Goal: Task Accomplishment & Management: Manage account settings

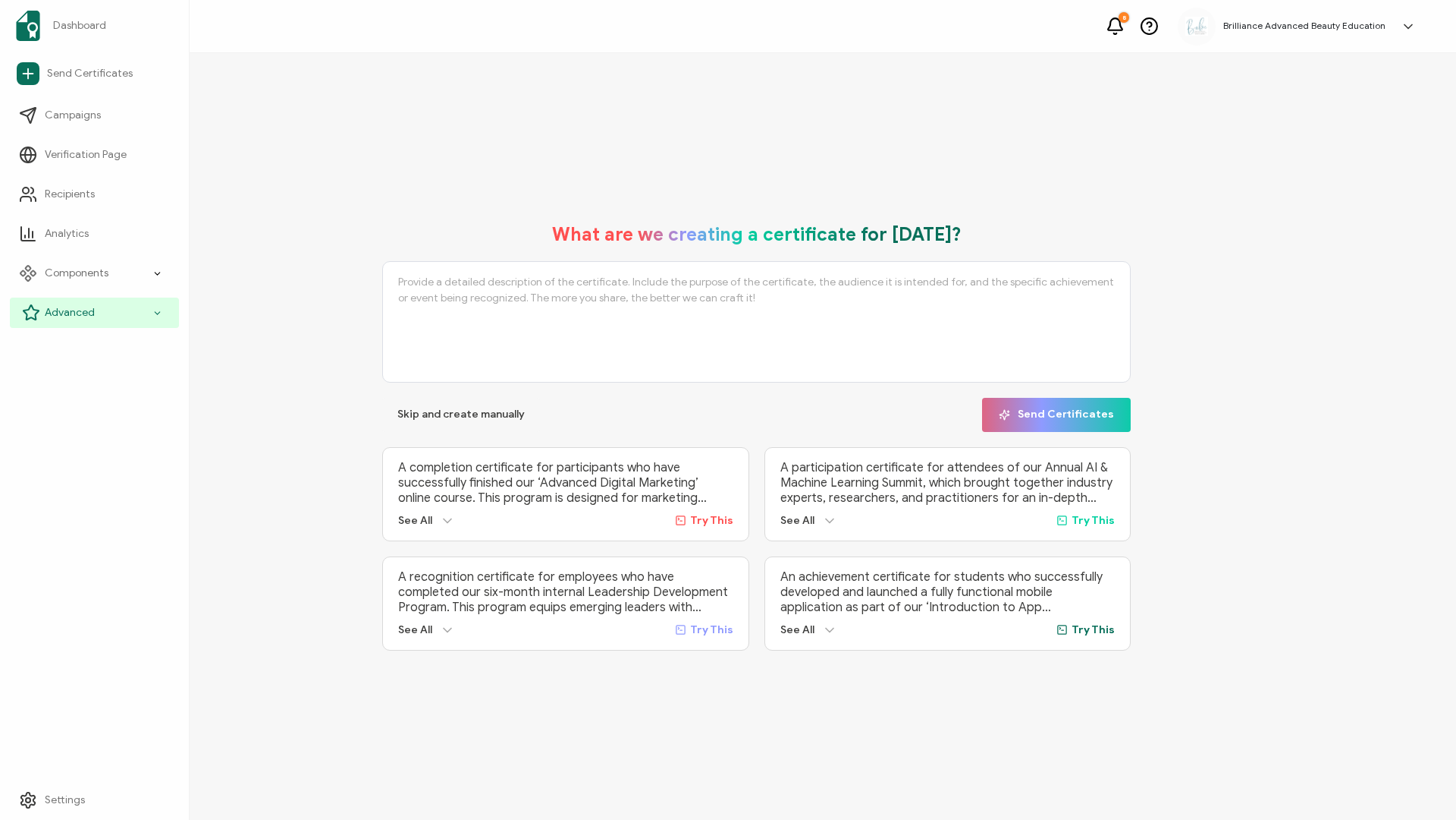
click at [38, 312] on icon at bounding box center [31, 312] width 15 height 15
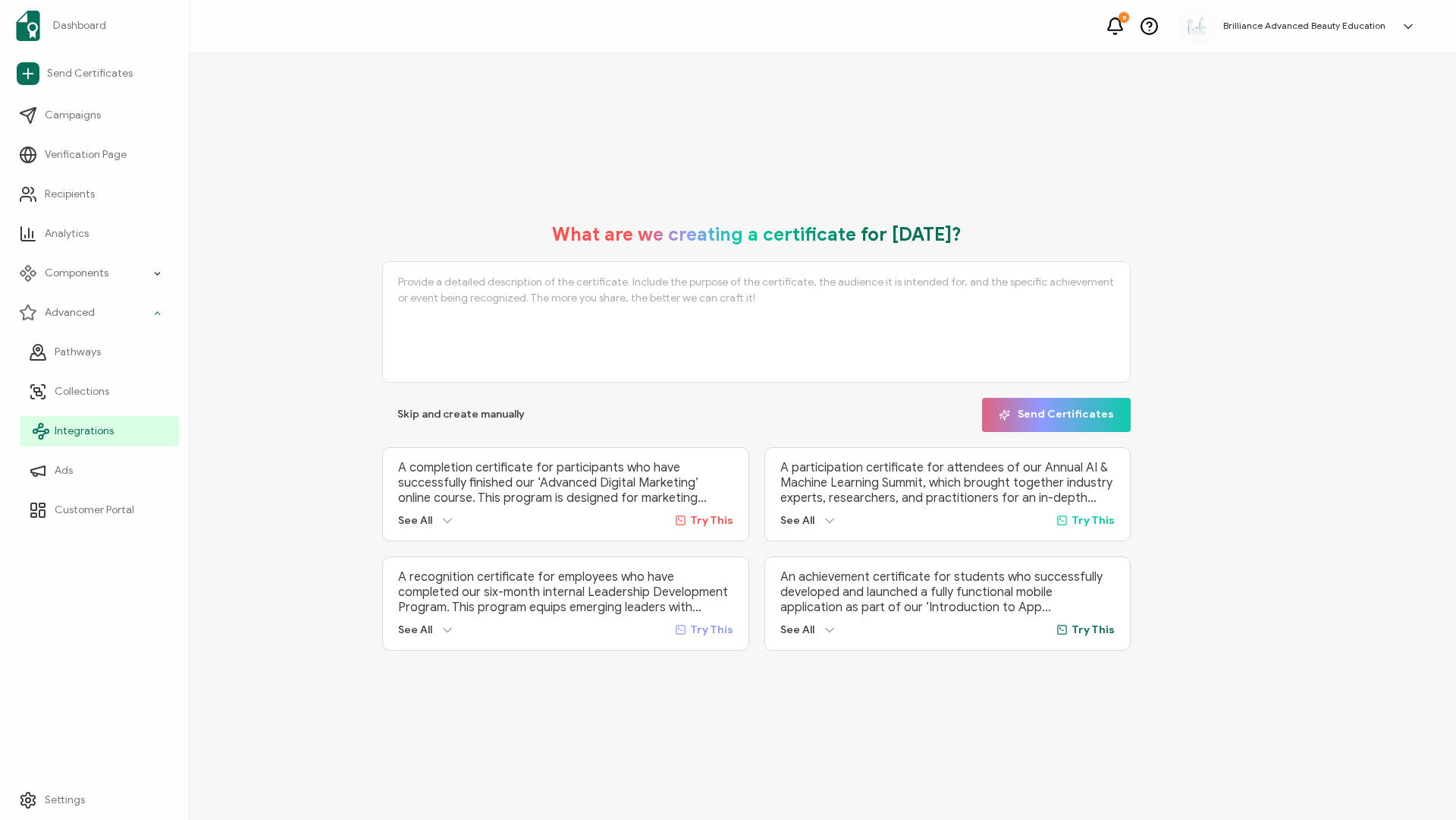
click at [47, 431] on circle at bounding box center [46, 431] width 4 height 4
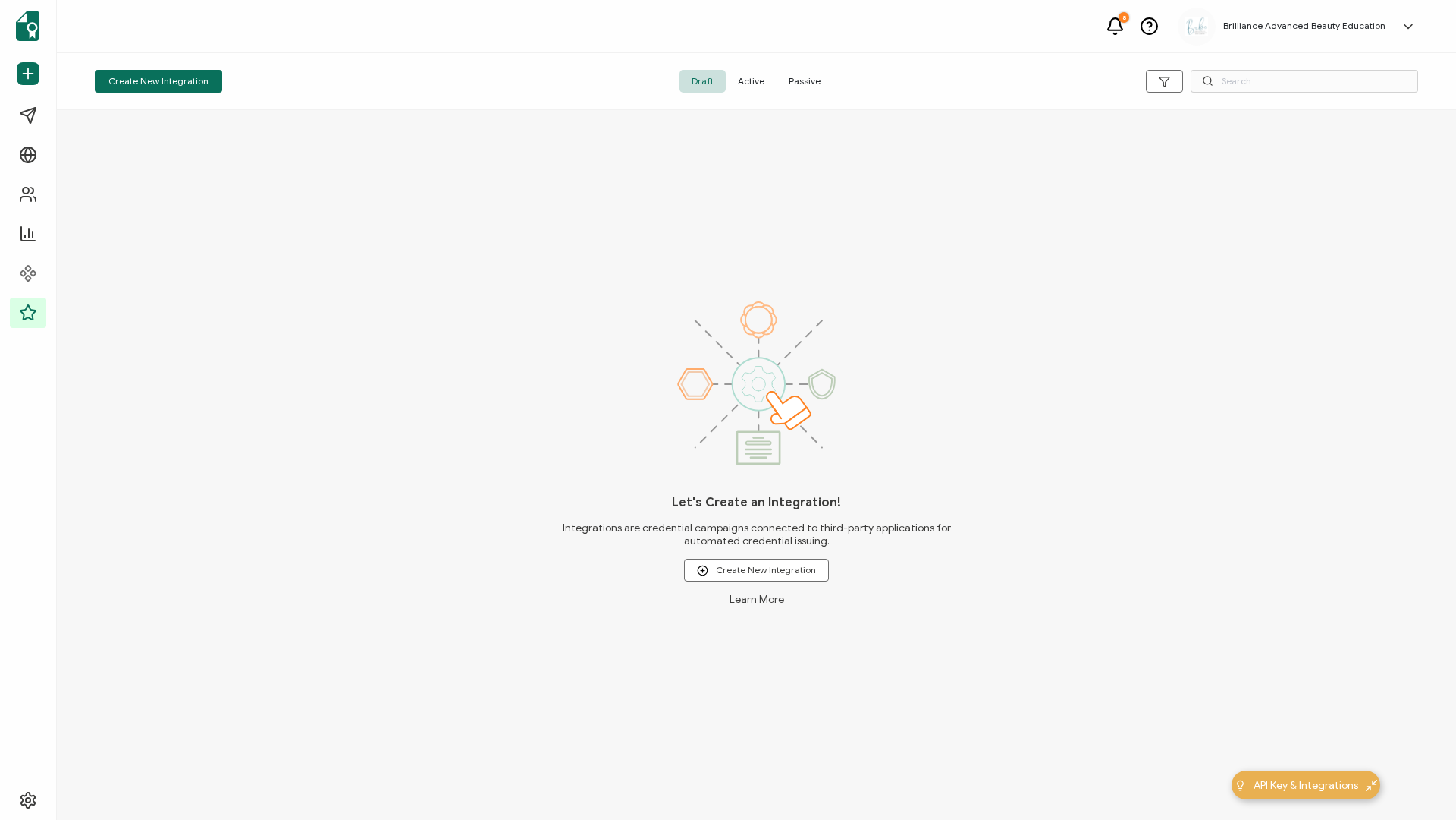
click at [746, 76] on span "Active" at bounding box center [751, 80] width 50 height 22
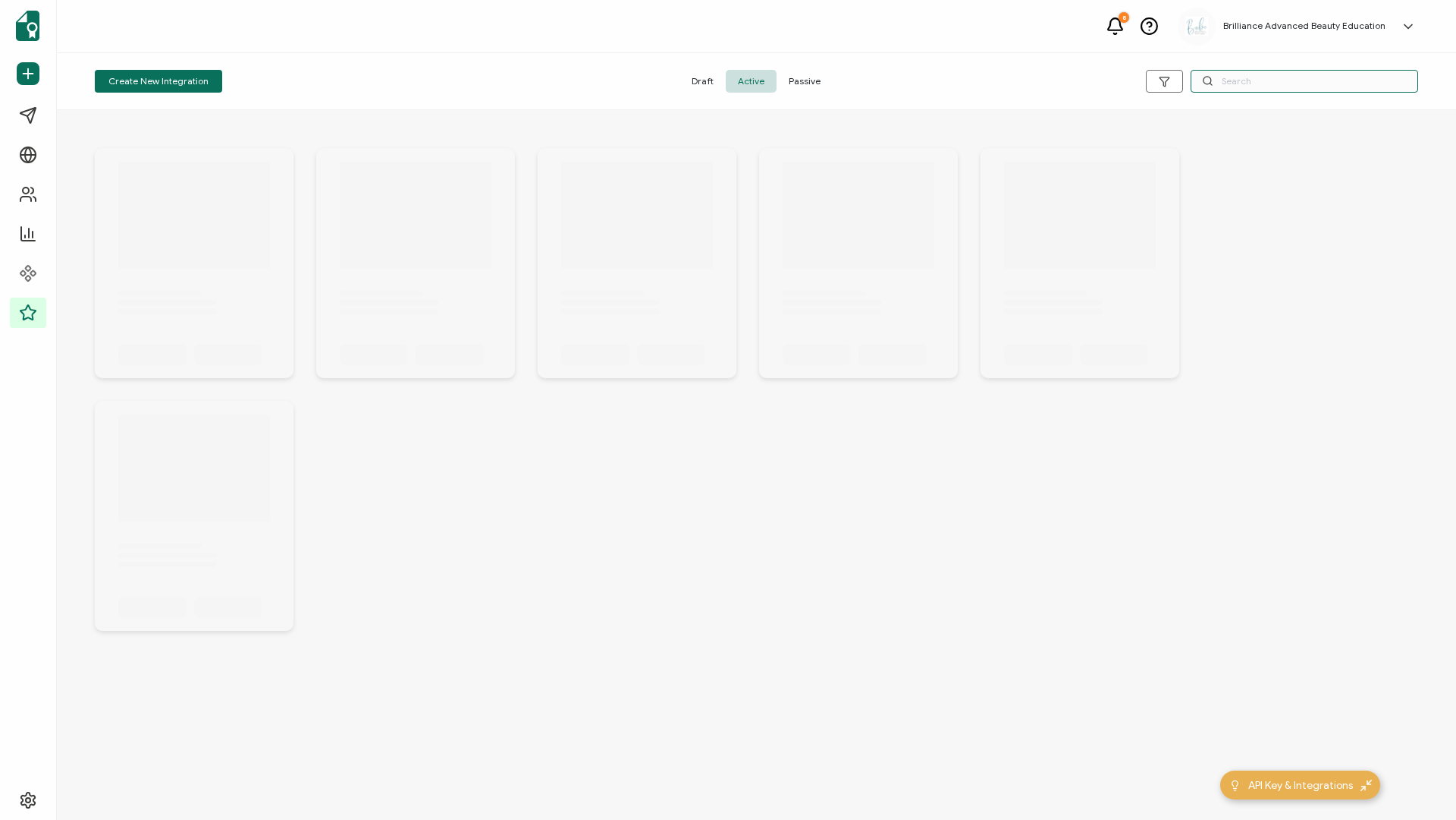
click at [1250, 79] on input "text" at bounding box center [1304, 80] width 228 height 22
click at [1243, 89] on input "text" at bounding box center [1304, 80] width 228 height 22
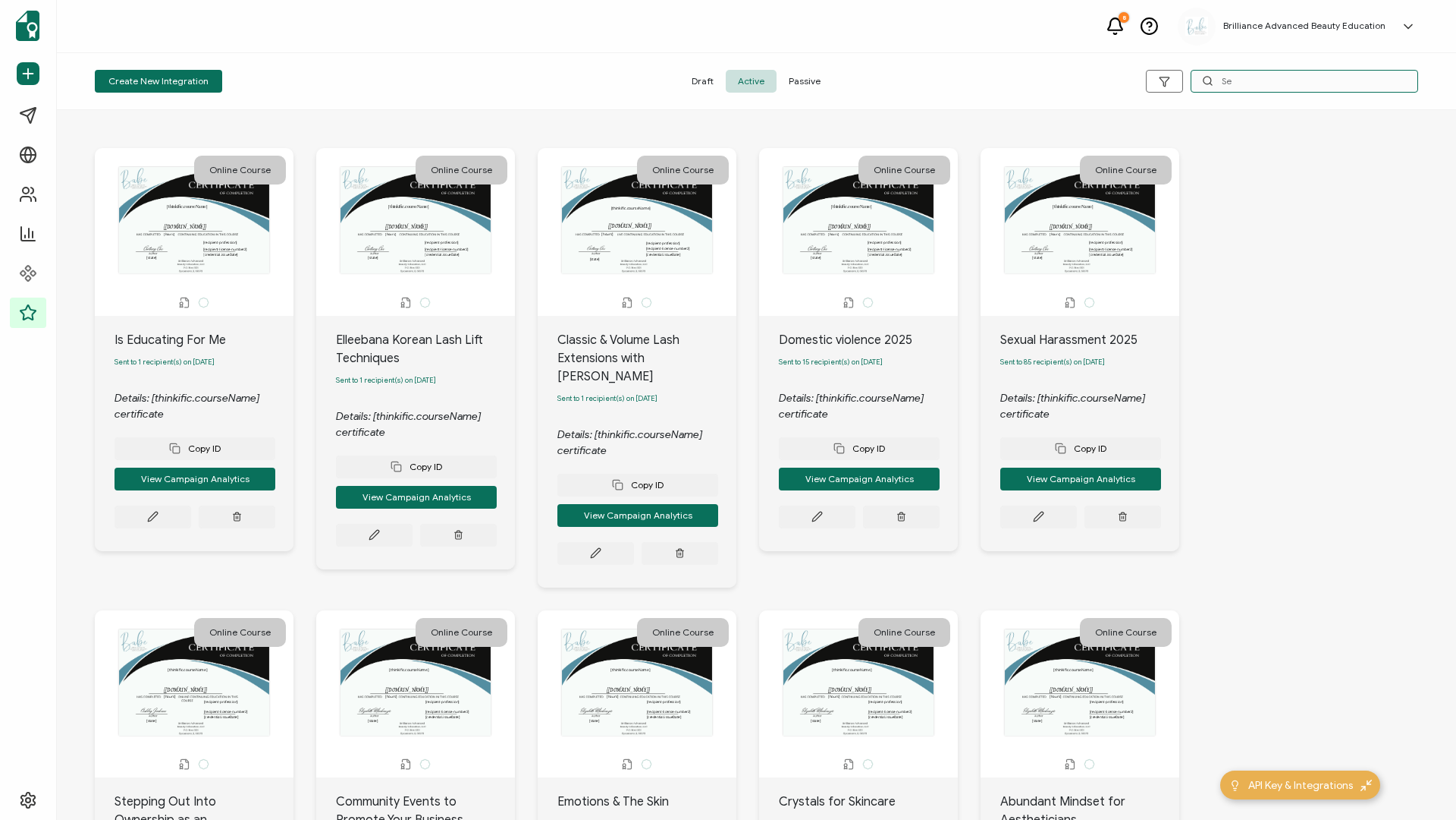
click at [1243, 88] on input "Se" at bounding box center [1304, 80] width 228 height 22
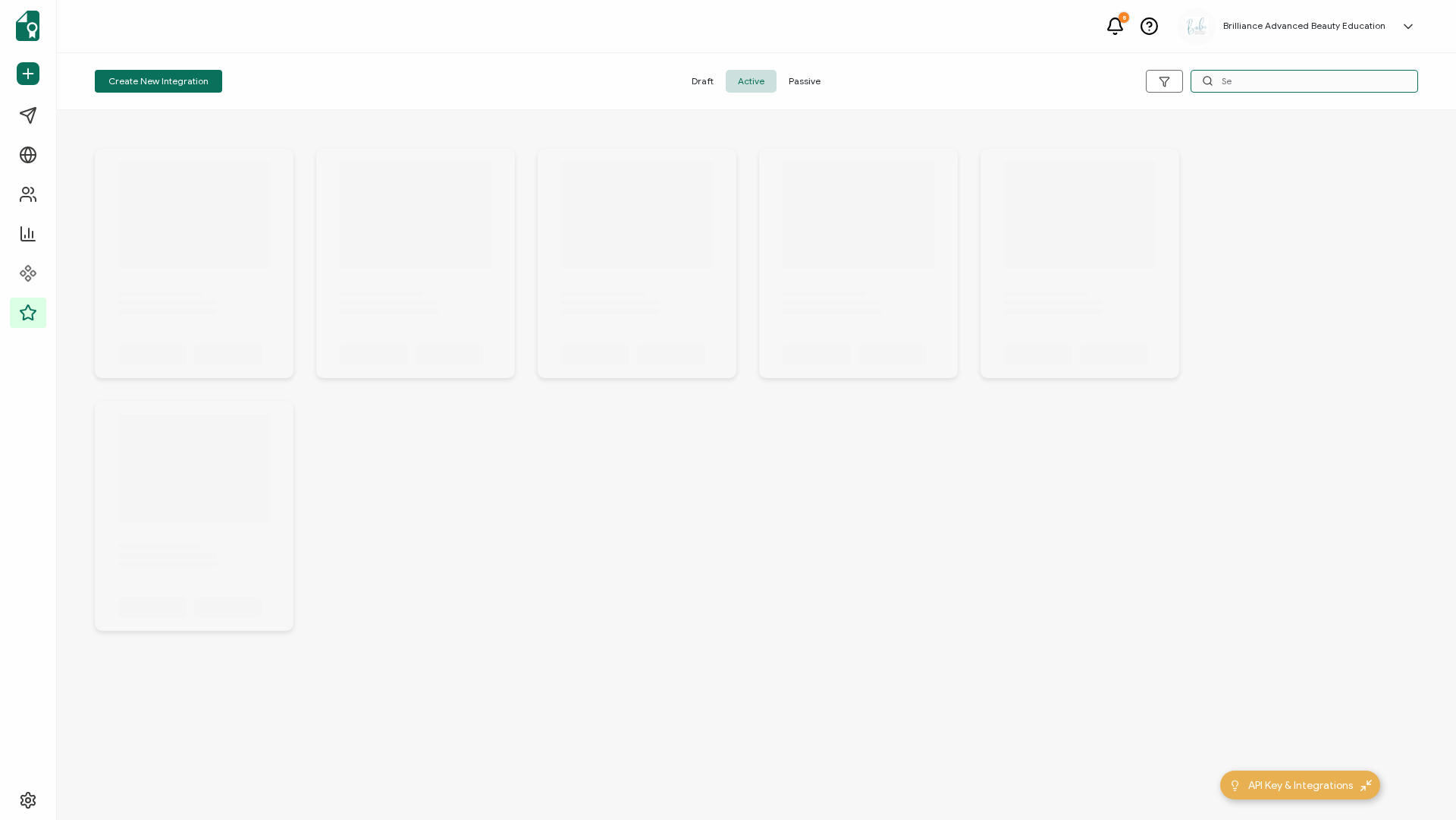
type input "Sex"
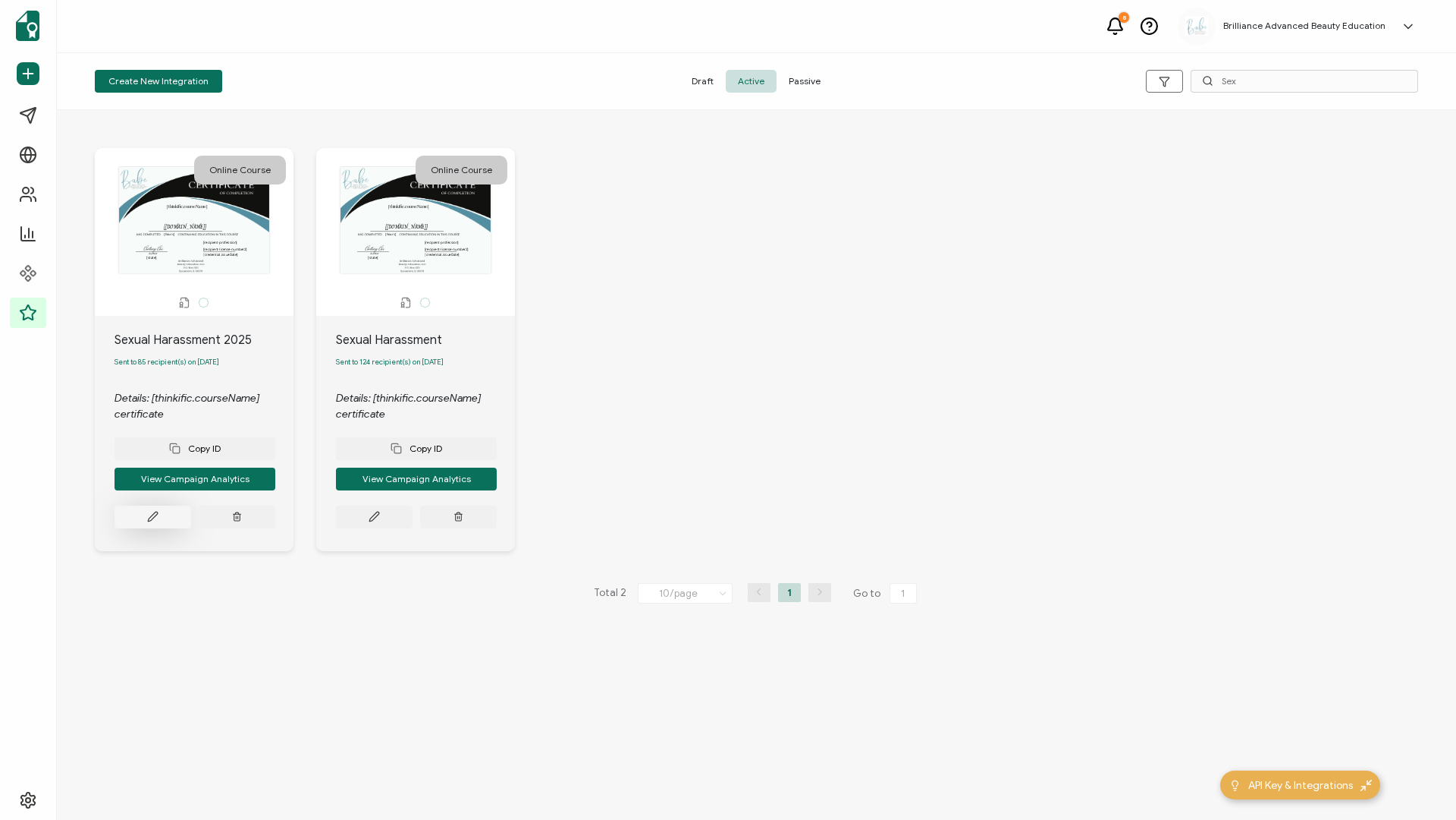
click at [159, 520] on button at bounding box center [152, 516] width 77 height 22
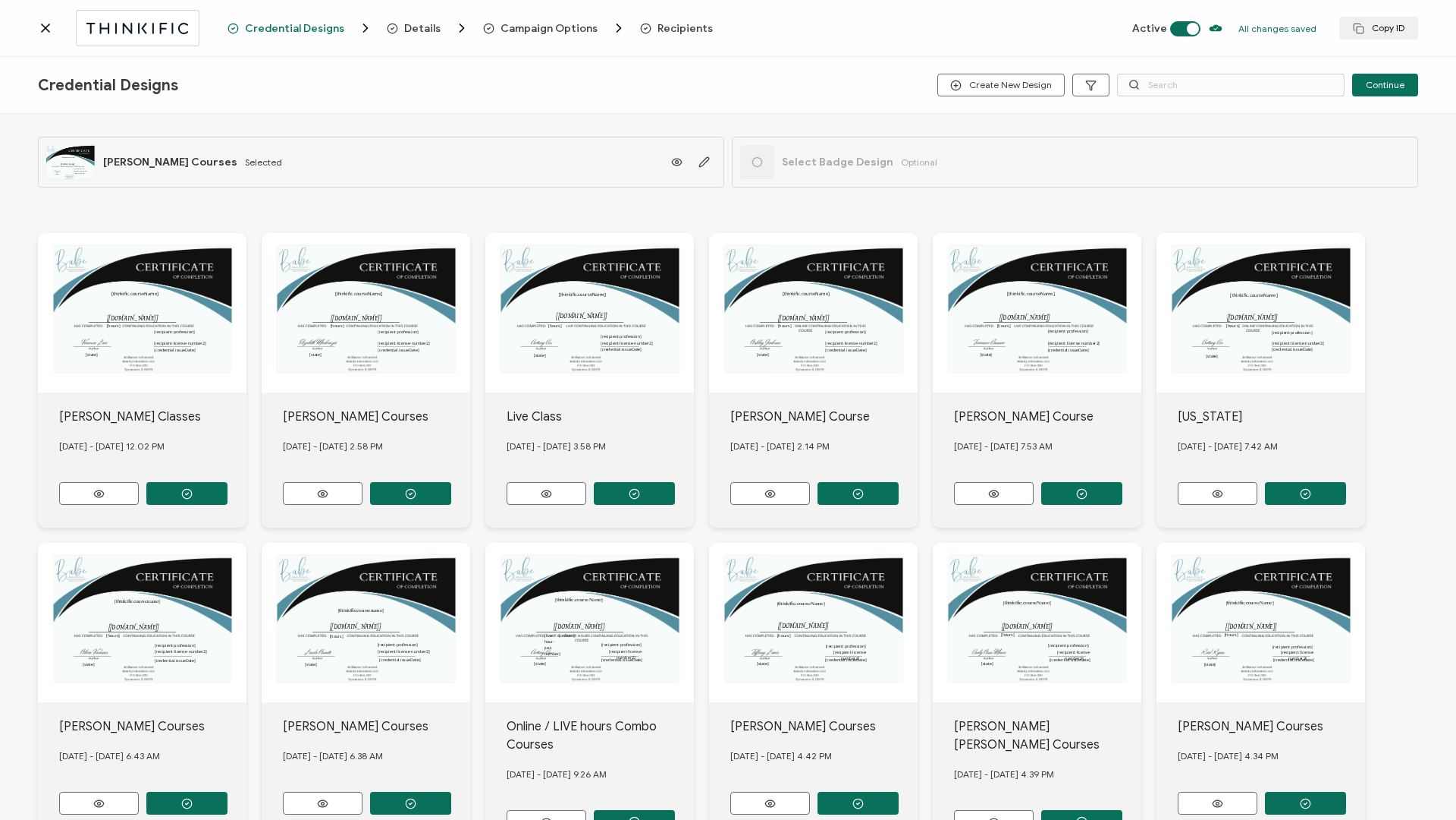
click at [682, 30] on span "Recipients" at bounding box center [685, 28] width 55 height 12
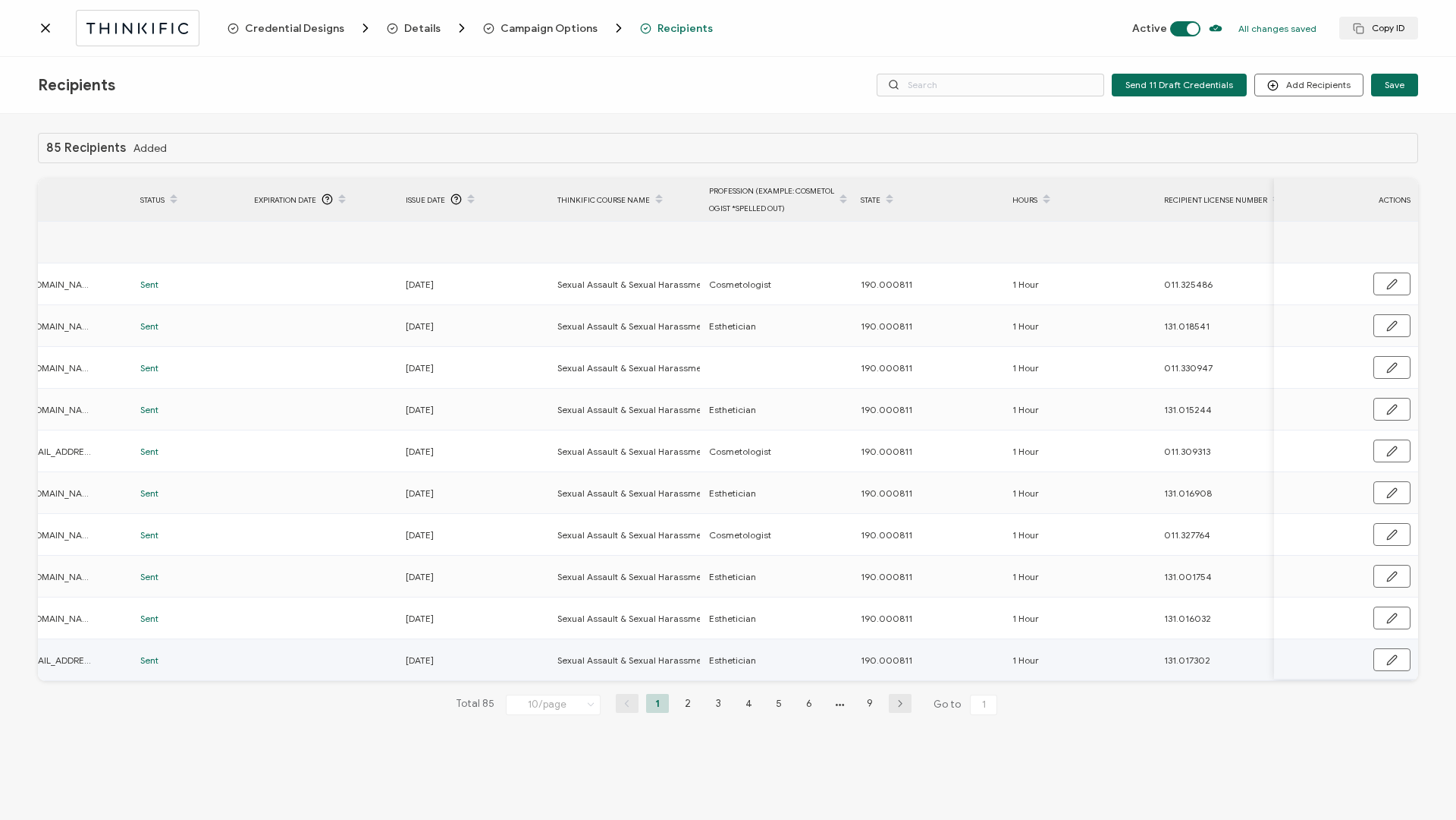
scroll to position [0, 360]
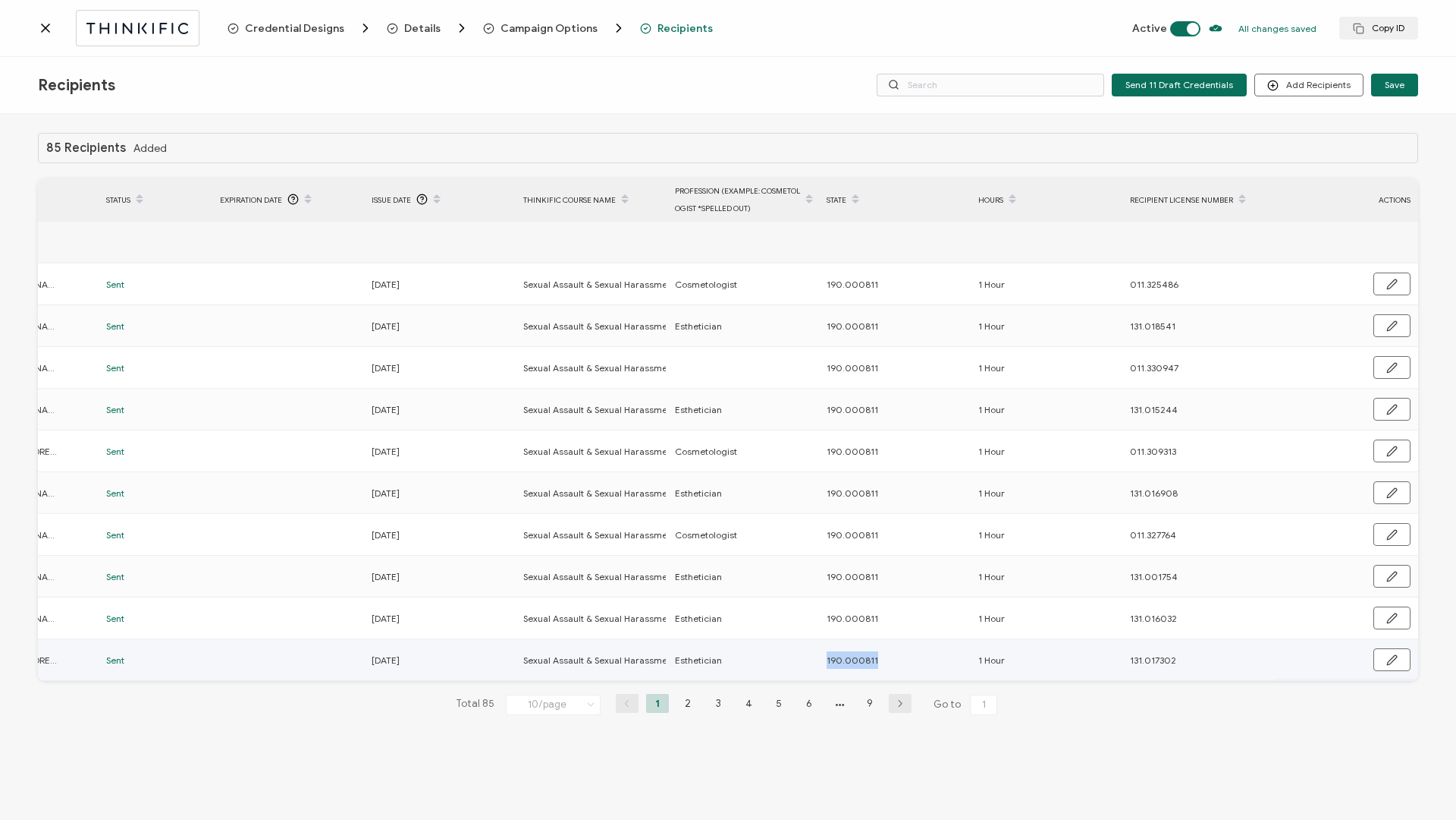
drag, startPoint x: 825, startPoint y: 663, endPoint x: 891, endPoint y: 663, distance: 66.0
click at [891, 663] on div "190.000811" at bounding box center [894, 660] width 150 height 17
copy span "190.000811"
click at [837, 712] on li at bounding box center [839, 704] width 22 height 19
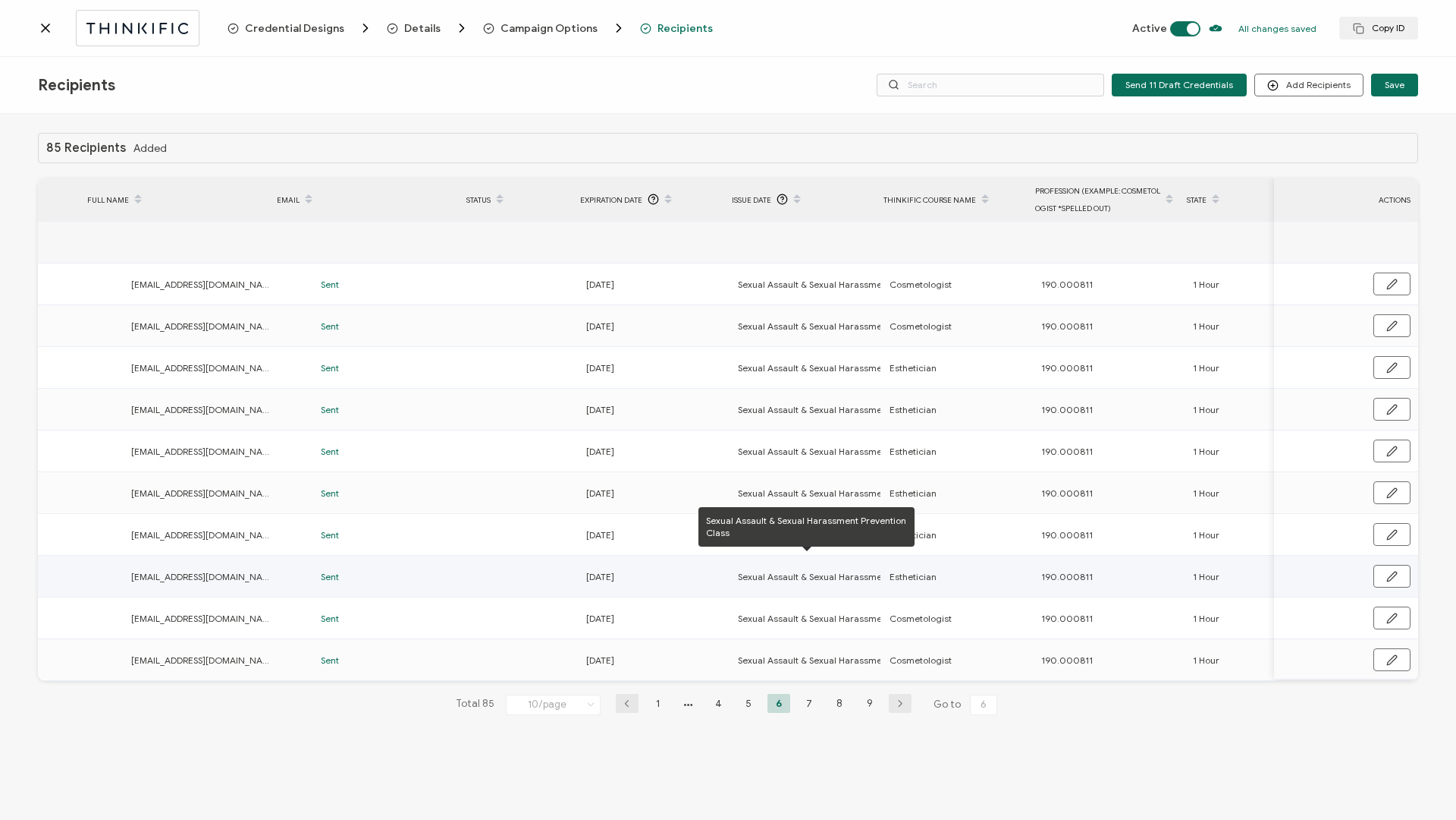
scroll to position [0, 145]
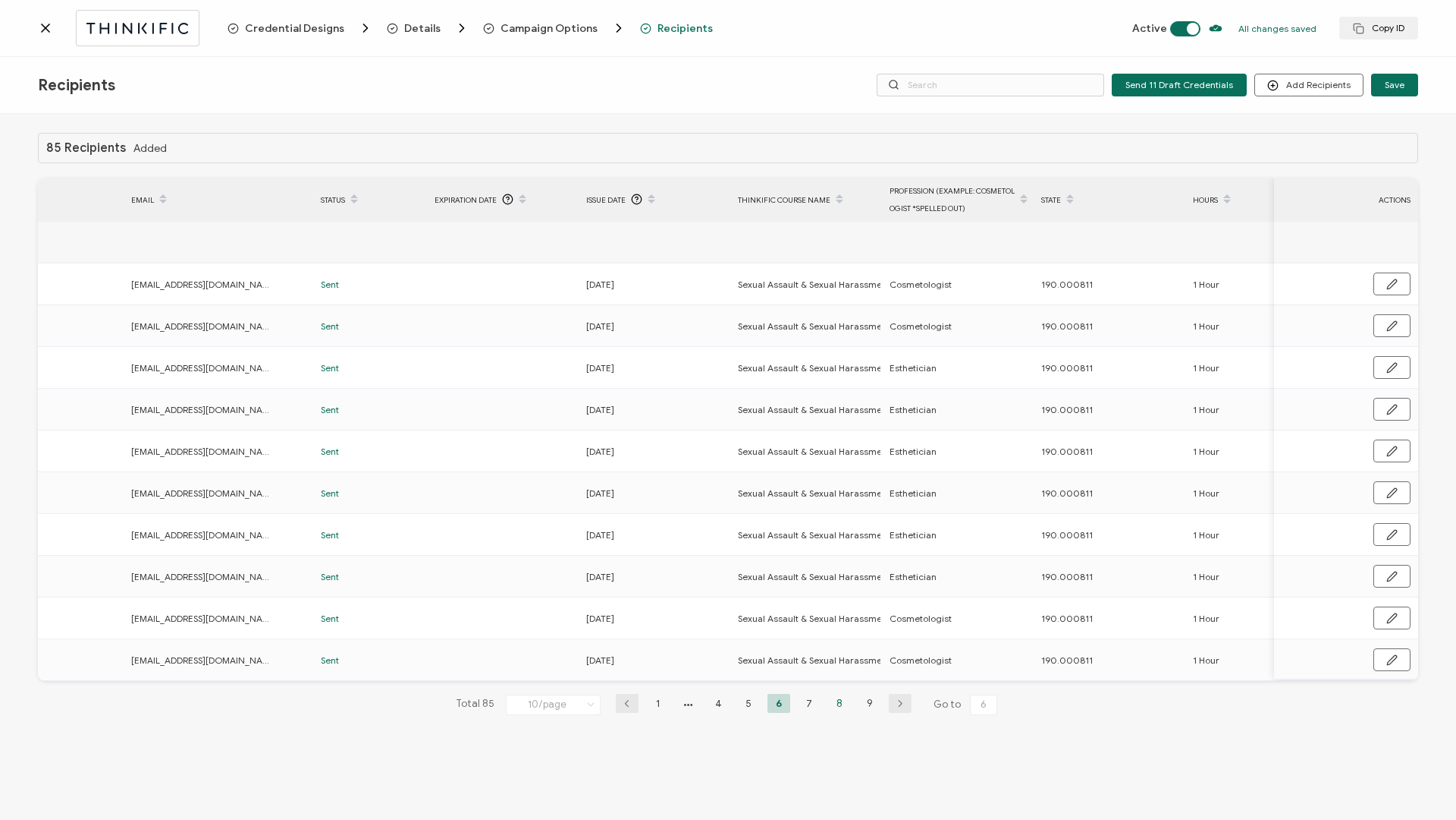
click at [833, 708] on li "8" at bounding box center [839, 704] width 22 height 19
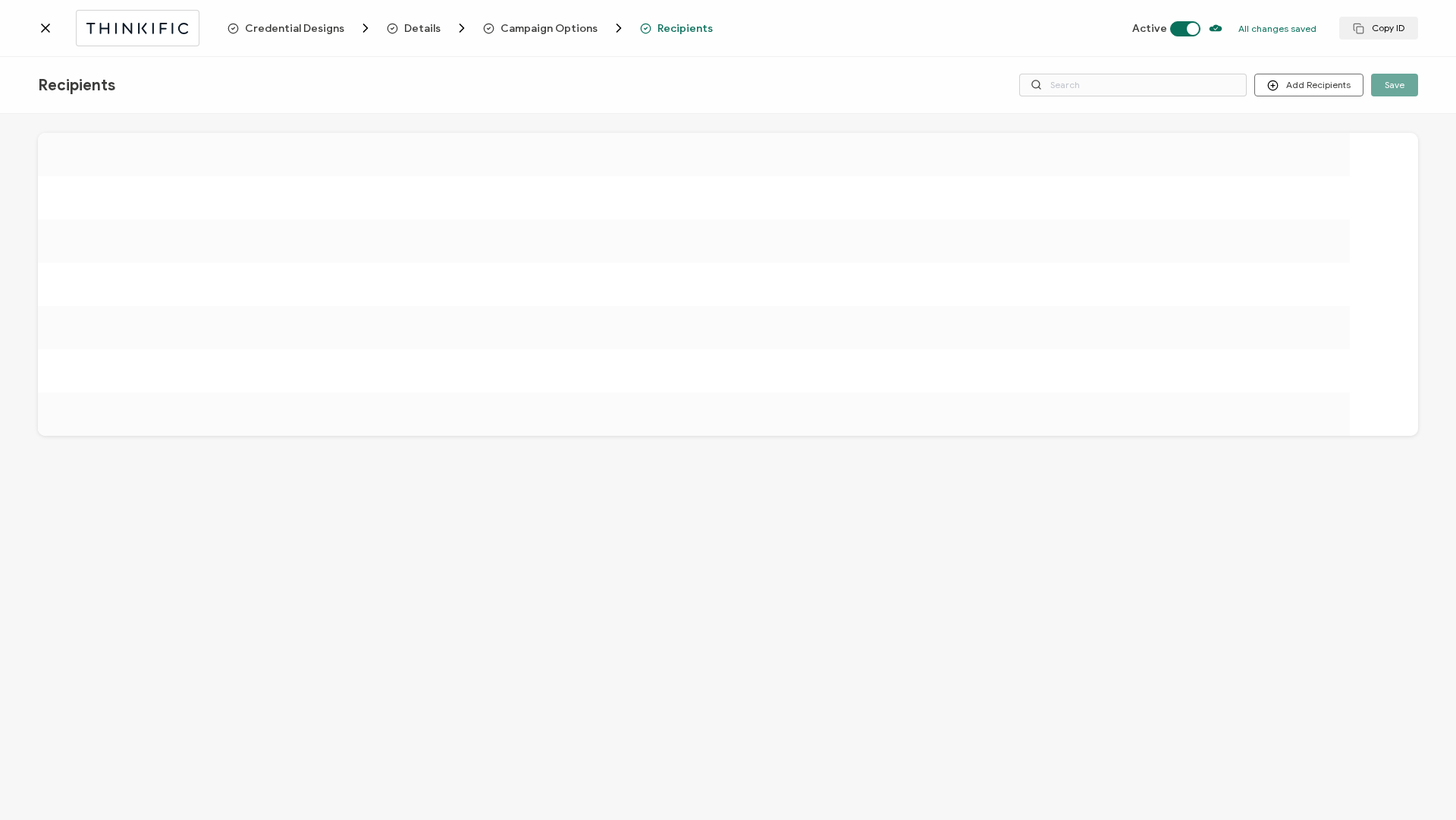
click at [841, 708] on div at bounding box center [728, 468] width 1456 height 710
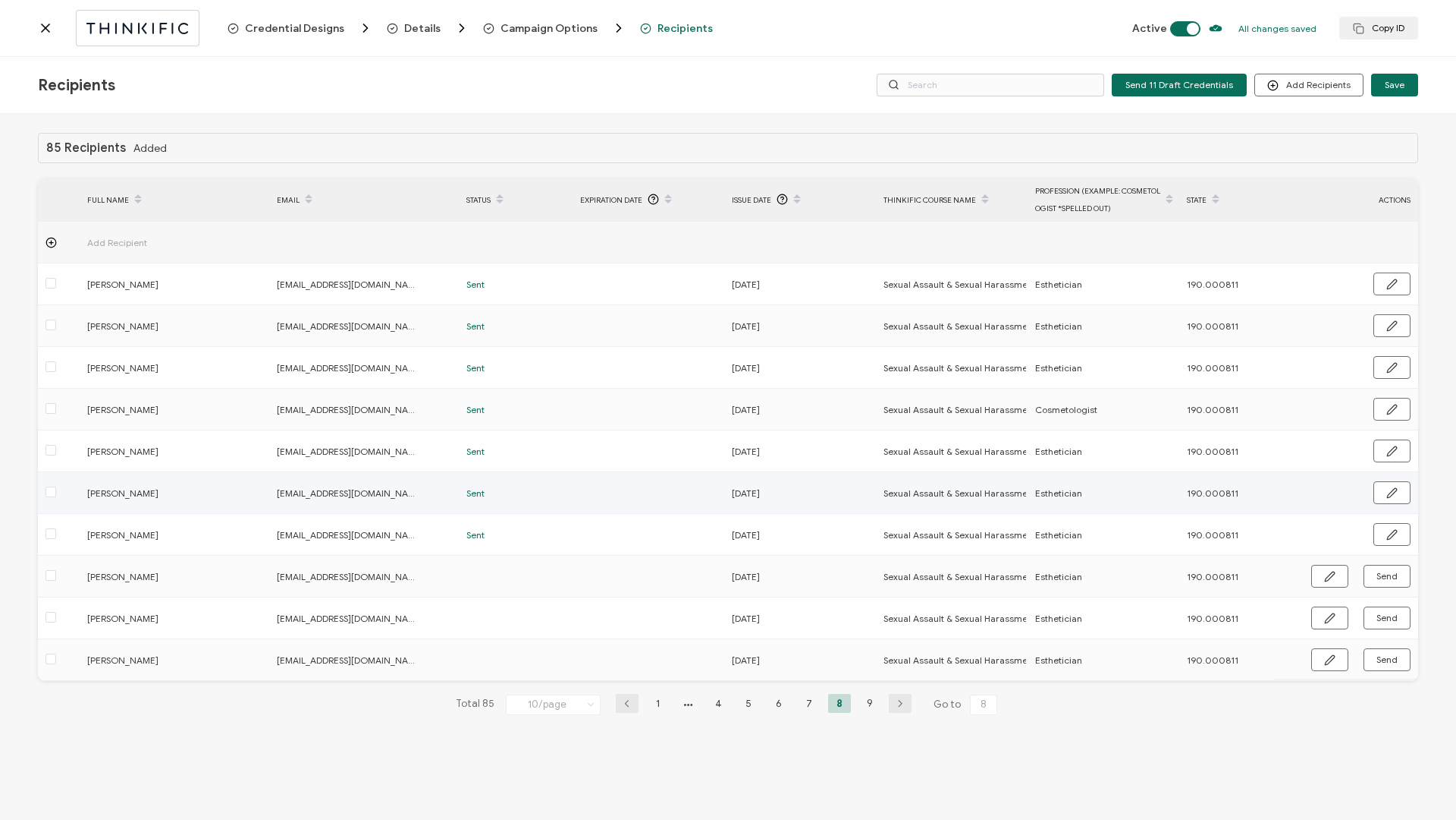
scroll to position [0, 360]
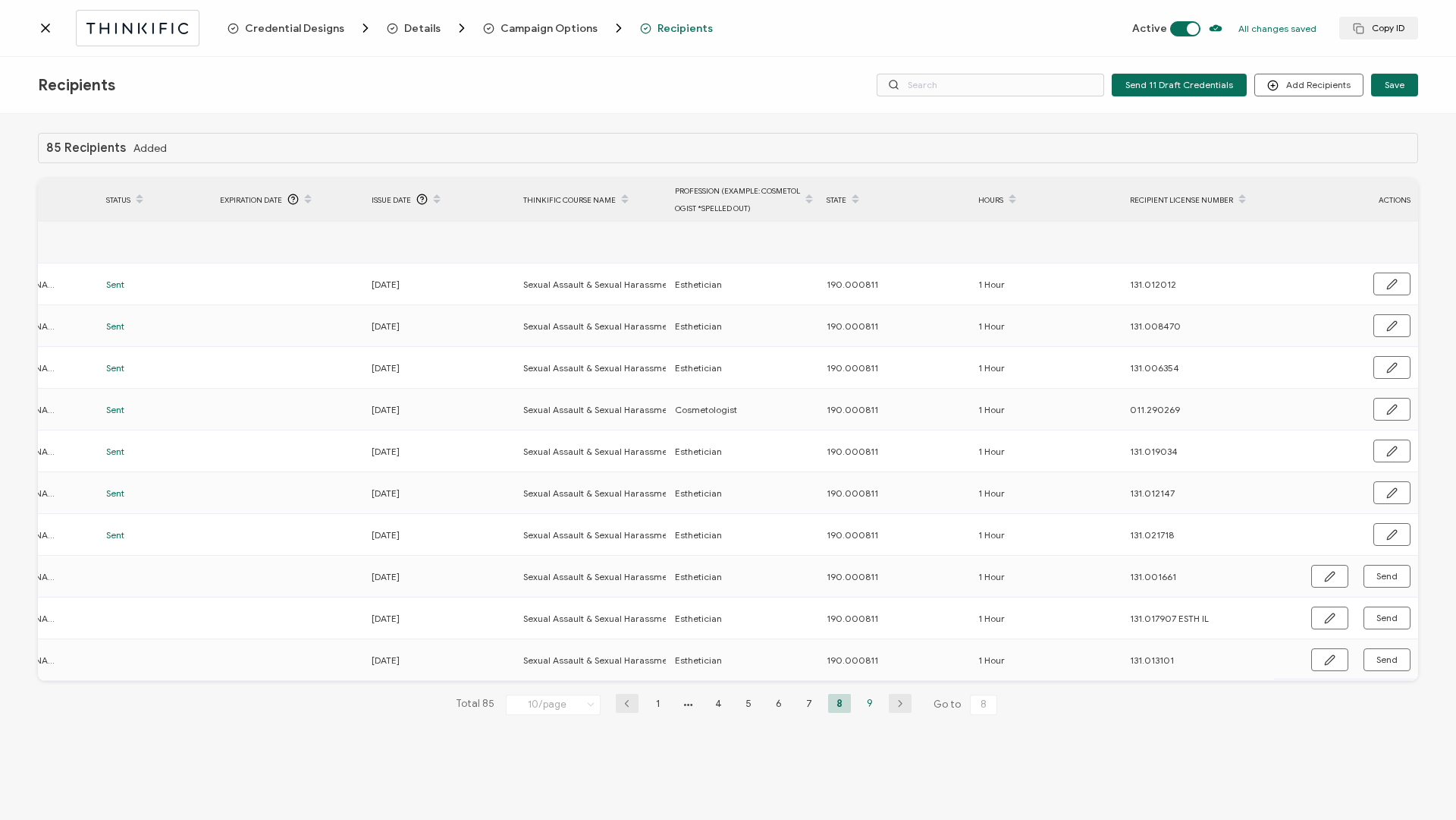
click at [862, 708] on li "9" at bounding box center [869, 704] width 22 height 19
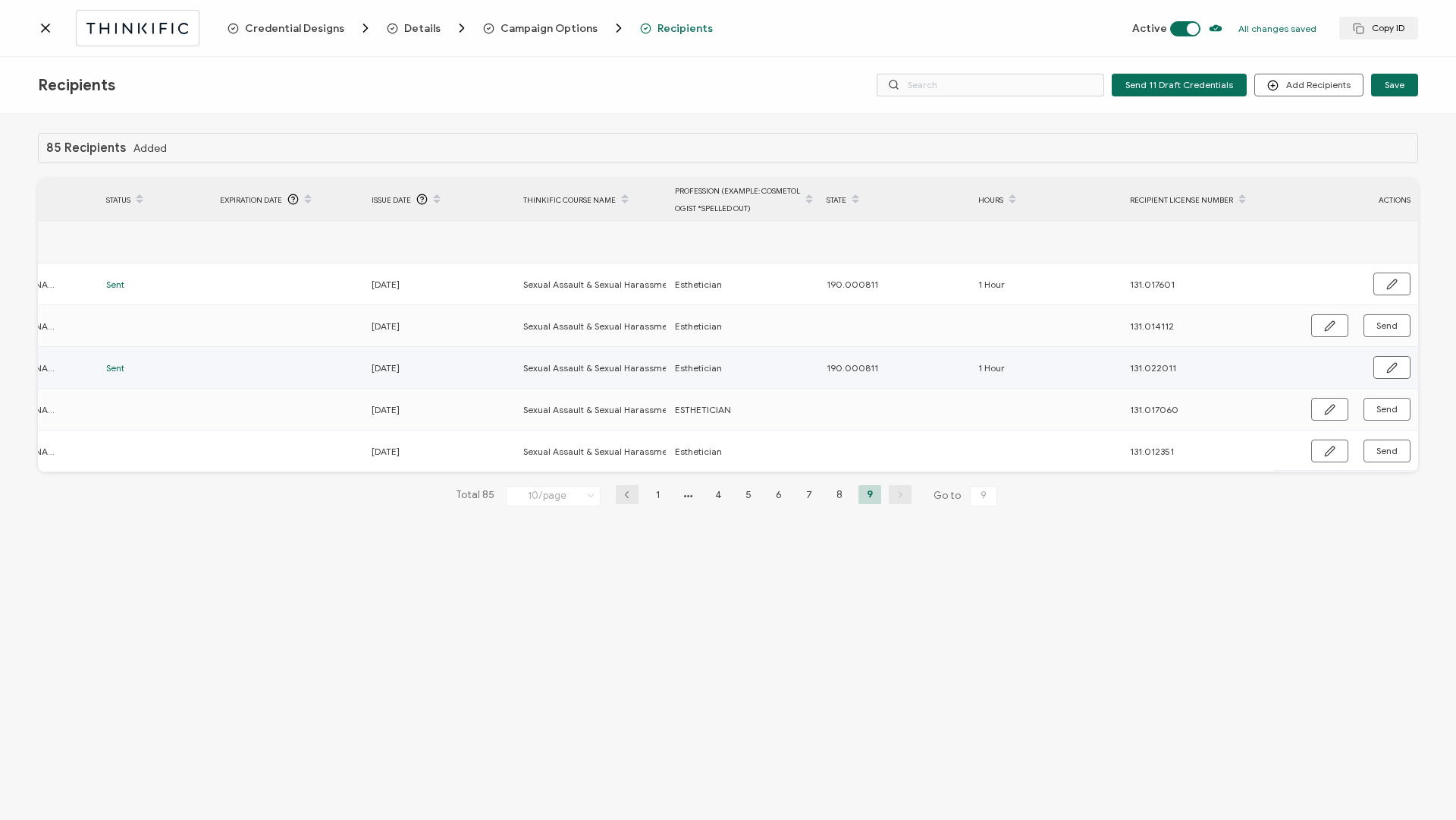
scroll to position [0, 0]
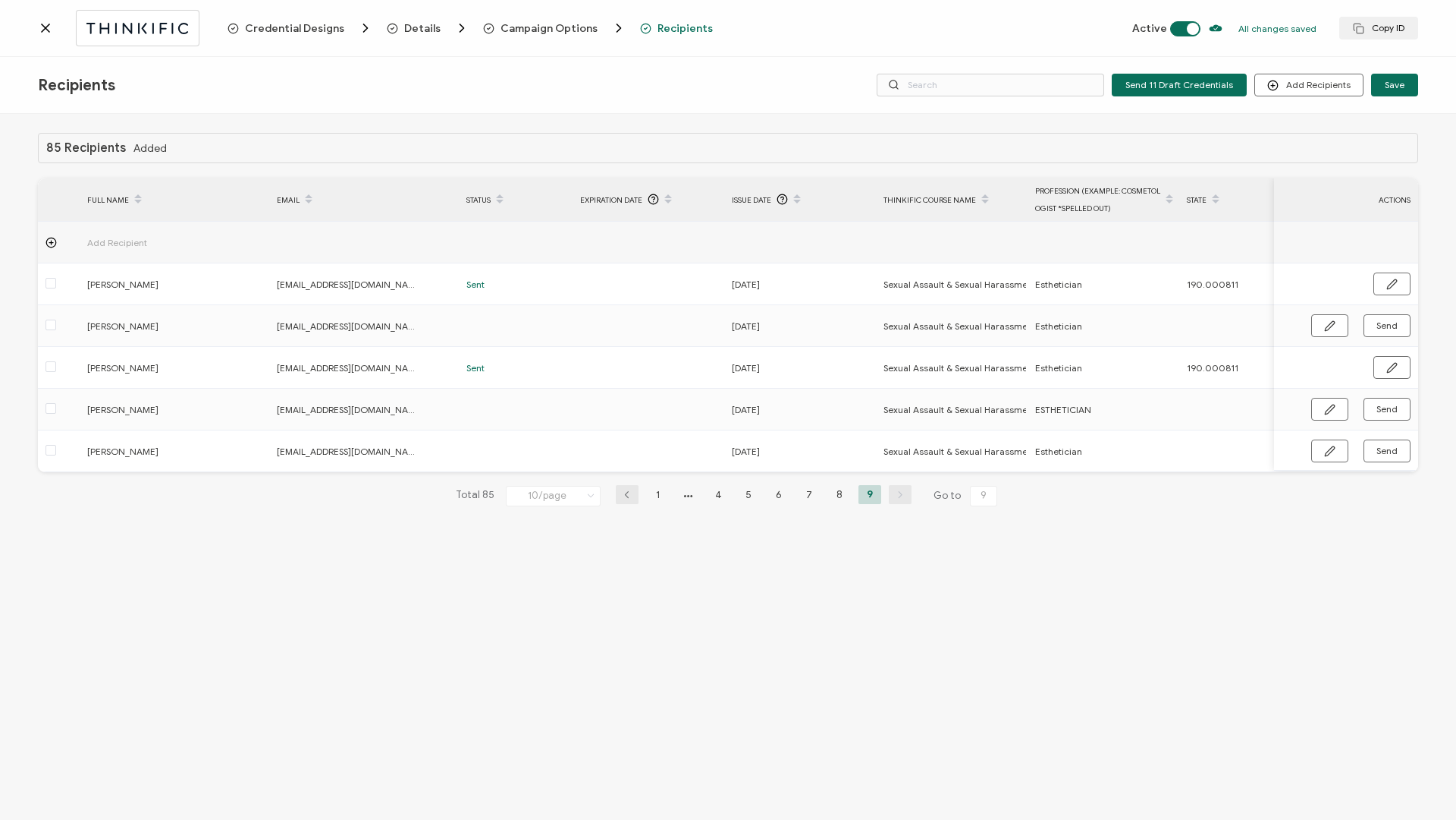
click at [42, 26] on icon at bounding box center [46, 28] width 15 height 16
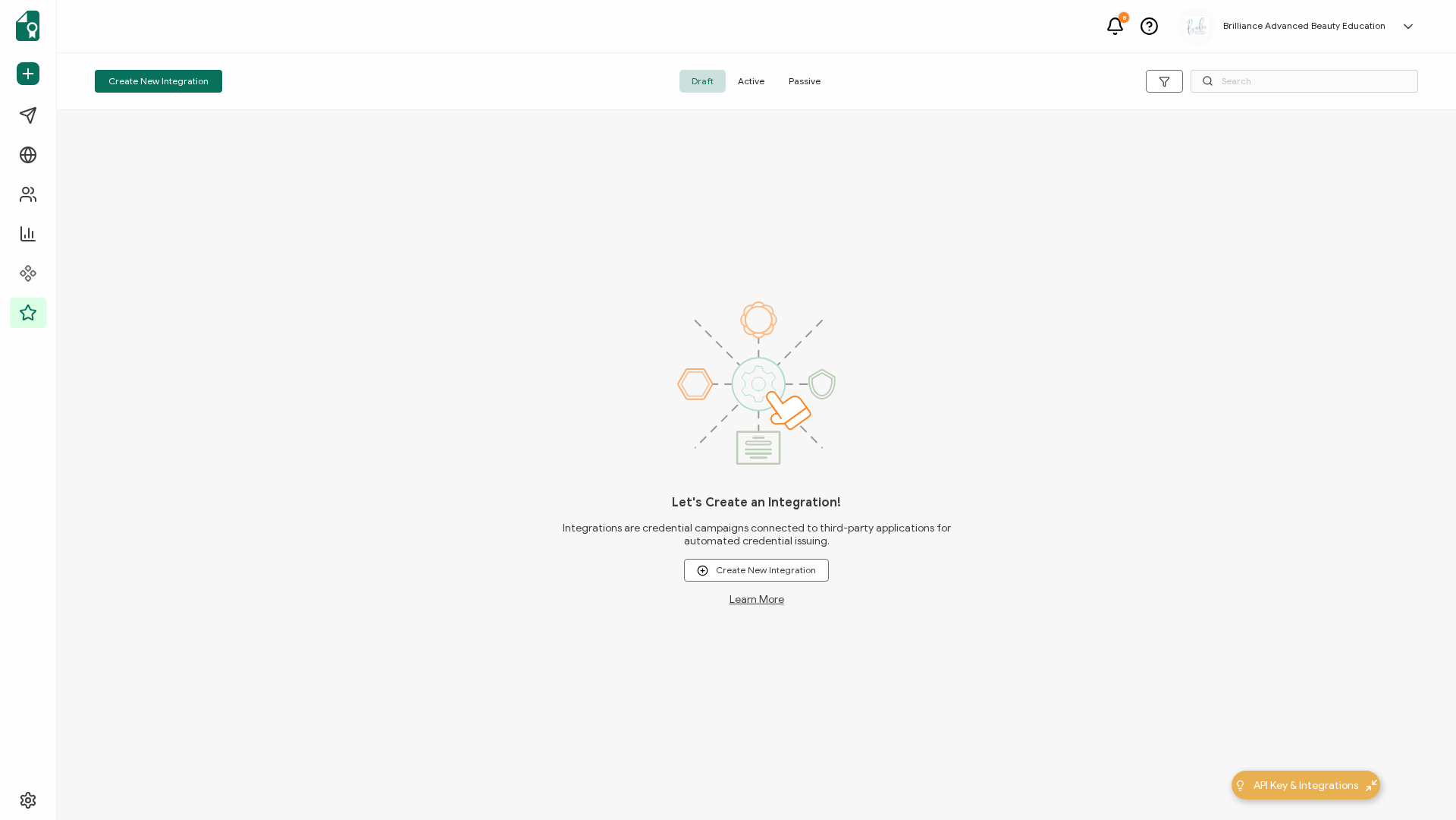
click at [752, 90] on span "Active" at bounding box center [751, 80] width 50 height 22
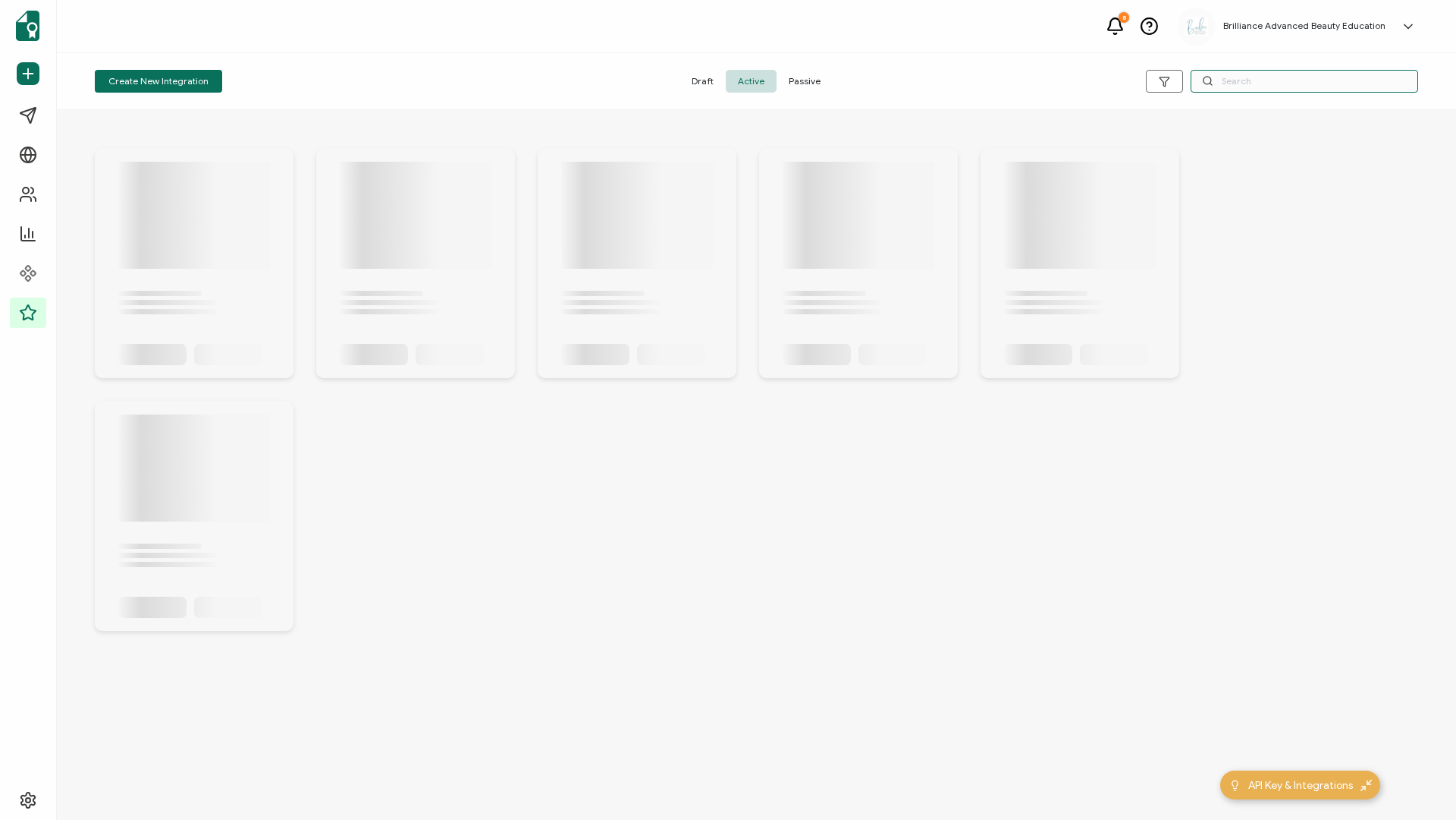
click at [1240, 81] on input "text" at bounding box center [1304, 80] width 228 height 22
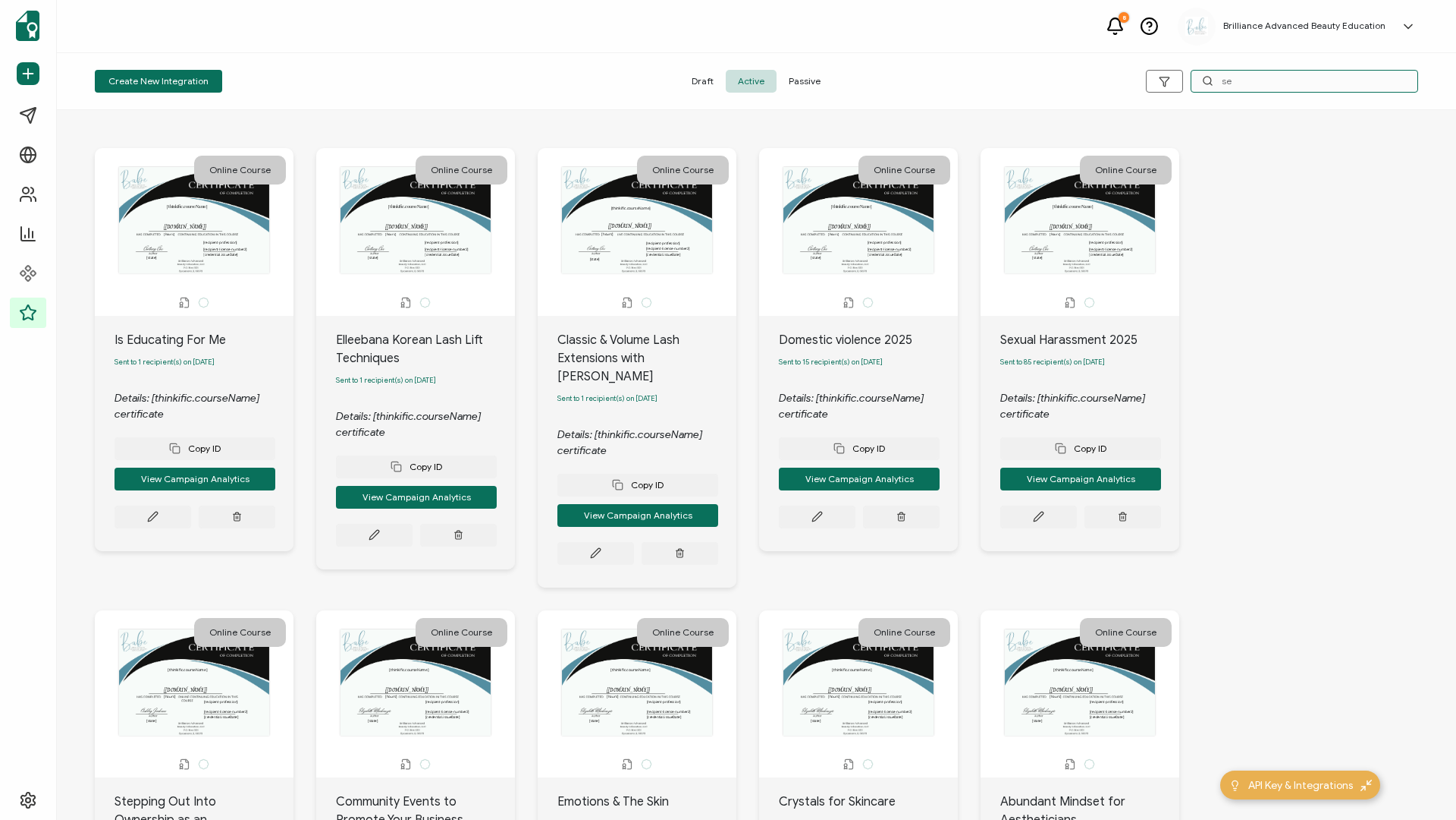
type input "sex"
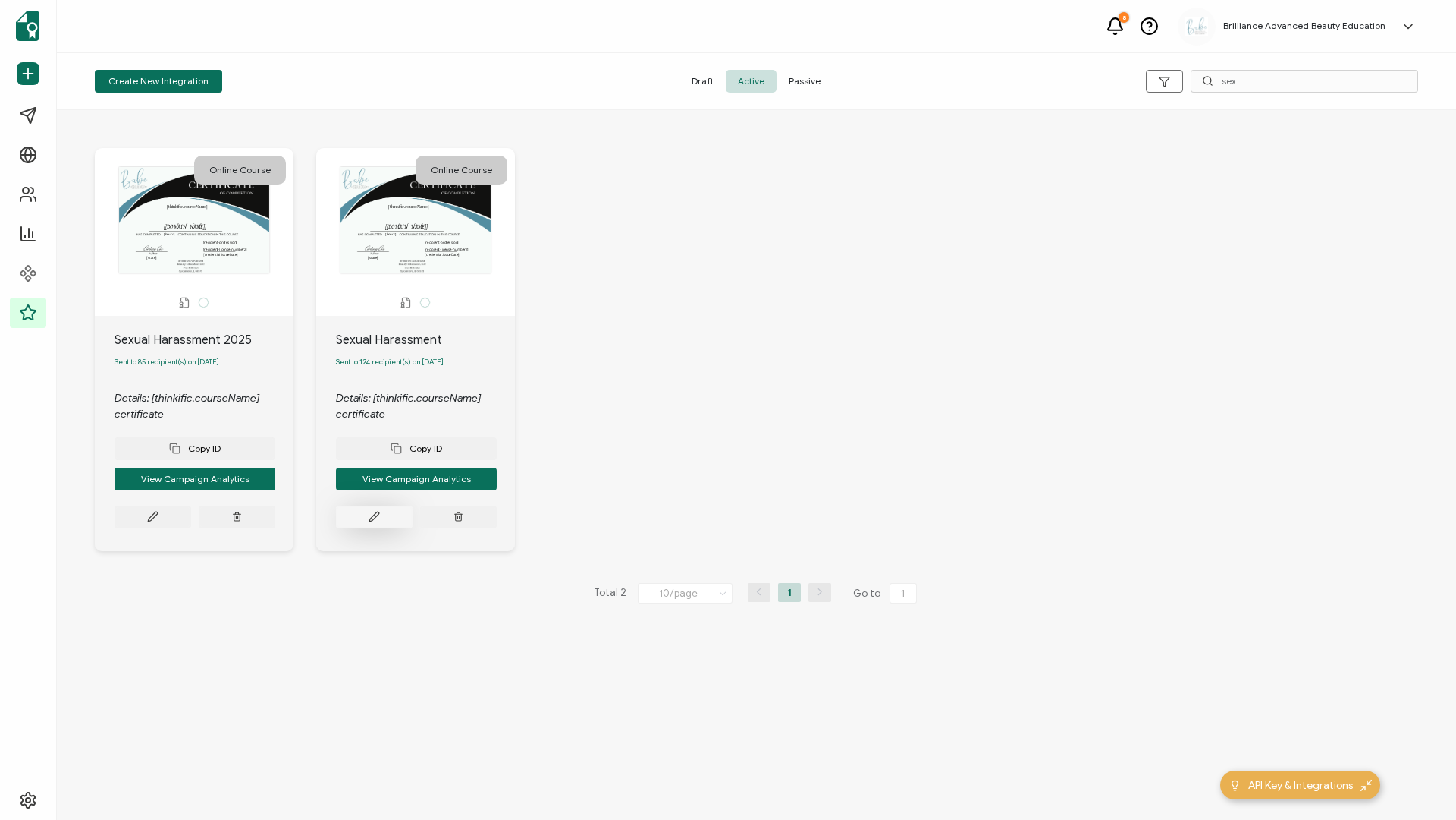
click at [377, 522] on icon at bounding box center [375, 517] width 12 height 12
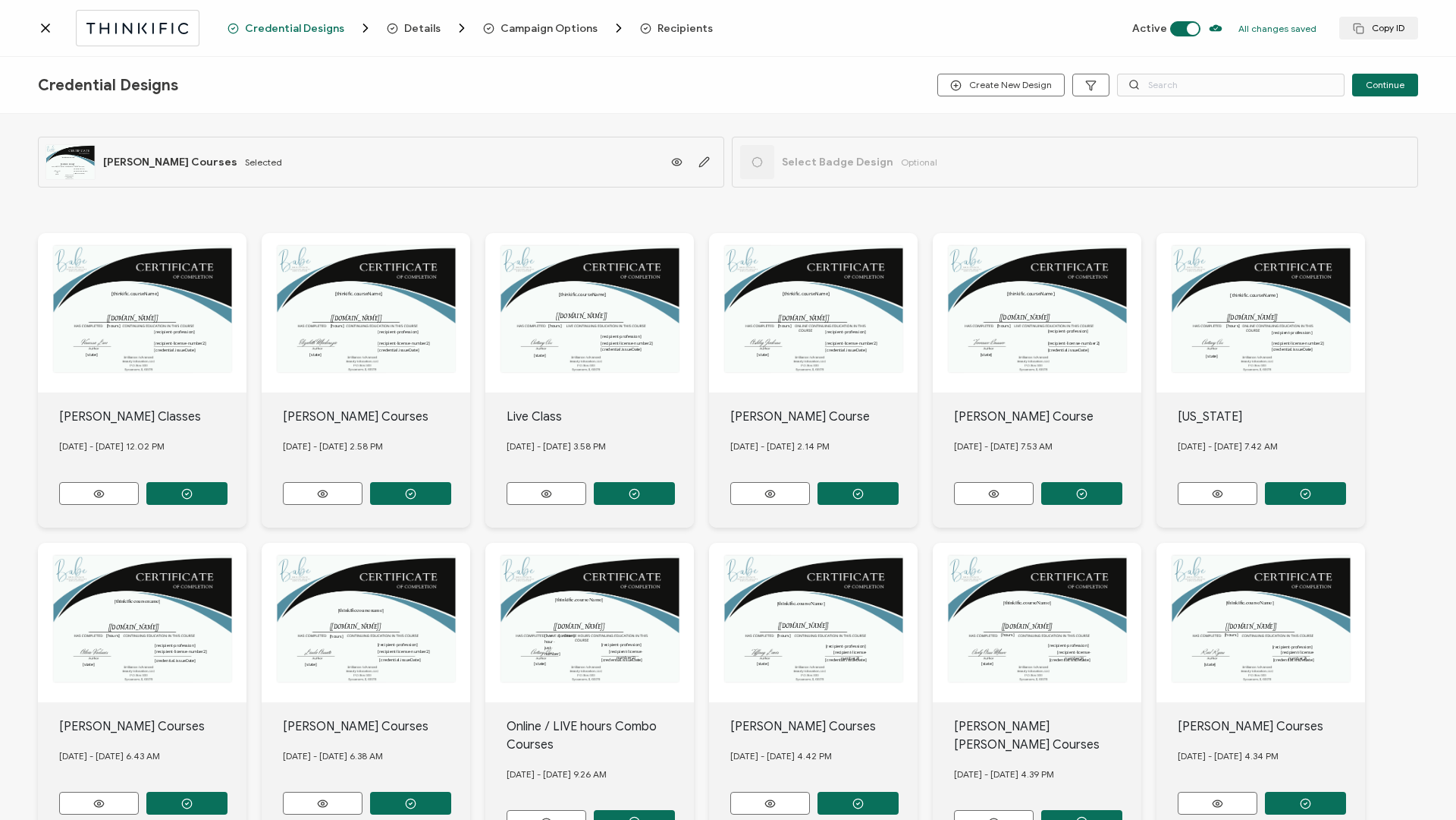
click at [673, 30] on span "Recipients" at bounding box center [685, 28] width 55 height 12
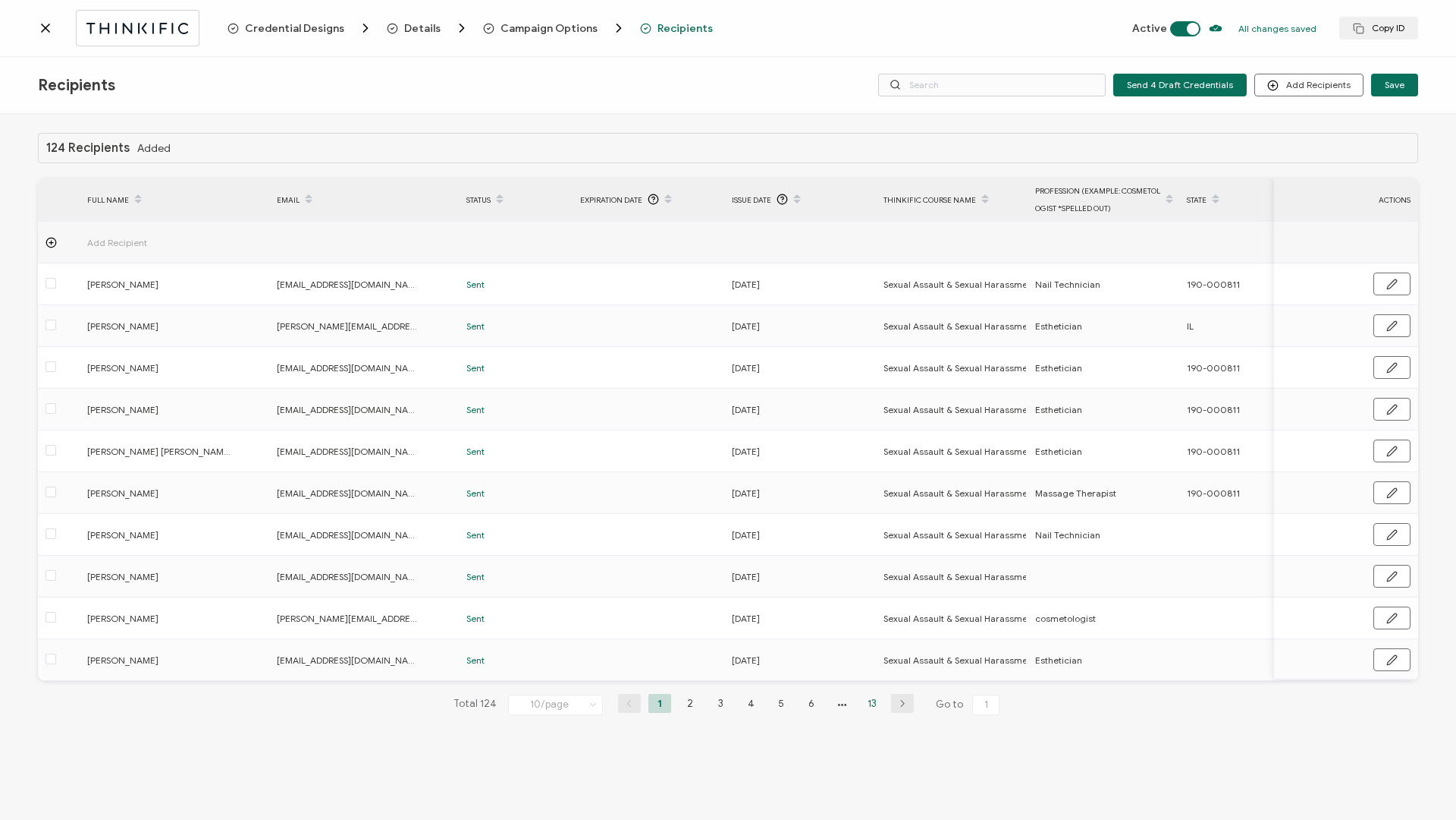
click at [861, 711] on li "13" at bounding box center [872, 704] width 22 height 19
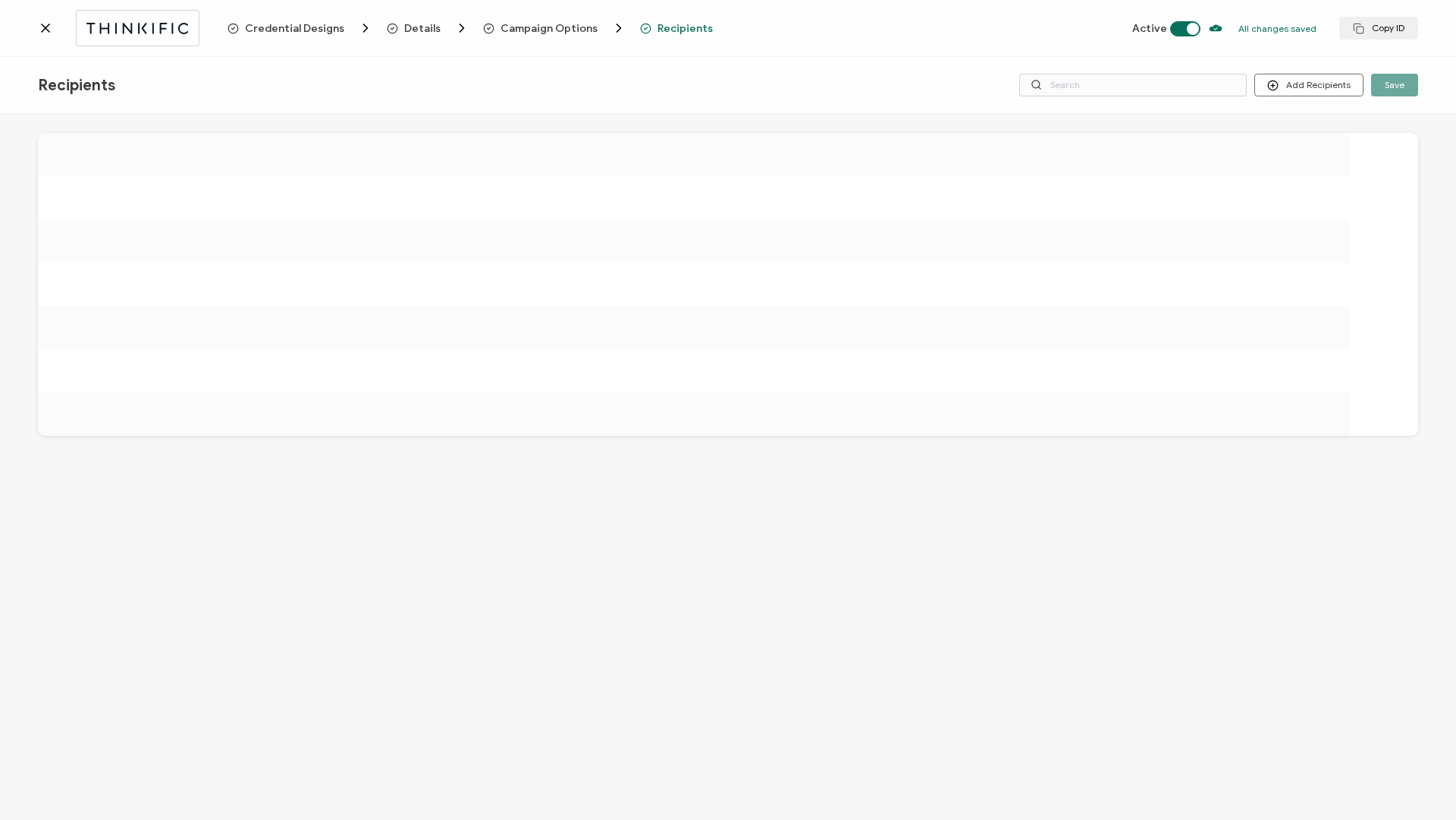
click at [876, 710] on div at bounding box center [728, 468] width 1456 height 710
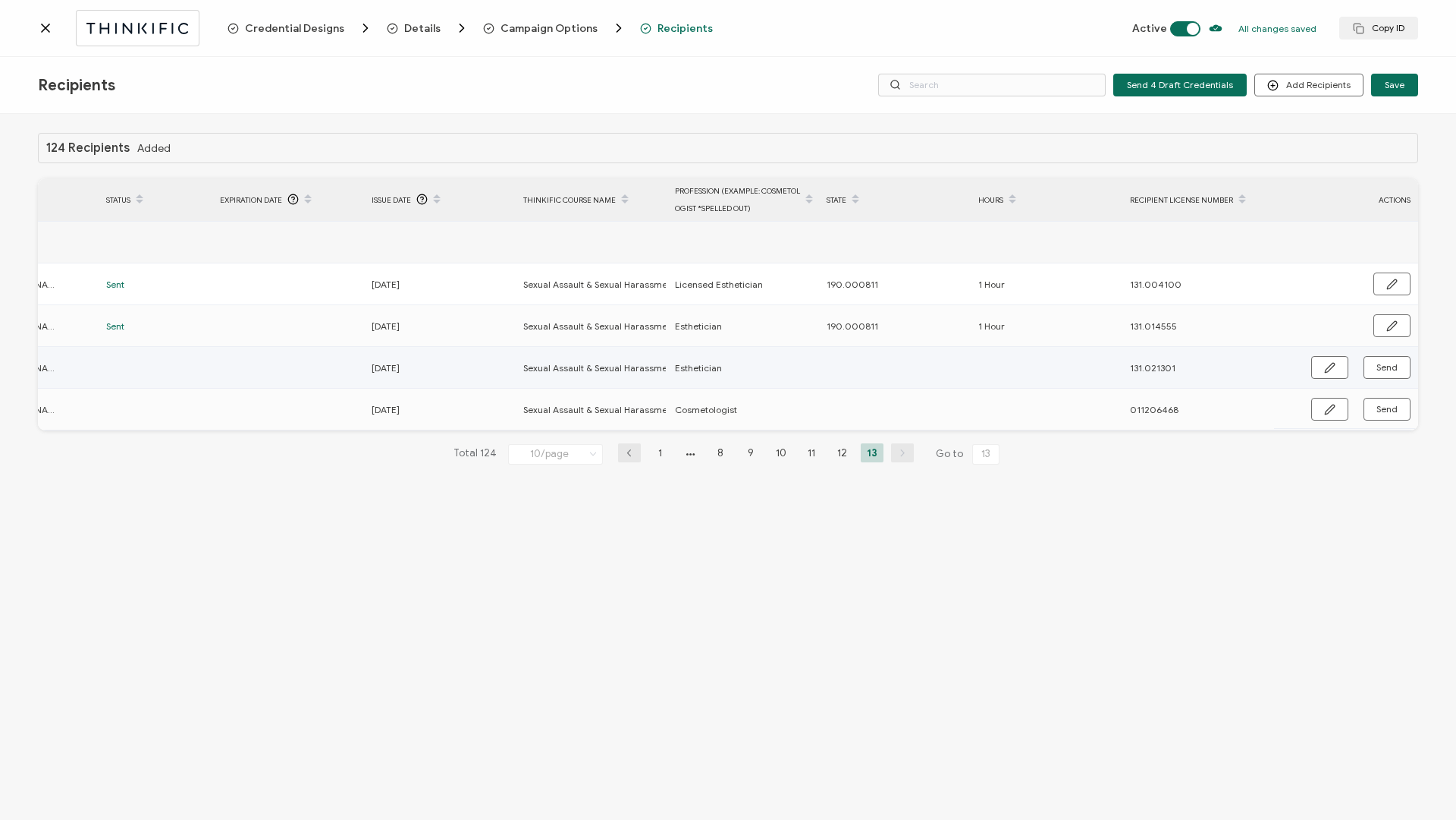
scroll to position [0, 360]
click at [1321, 366] on button "button" at bounding box center [1330, 366] width 37 height 22
click at [887, 374] on input "text" at bounding box center [892, 367] width 133 height 24
type input "190.000811"
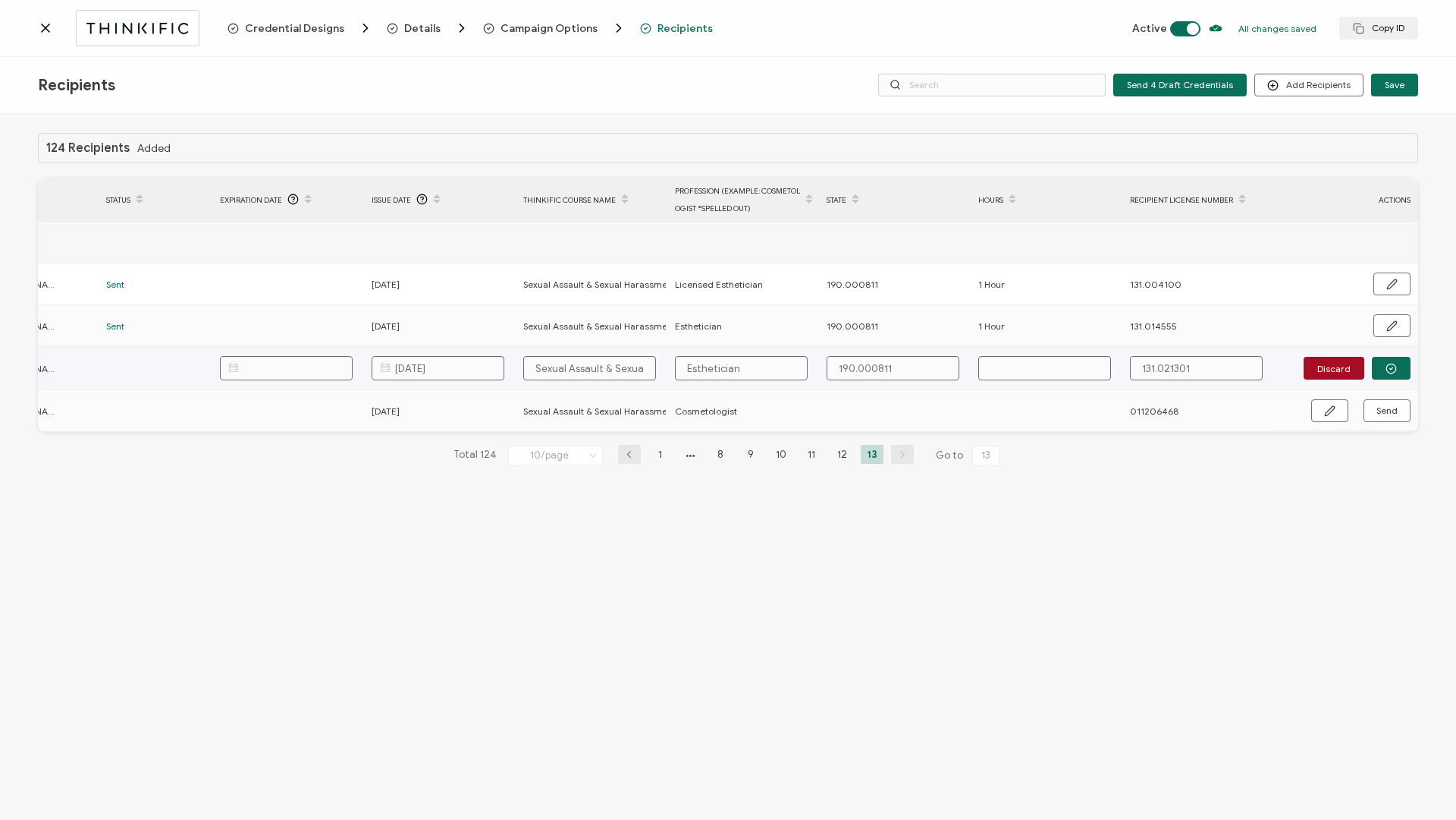
type input "190.000811"
click at [1012, 372] on input "text" at bounding box center [1044, 367] width 133 height 24
type input "1"
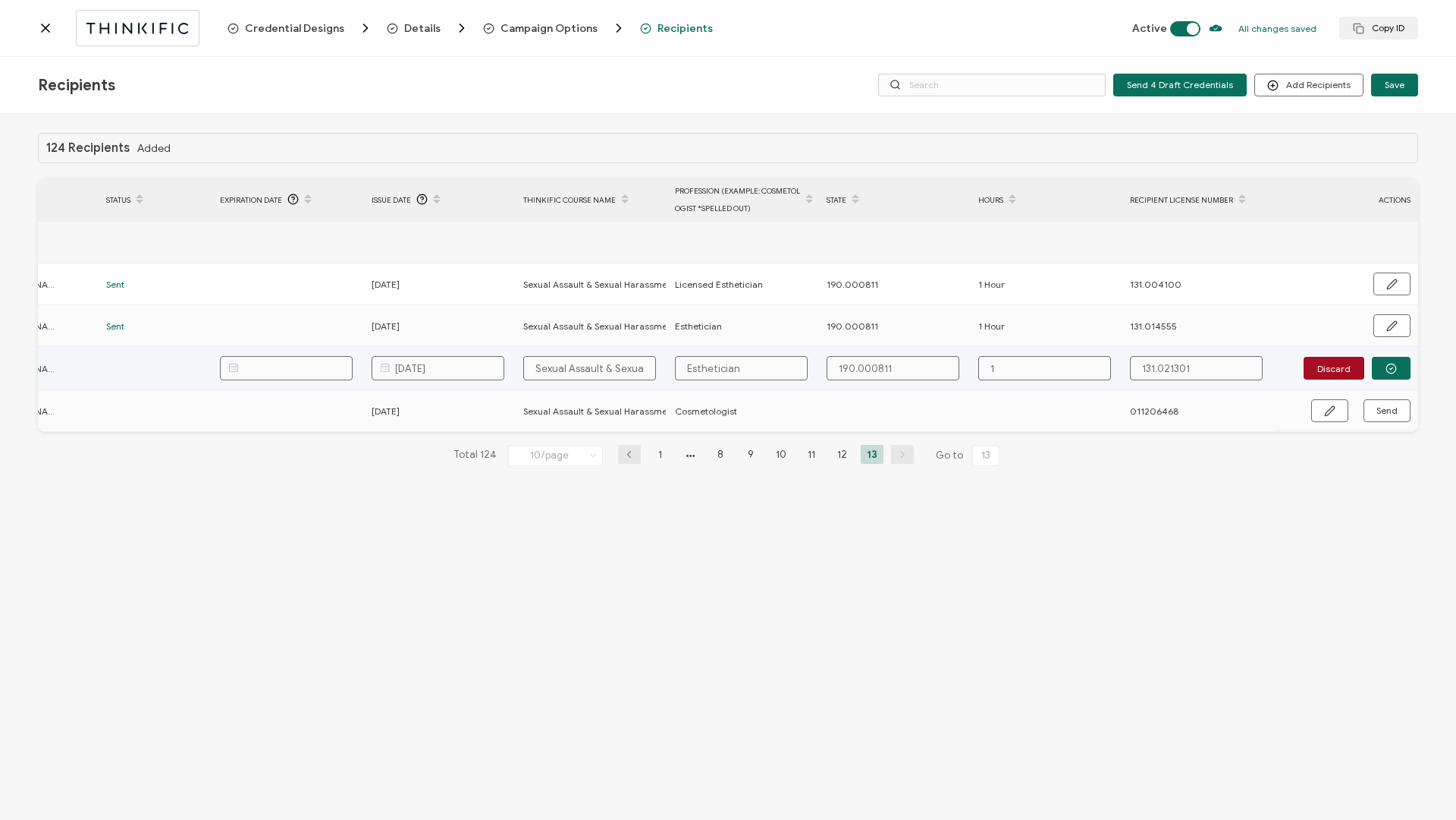
type input "1"
type input "1 H"
type input "1 Ho"
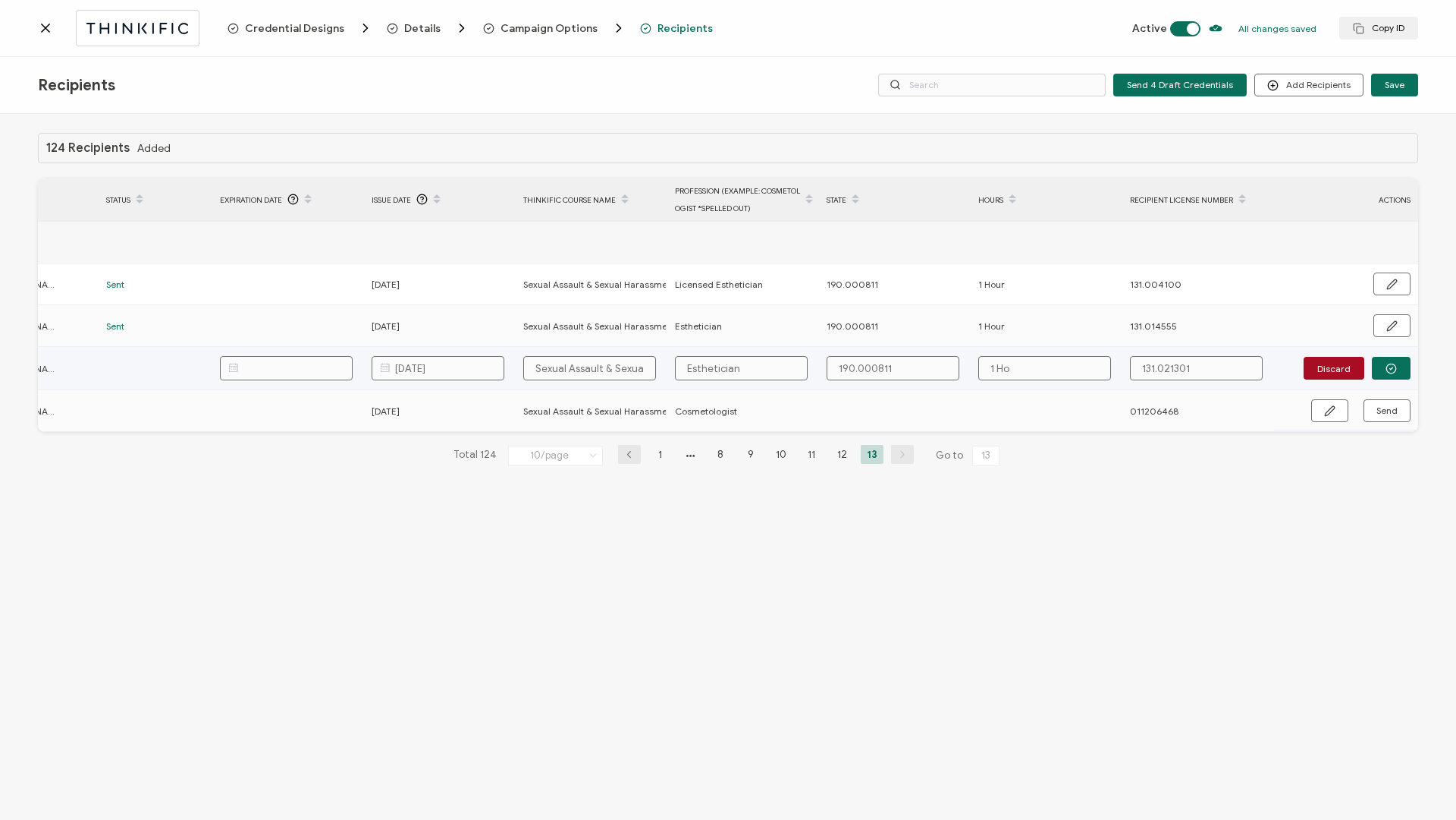
type input "1 Hou"
type input "1 Hour"
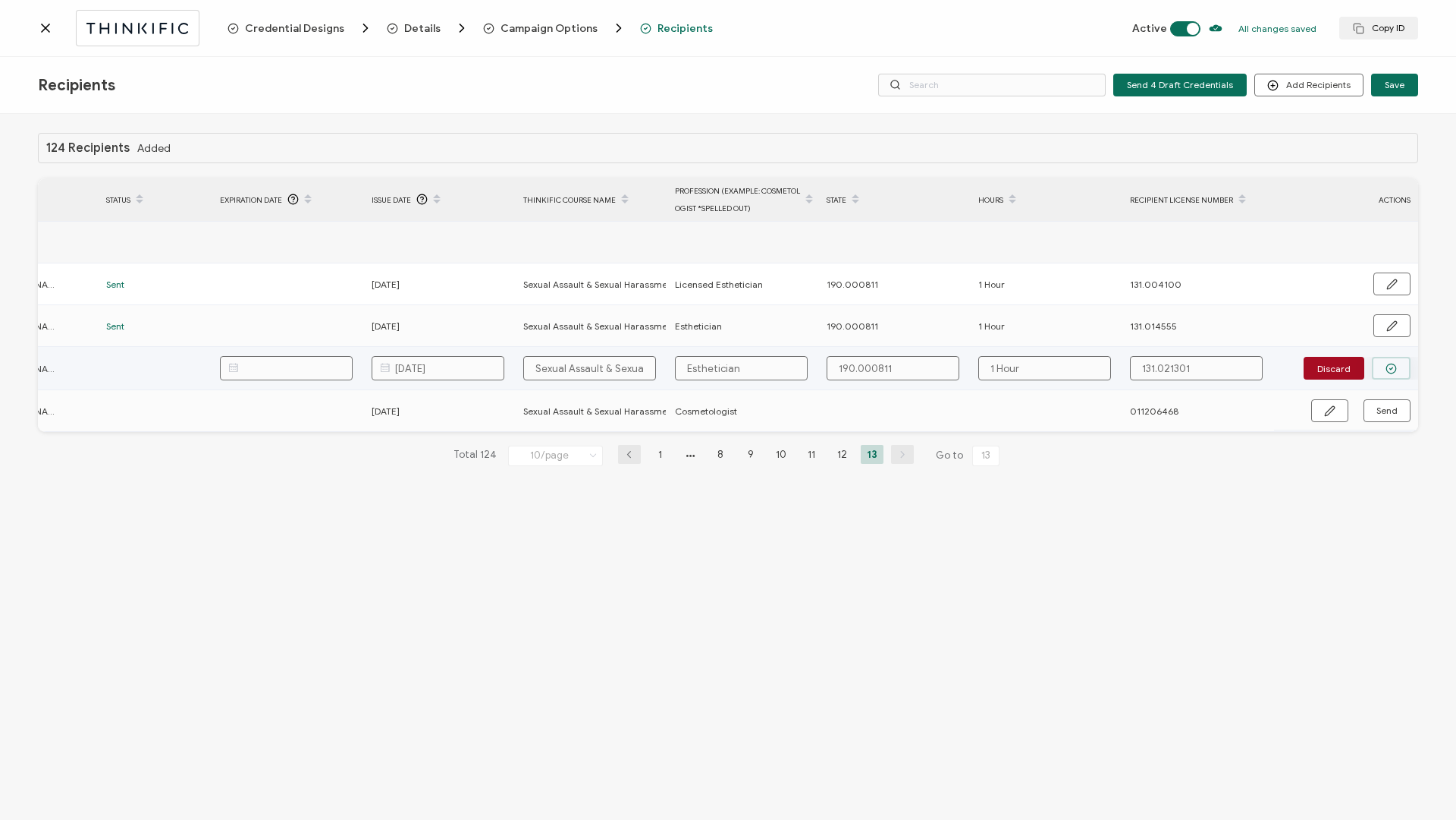
click at [1379, 371] on button "button" at bounding box center [1391, 367] width 39 height 22
click at [1386, 367] on span "Send" at bounding box center [1387, 366] width 21 height 9
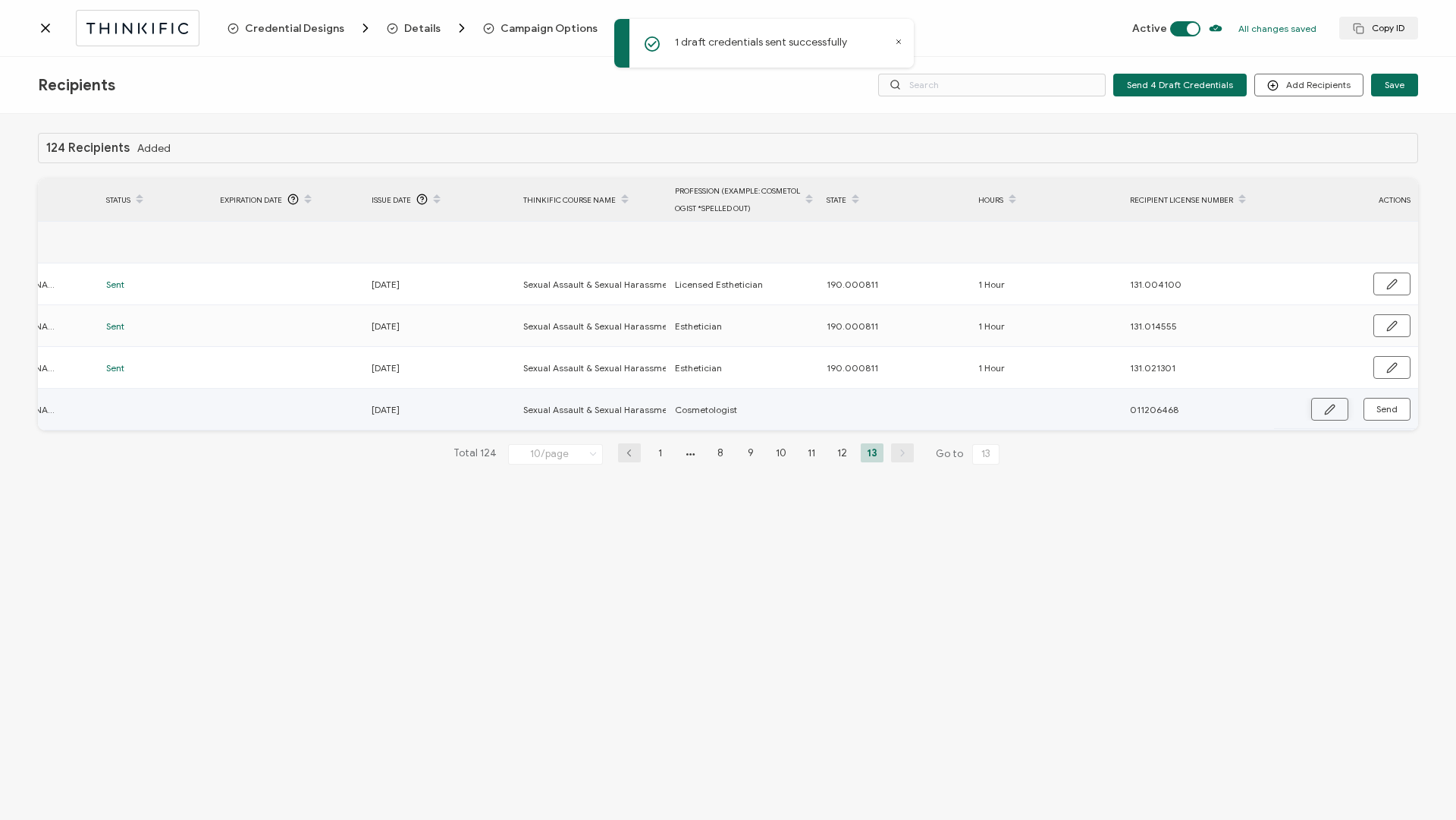
click at [1330, 415] on button "button" at bounding box center [1330, 408] width 37 height 22
click at [917, 408] on input "text" at bounding box center [892, 409] width 133 height 24
paste input "190.000811"
type input "190.000811"
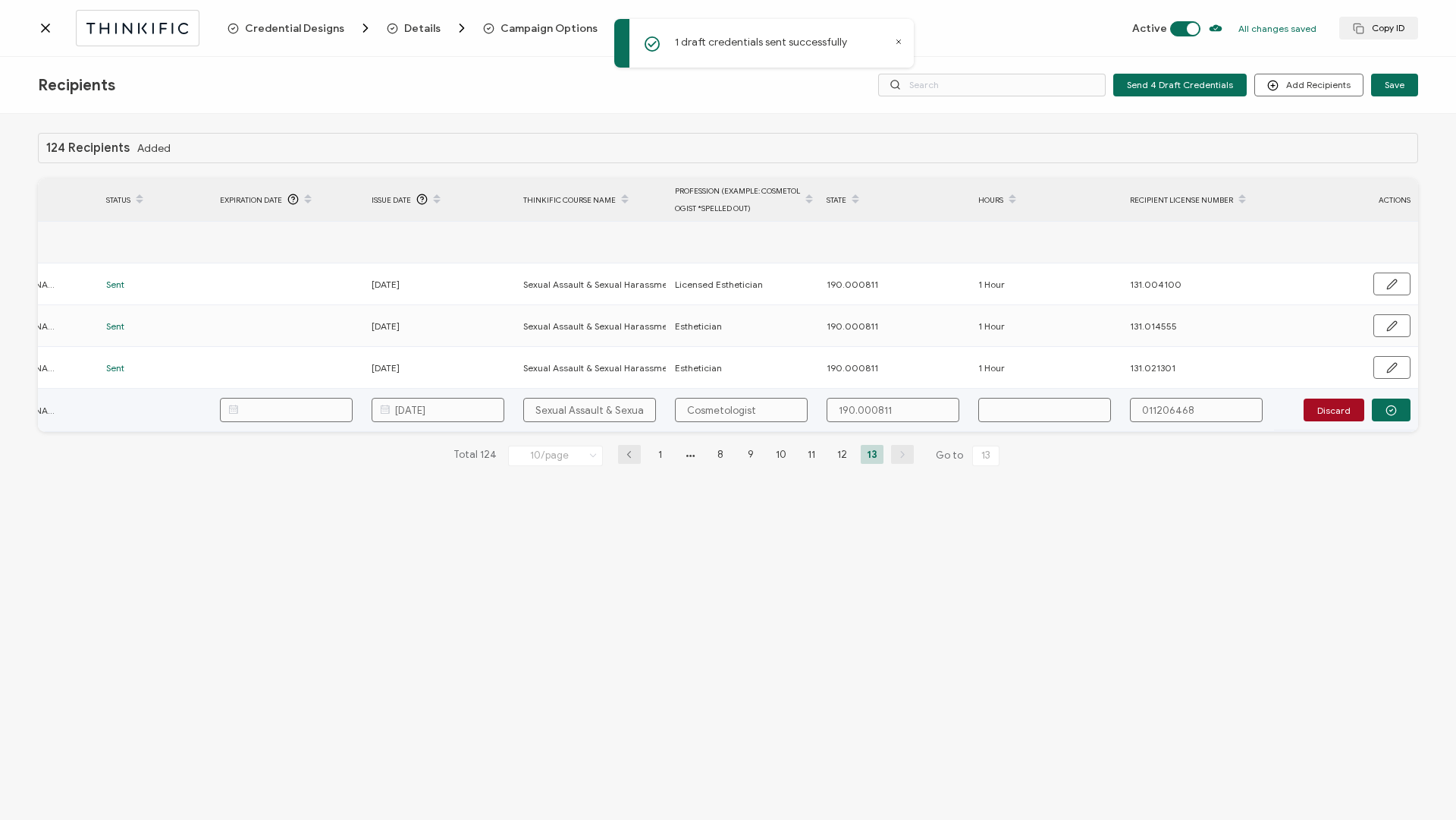
type input "190.000811"
click at [1037, 411] on input "text" at bounding box center [1044, 409] width 133 height 24
type input "1"
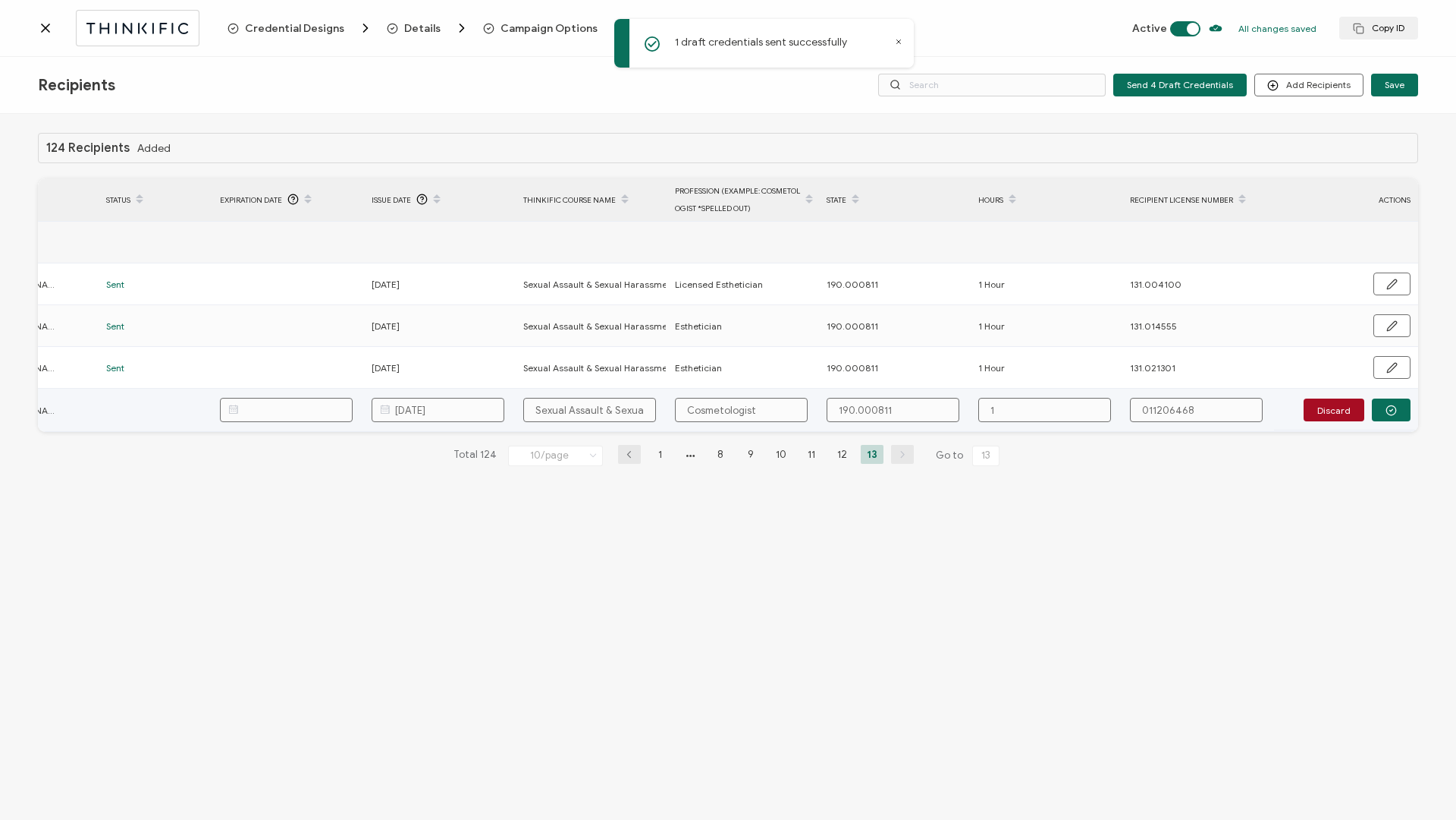
type input "1"
type input "1 H"
type input "1 Ho"
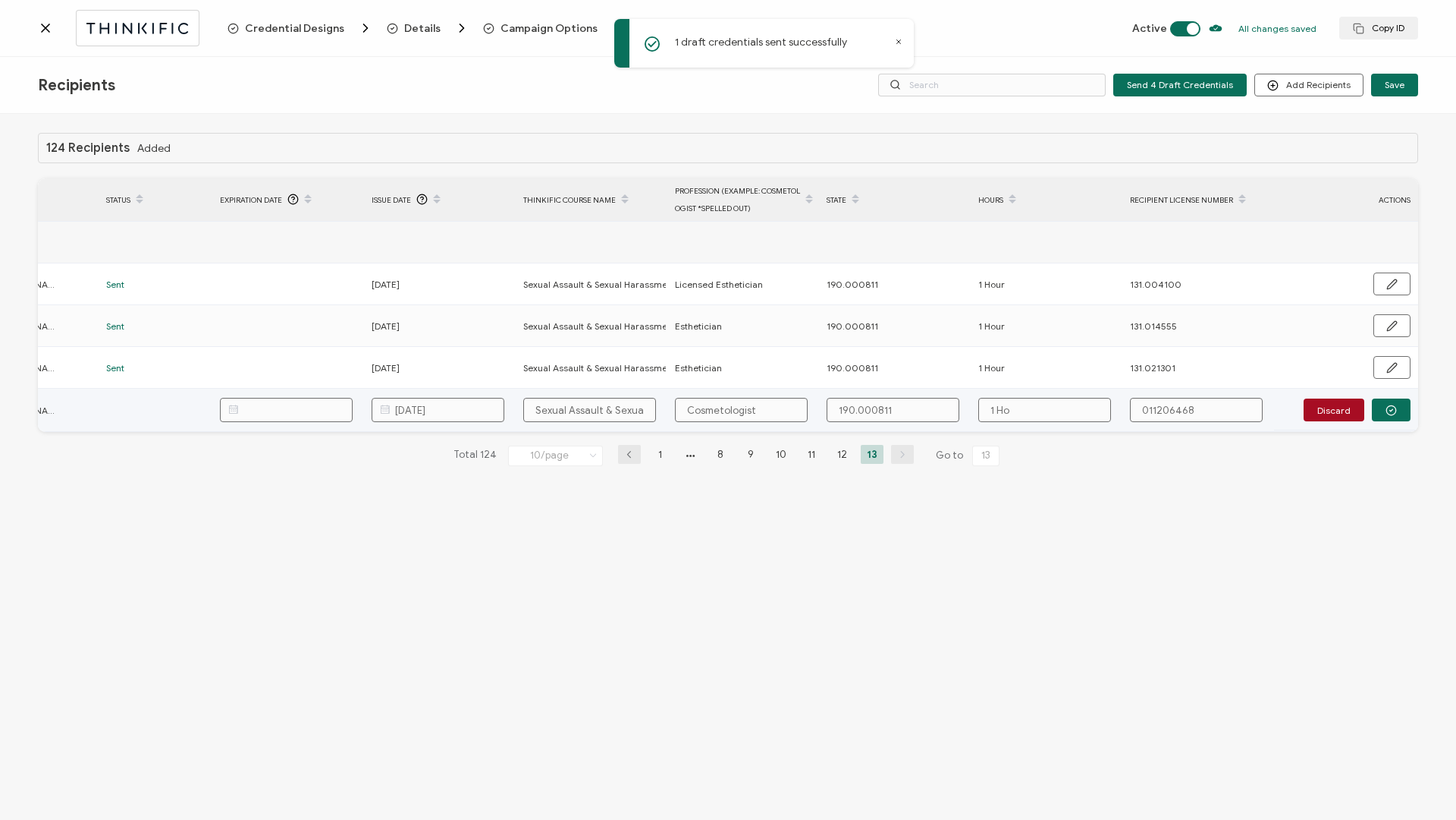
type input "1 Hou"
type input "1 Hour"
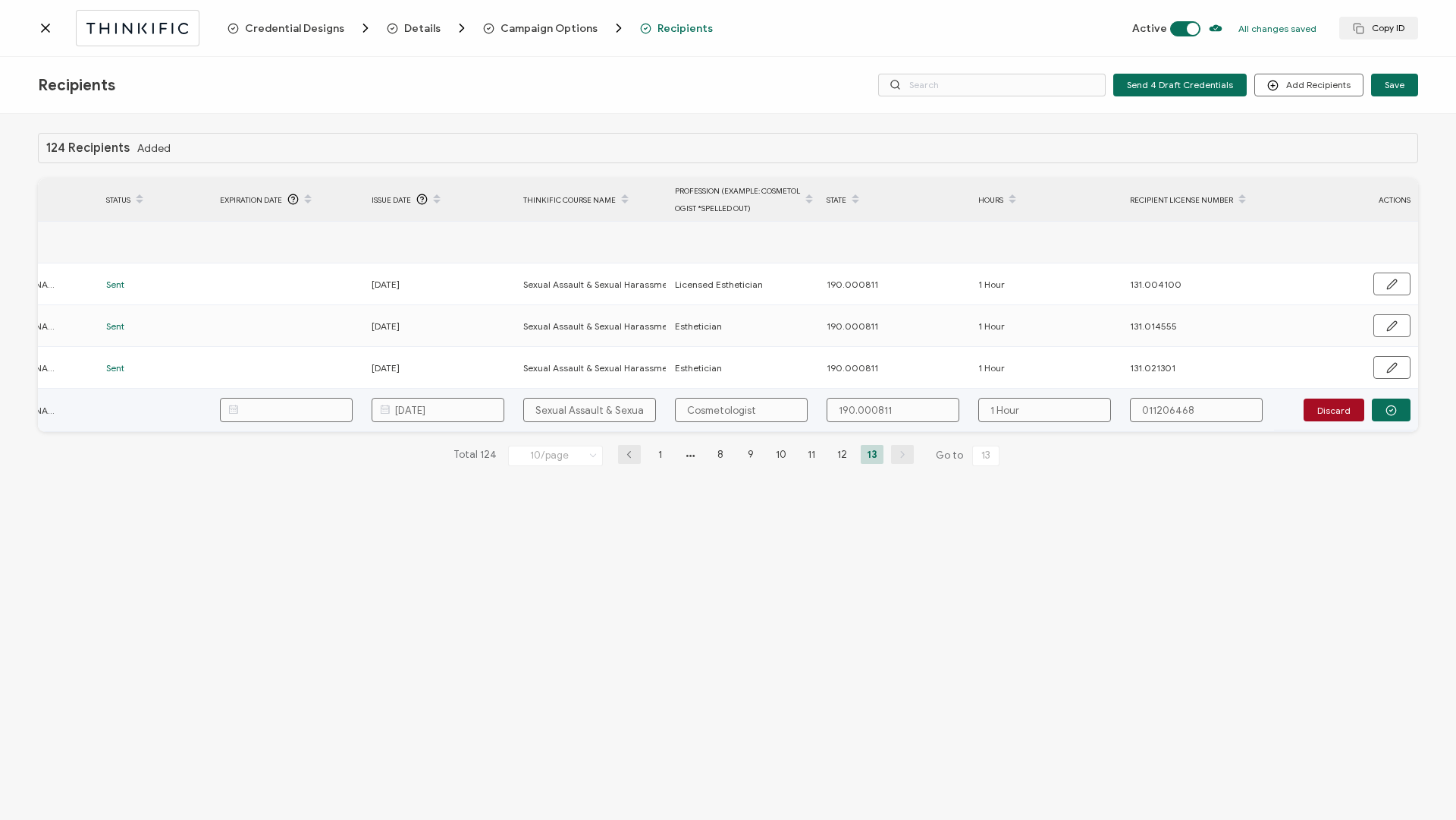
click at [1155, 411] on input "011206468" at bounding box center [1196, 409] width 133 height 24
type input "011.206468"
click at [1391, 408] on icon "button" at bounding box center [1391, 410] width 12 height 12
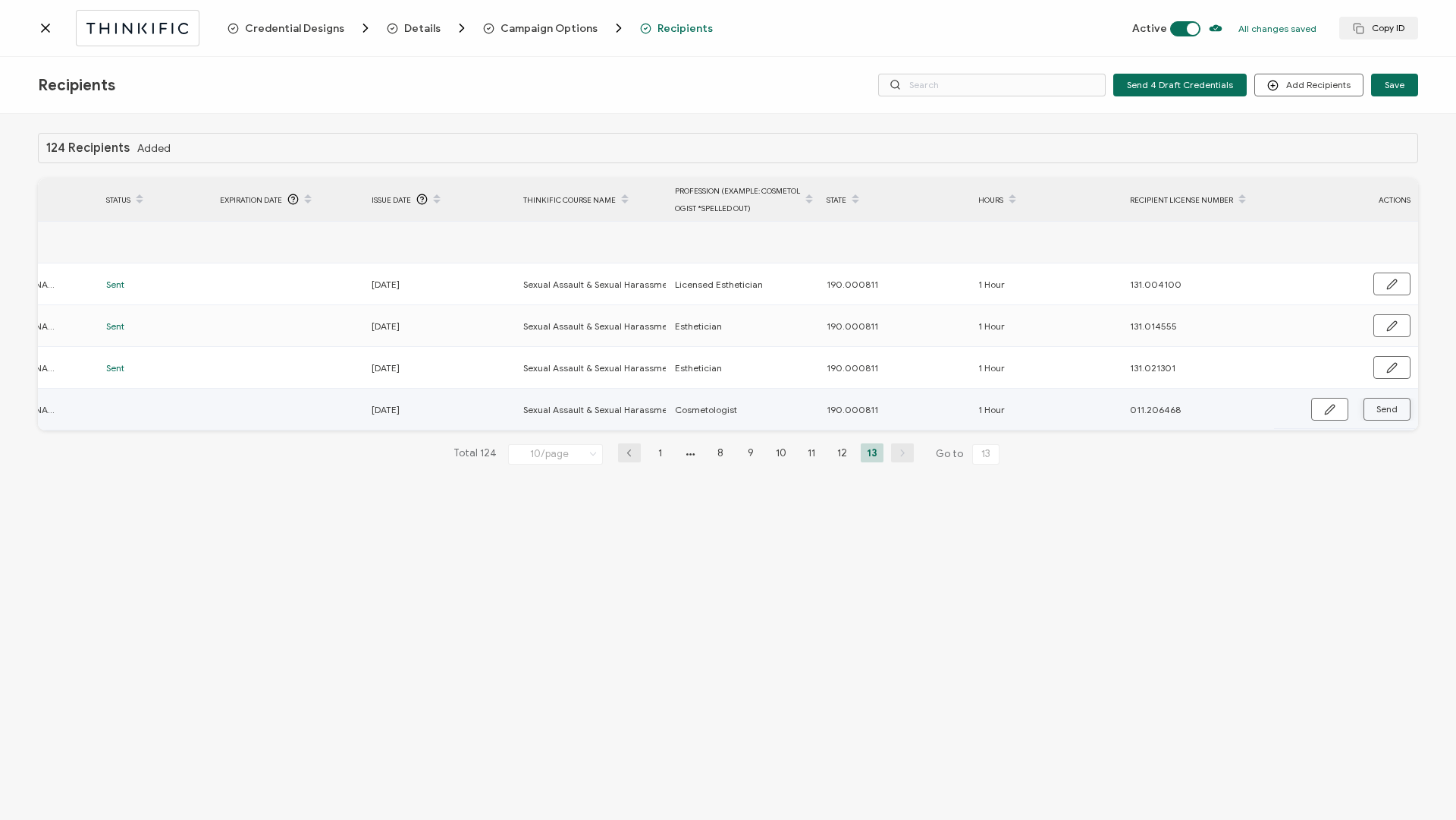
click at [1391, 410] on span "Send" at bounding box center [1387, 408] width 21 height 9
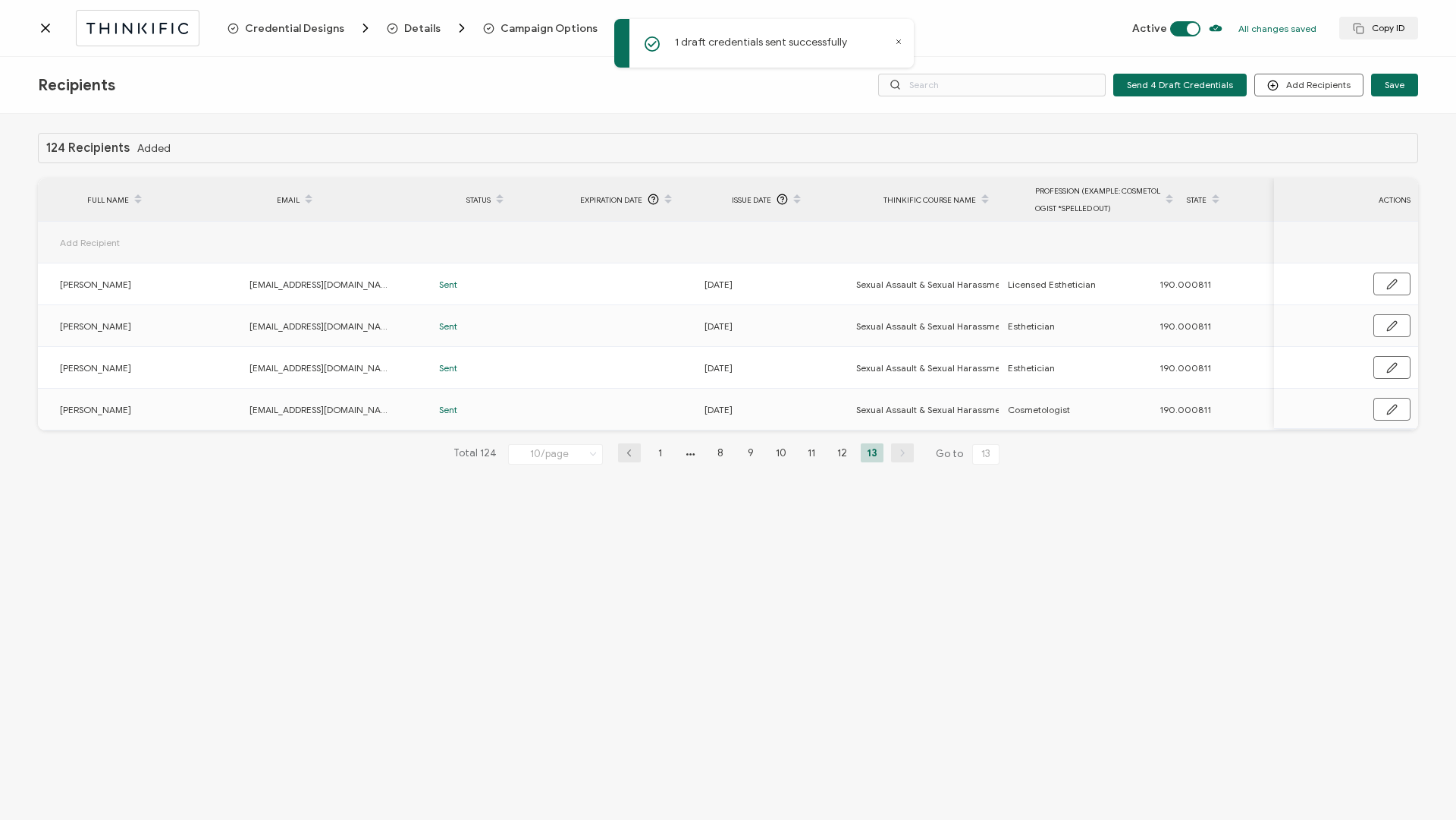
scroll to position [0, 0]
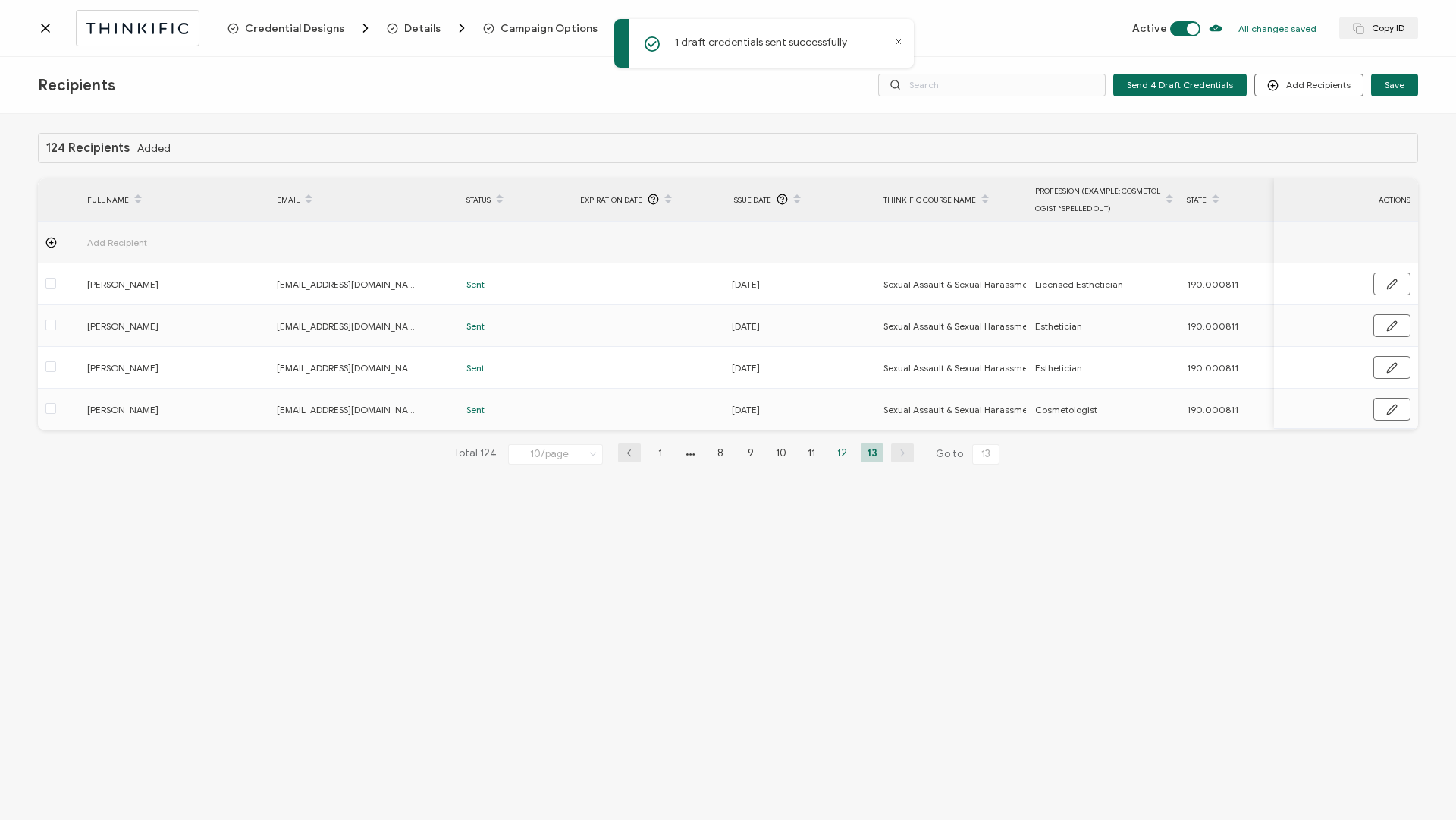
click at [839, 457] on li "12" at bounding box center [841, 453] width 22 height 19
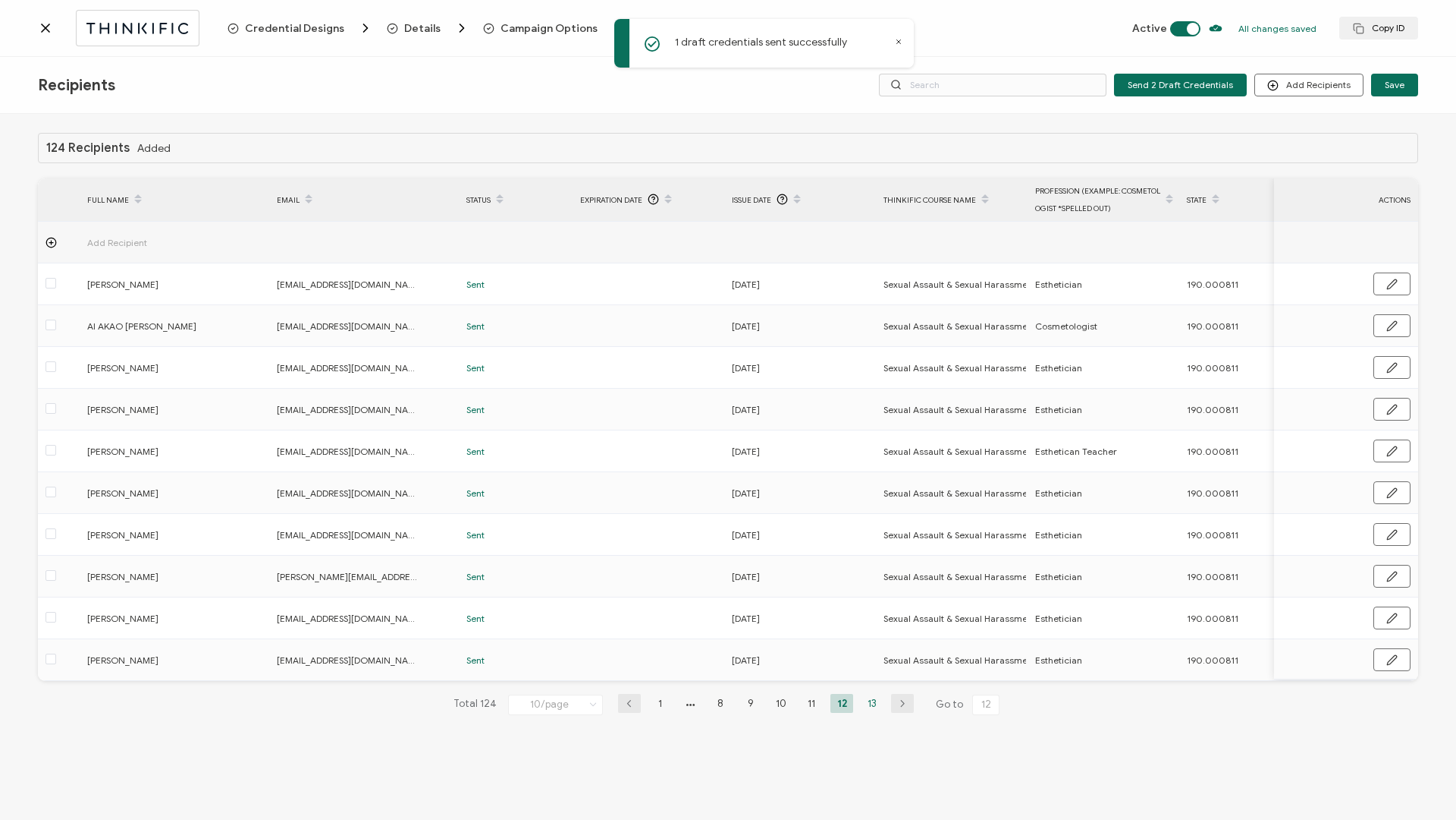
click at [873, 703] on li "13" at bounding box center [872, 704] width 22 height 19
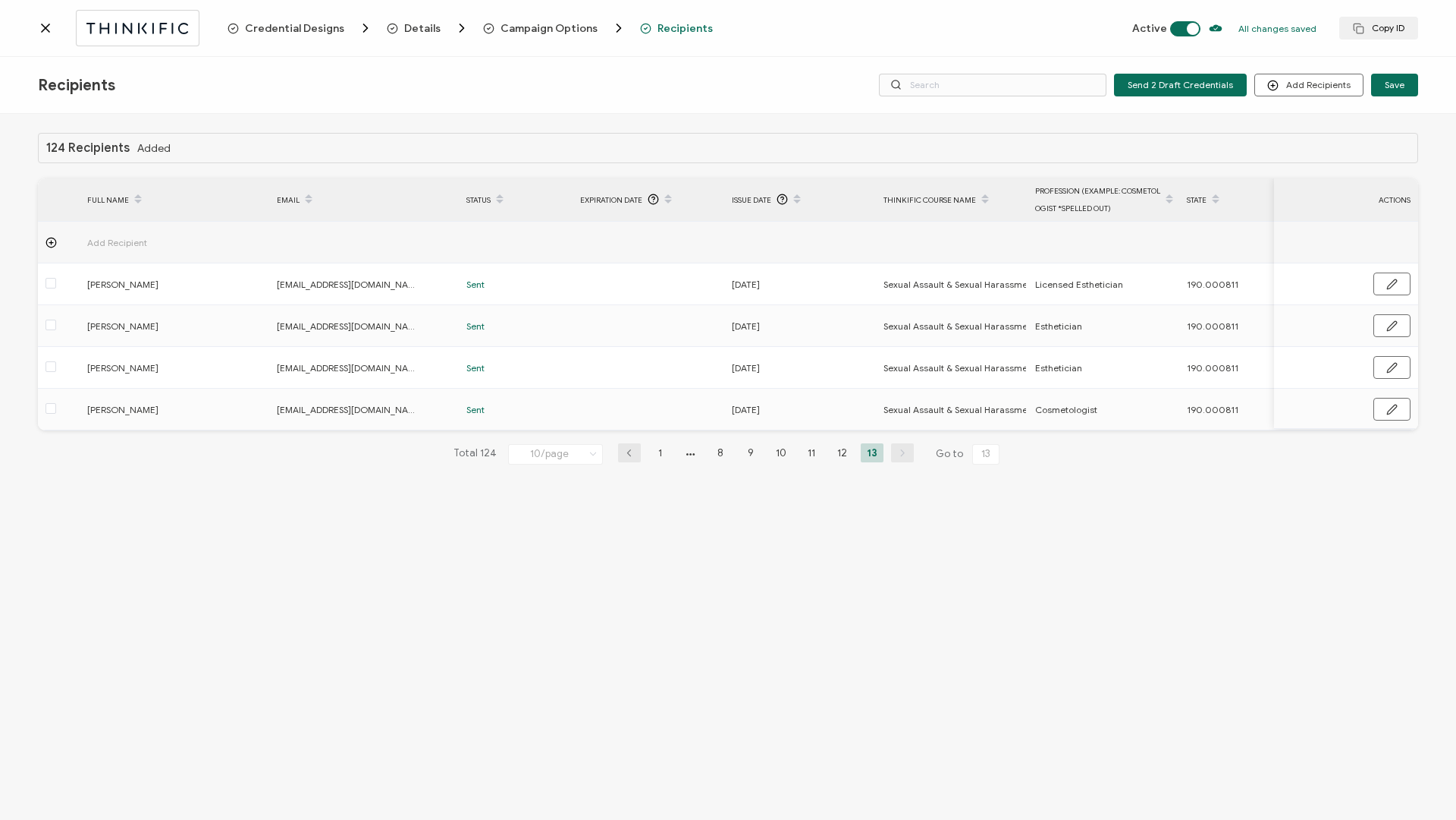
click at [48, 30] on icon at bounding box center [46, 28] width 8 height 8
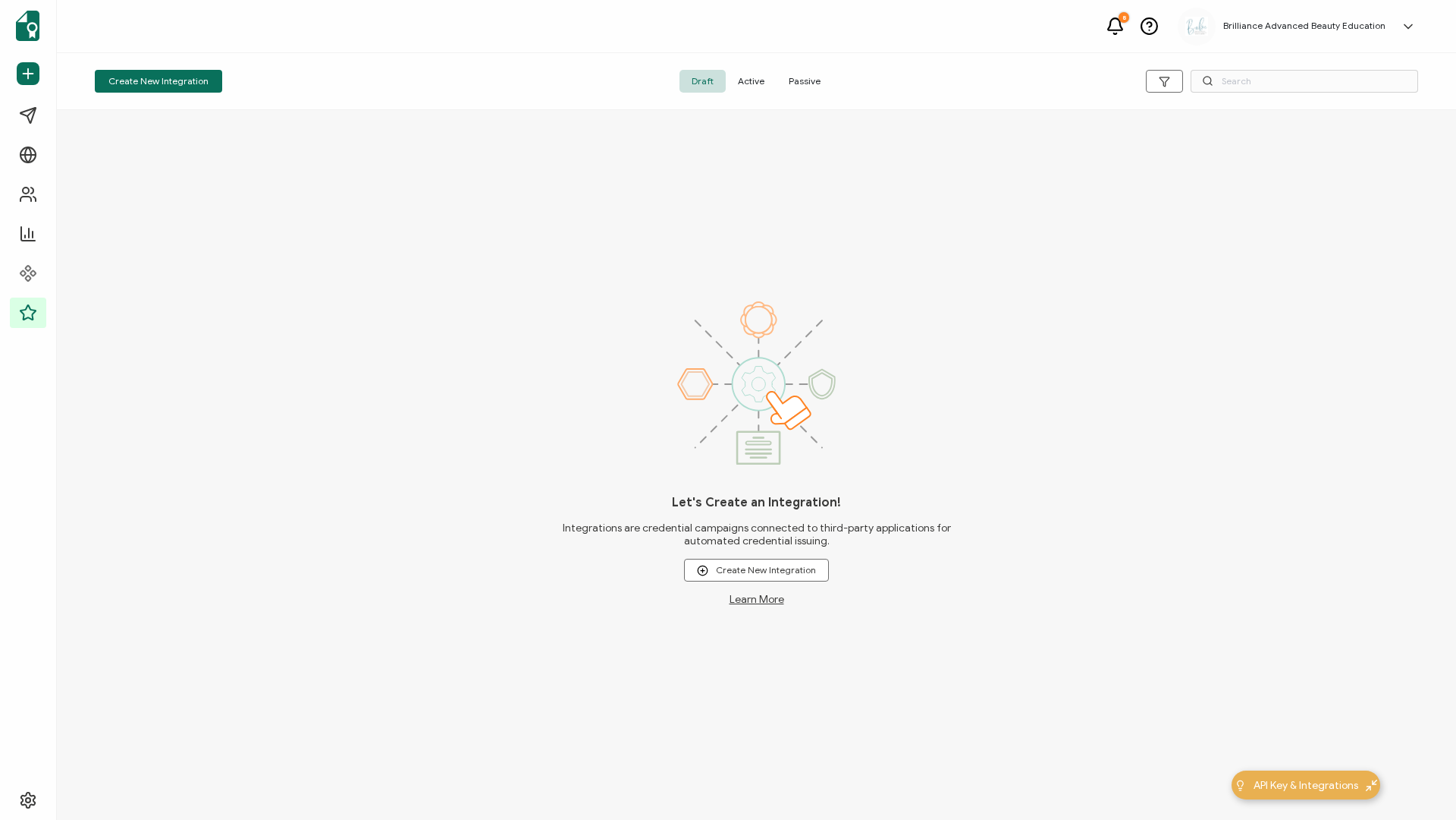
click at [741, 85] on span "Active" at bounding box center [751, 80] width 50 height 22
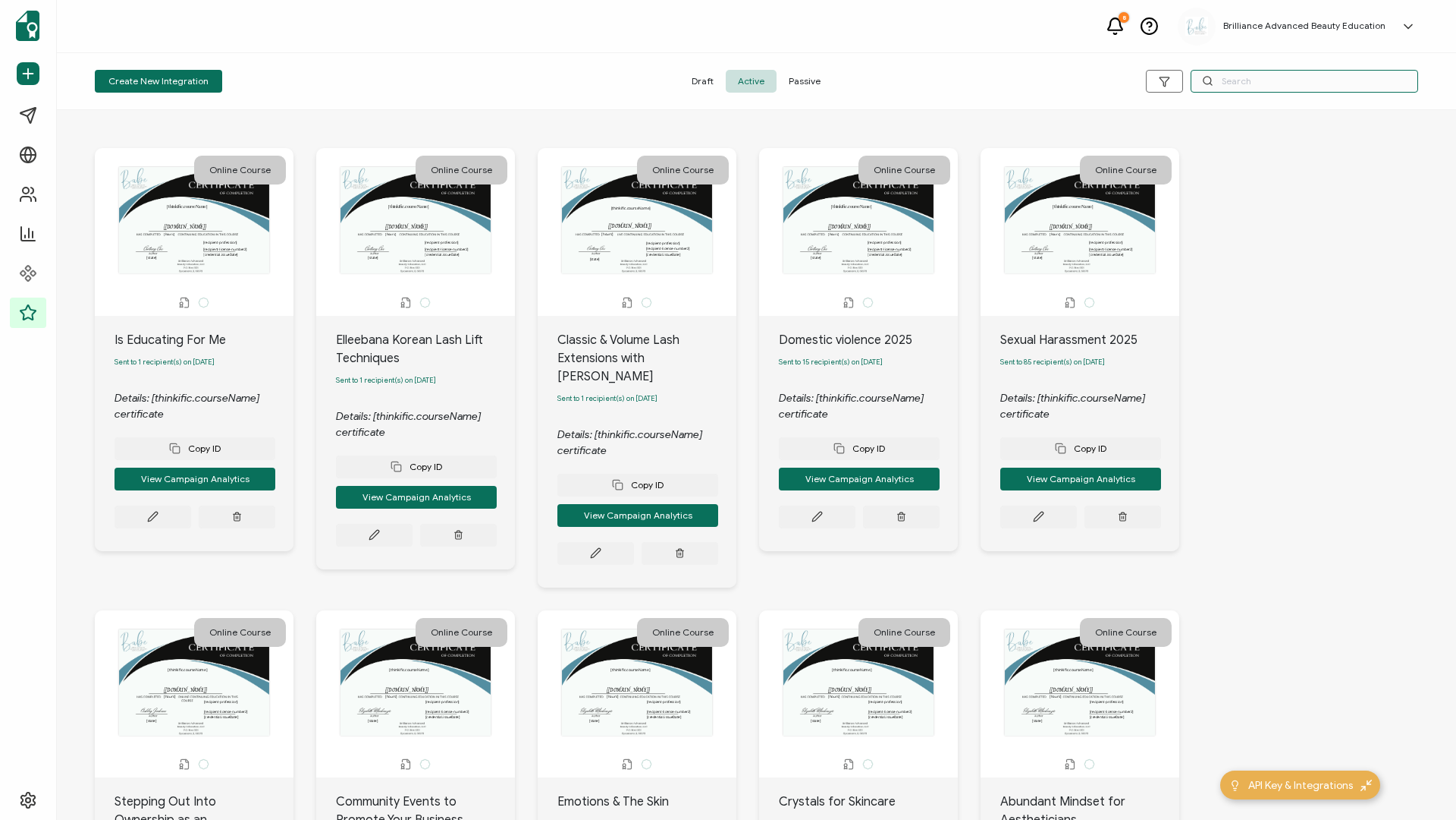
click at [1222, 79] on input "text" at bounding box center [1304, 80] width 228 height 22
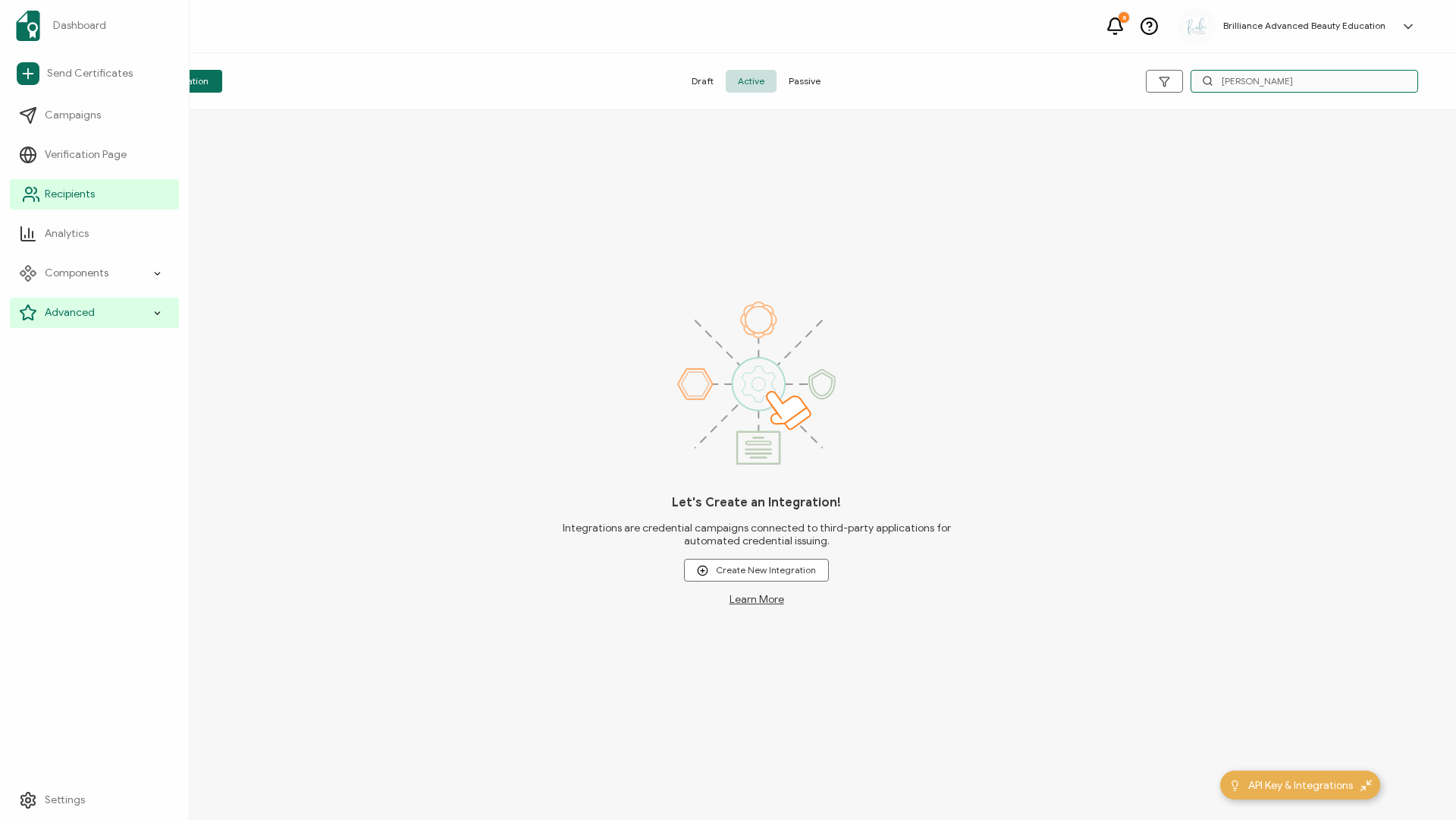
type input "[PERSON_NAME]"
click at [82, 188] on span "Recipients" at bounding box center [70, 195] width 50 height 16
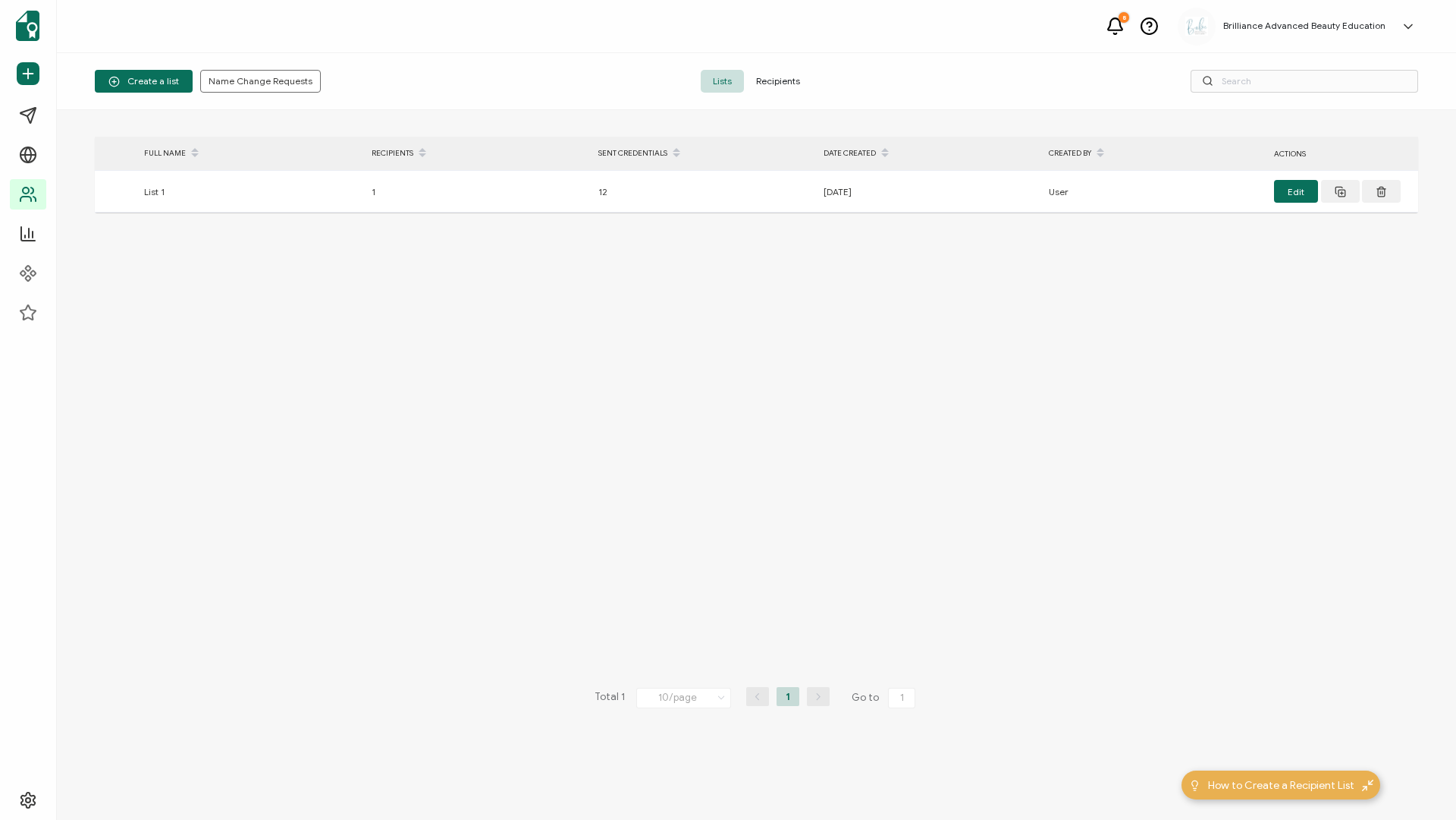
click at [763, 77] on span "Recipients" at bounding box center [778, 80] width 68 height 22
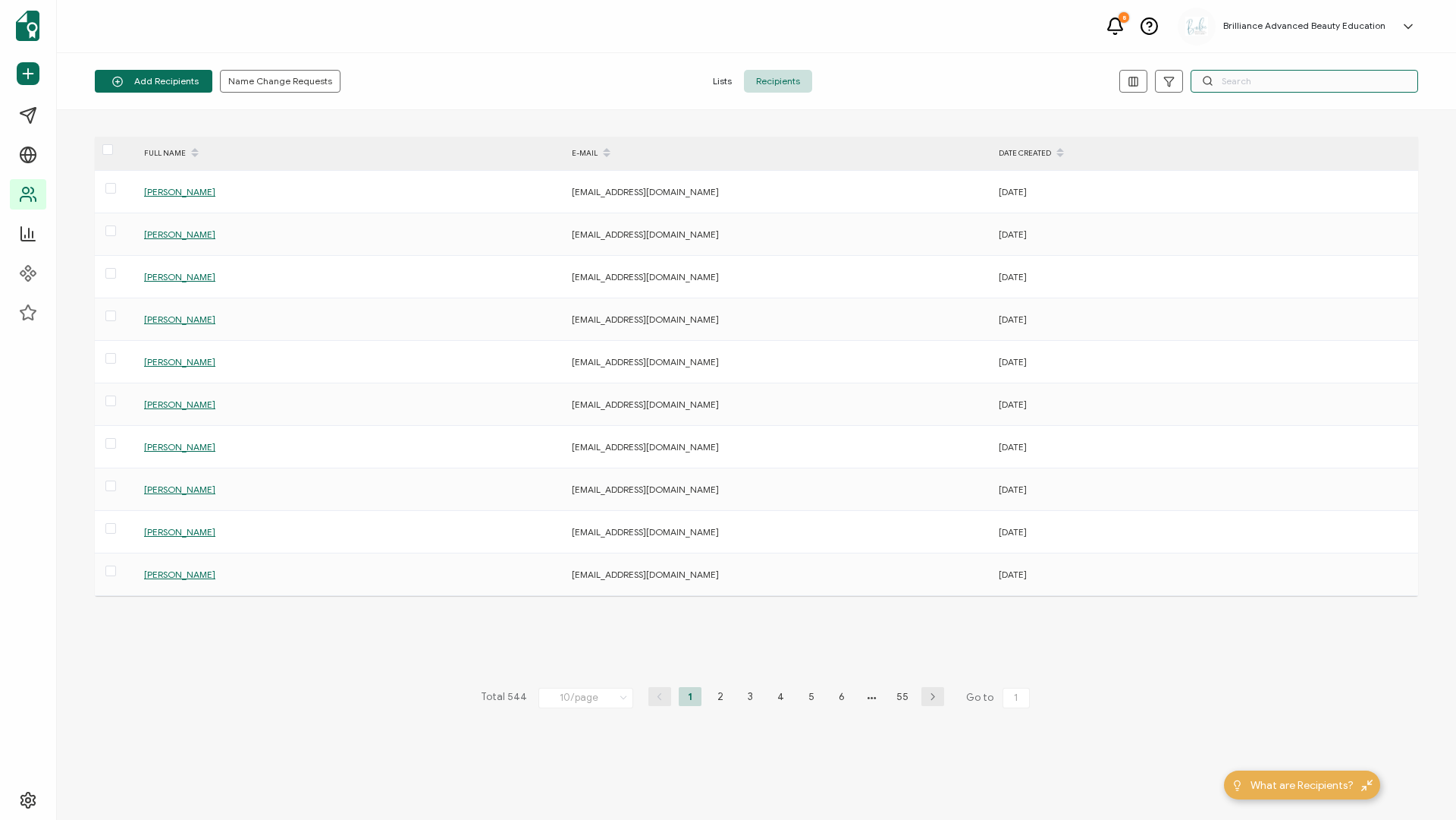
click at [1224, 83] on input "text" at bounding box center [1304, 80] width 228 height 22
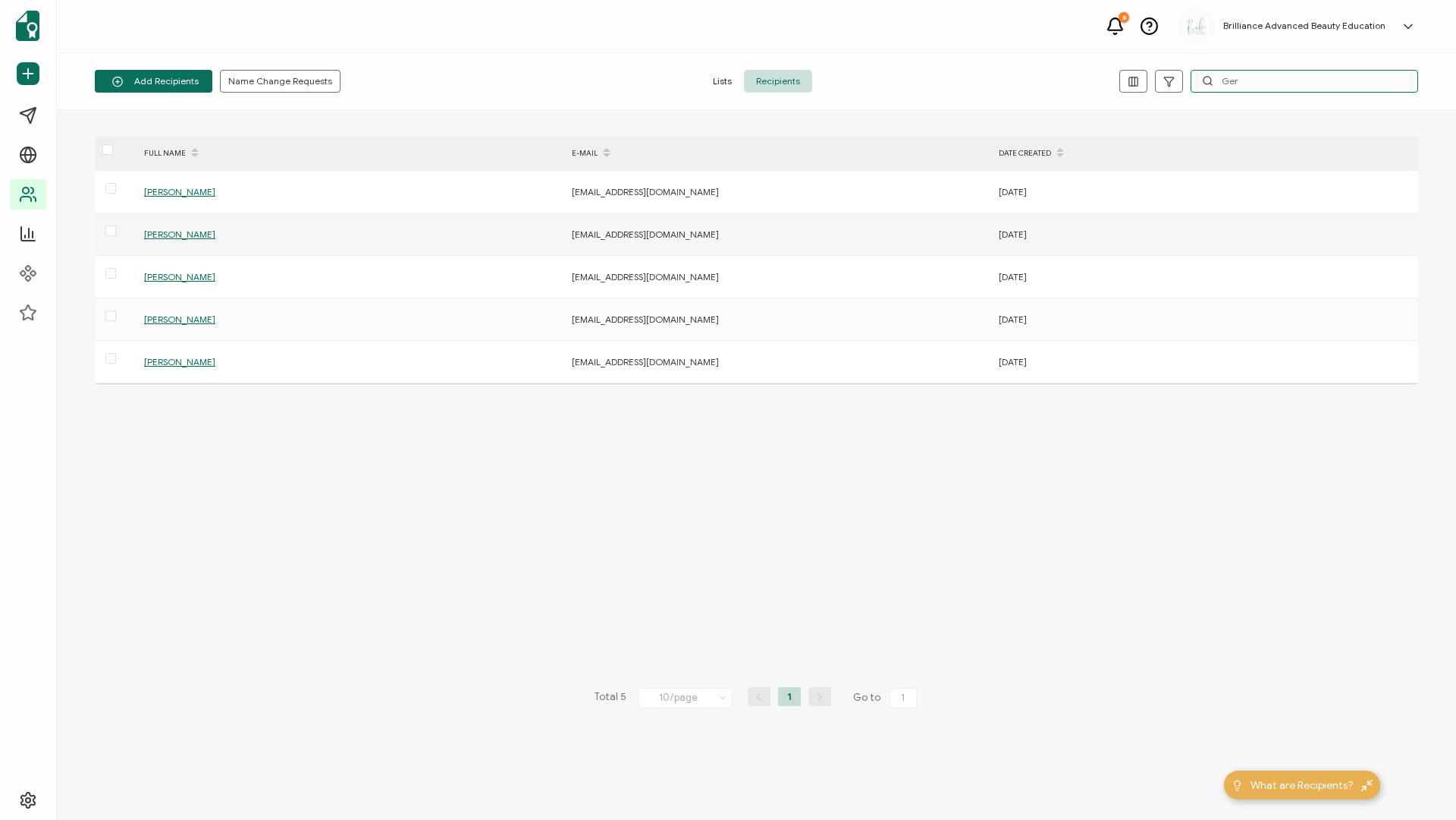
type input "Ger"
click at [211, 233] on span "[PERSON_NAME]" at bounding box center [180, 235] width 72 height 12
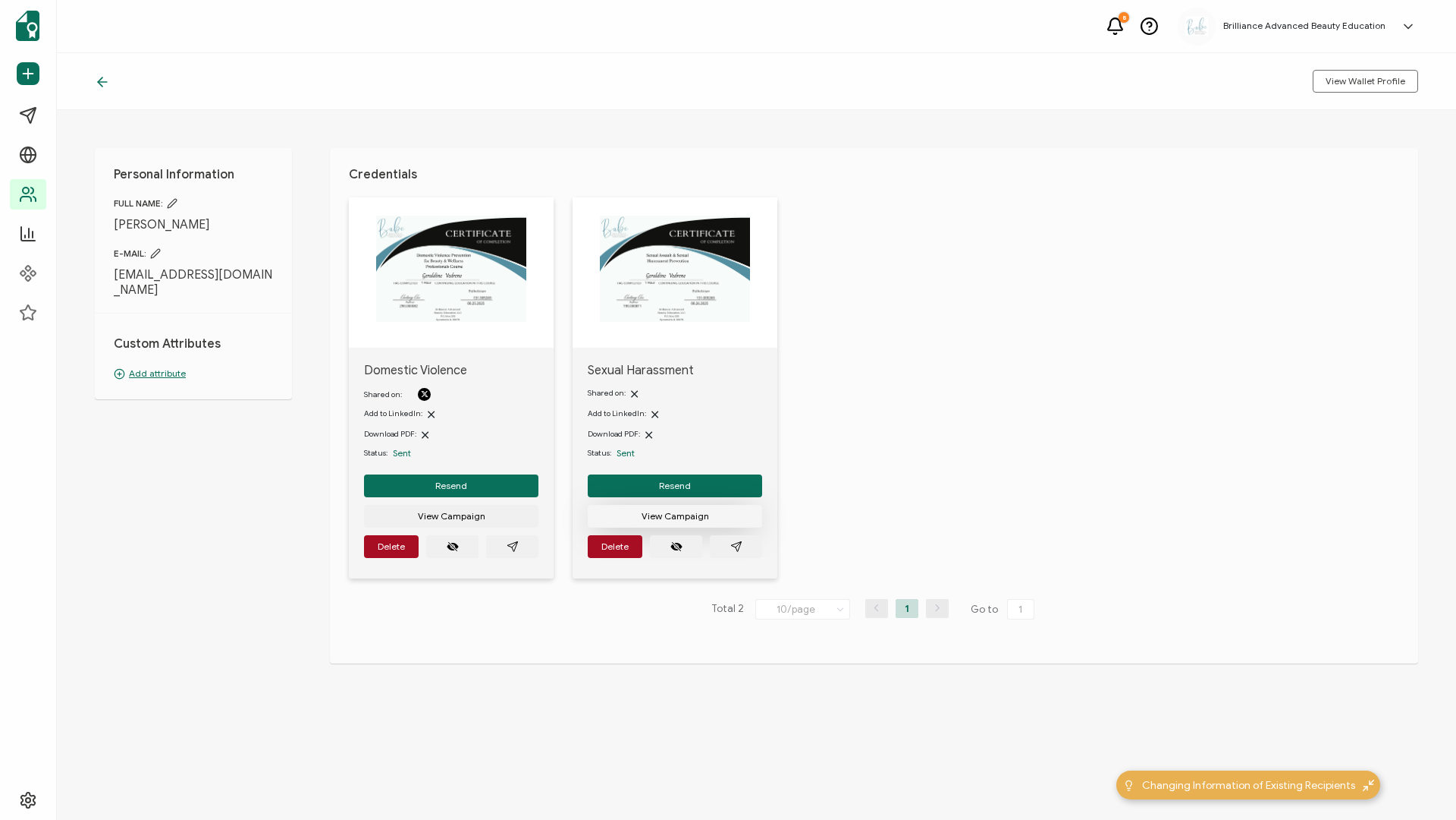
click at [680, 512] on span "View Campaign" at bounding box center [675, 516] width 68 height 9
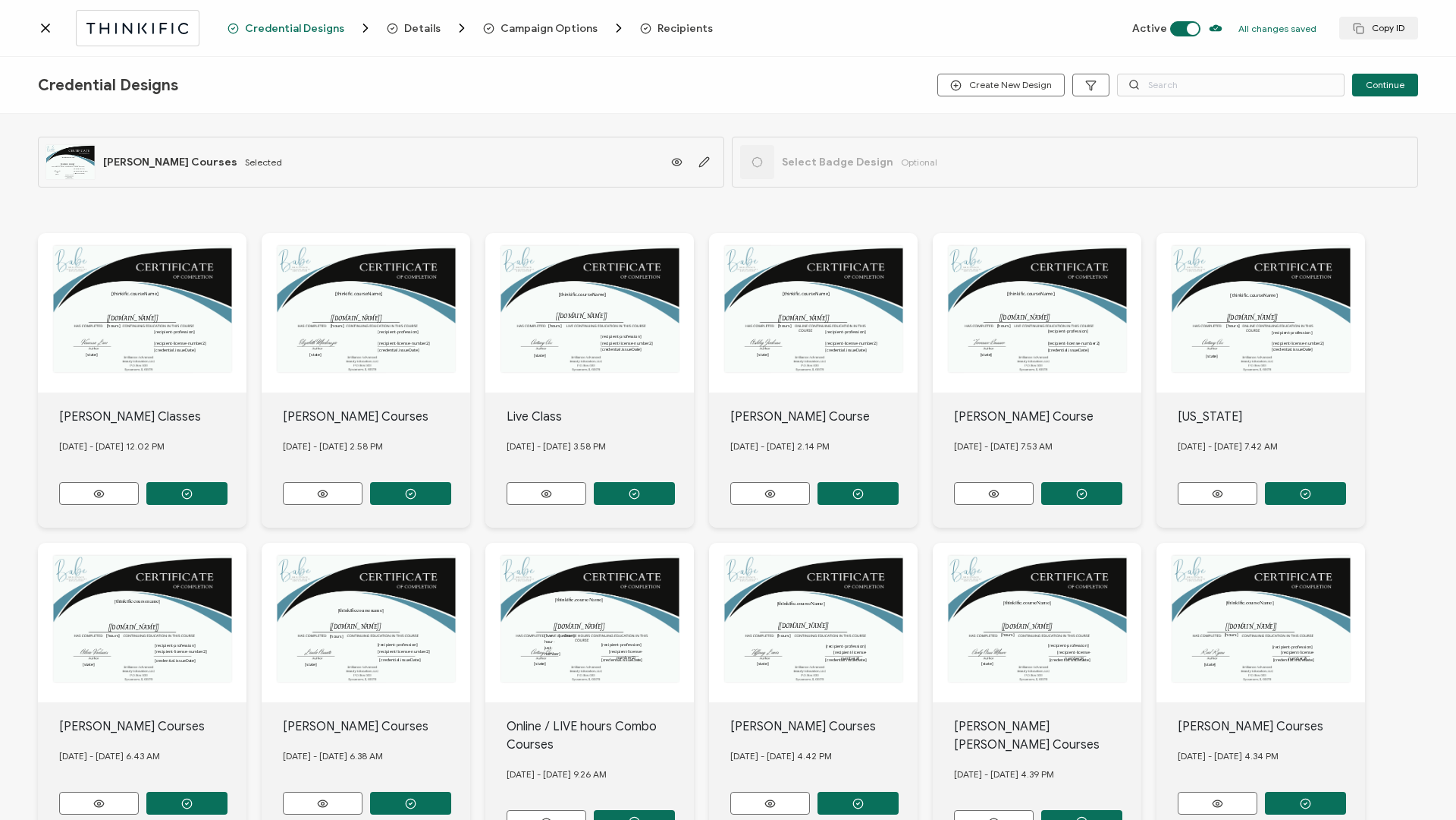
click at [46, 18] on div at bounding box center [133, 27] width 190 height 36
click at [46, 22] on icon at bounding box center [46, 28] width 15 height 16
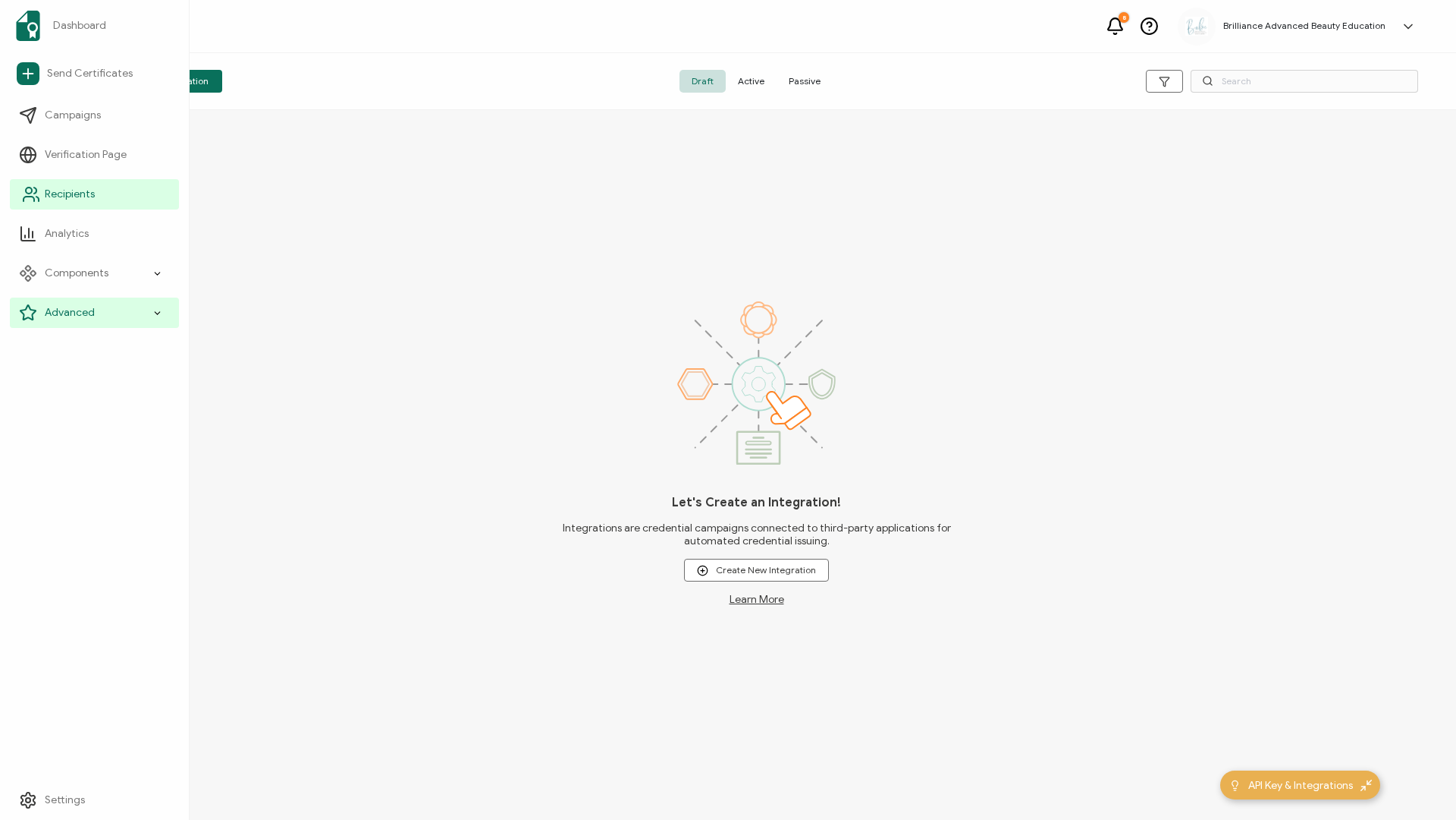
click at [70, 198] on span "Recipients" at bounding box center [70, 195] width 50 height 16
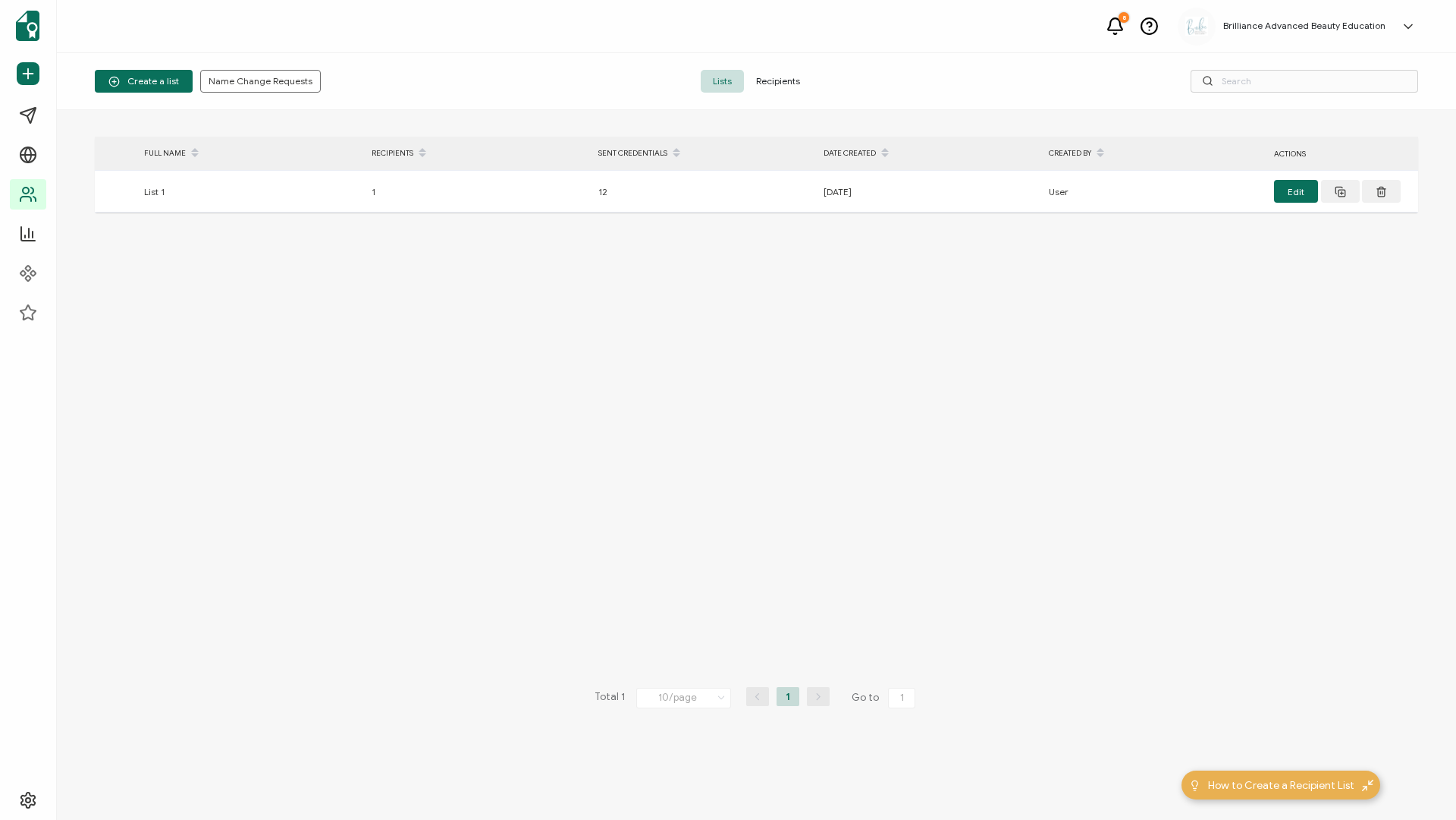
click at [797, 76] on span "Recipients" at bounding box center [778, 80] width 68 height 22
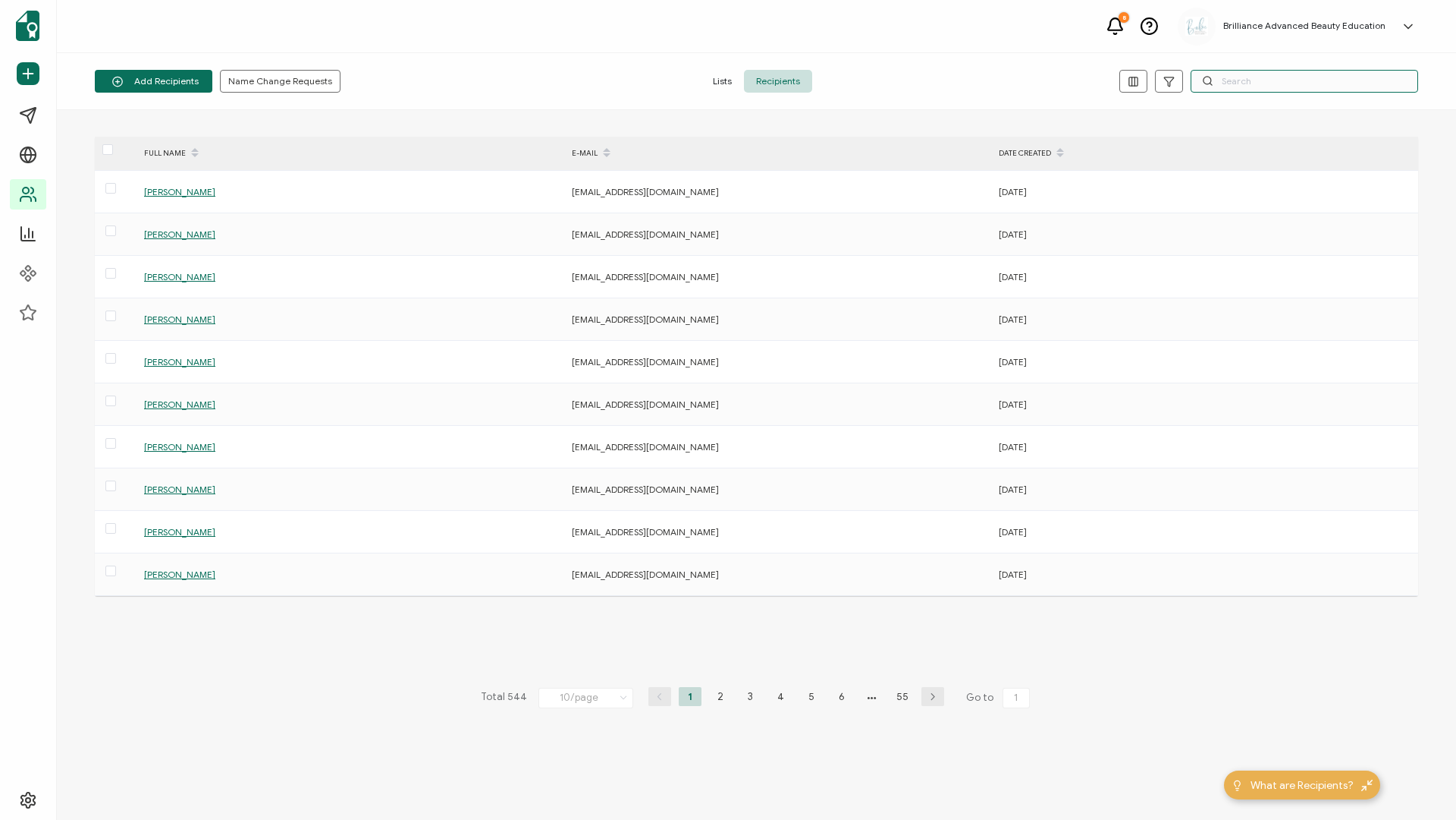
click at [1221, 79] on input "text" at bounding box center [1304, 80] width 228 height 22
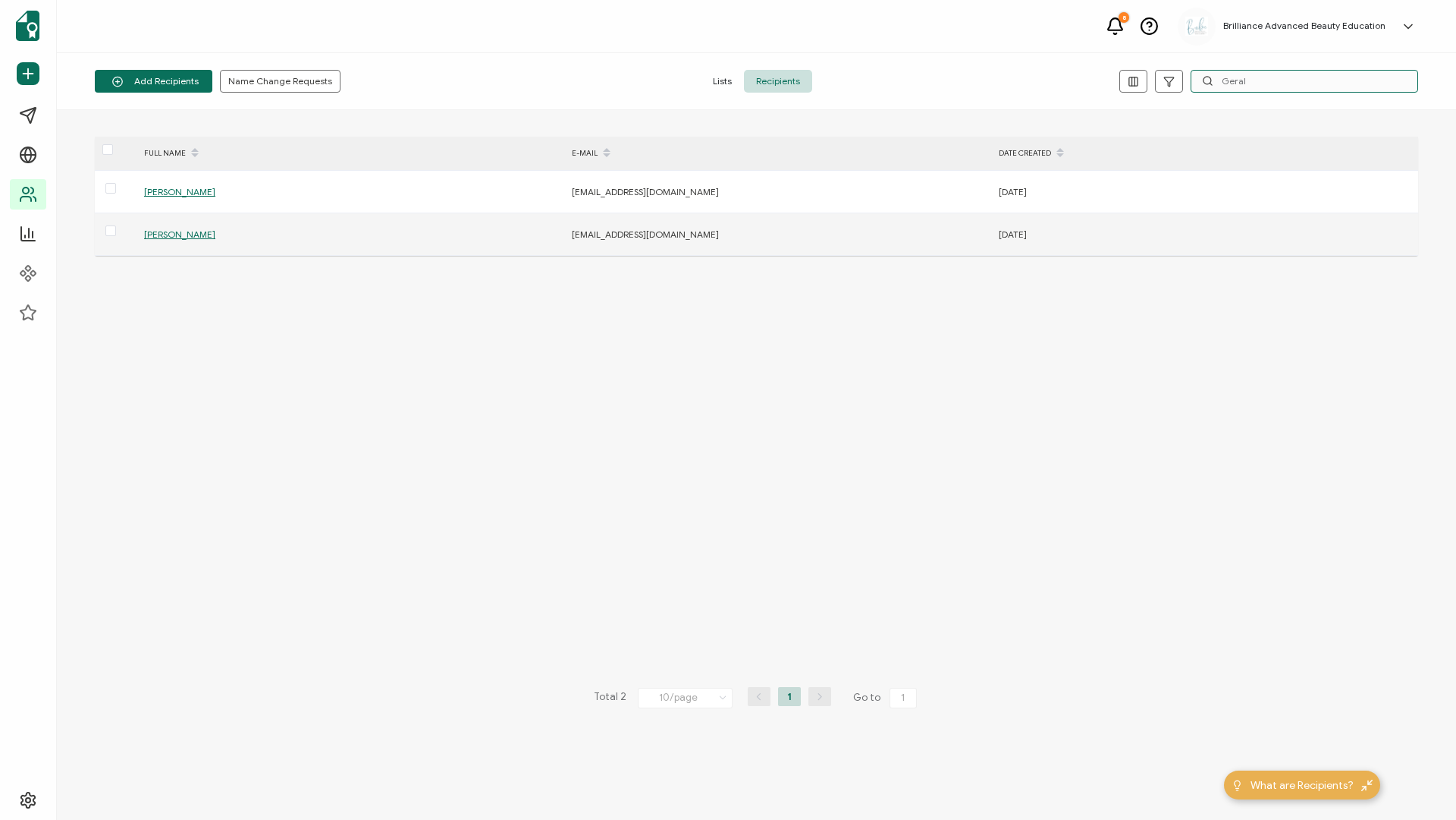
type input "Geral"
click at [182, 231] on span "[PERSON_NAME]" at bounding box center [180, 235] width 72 height 12
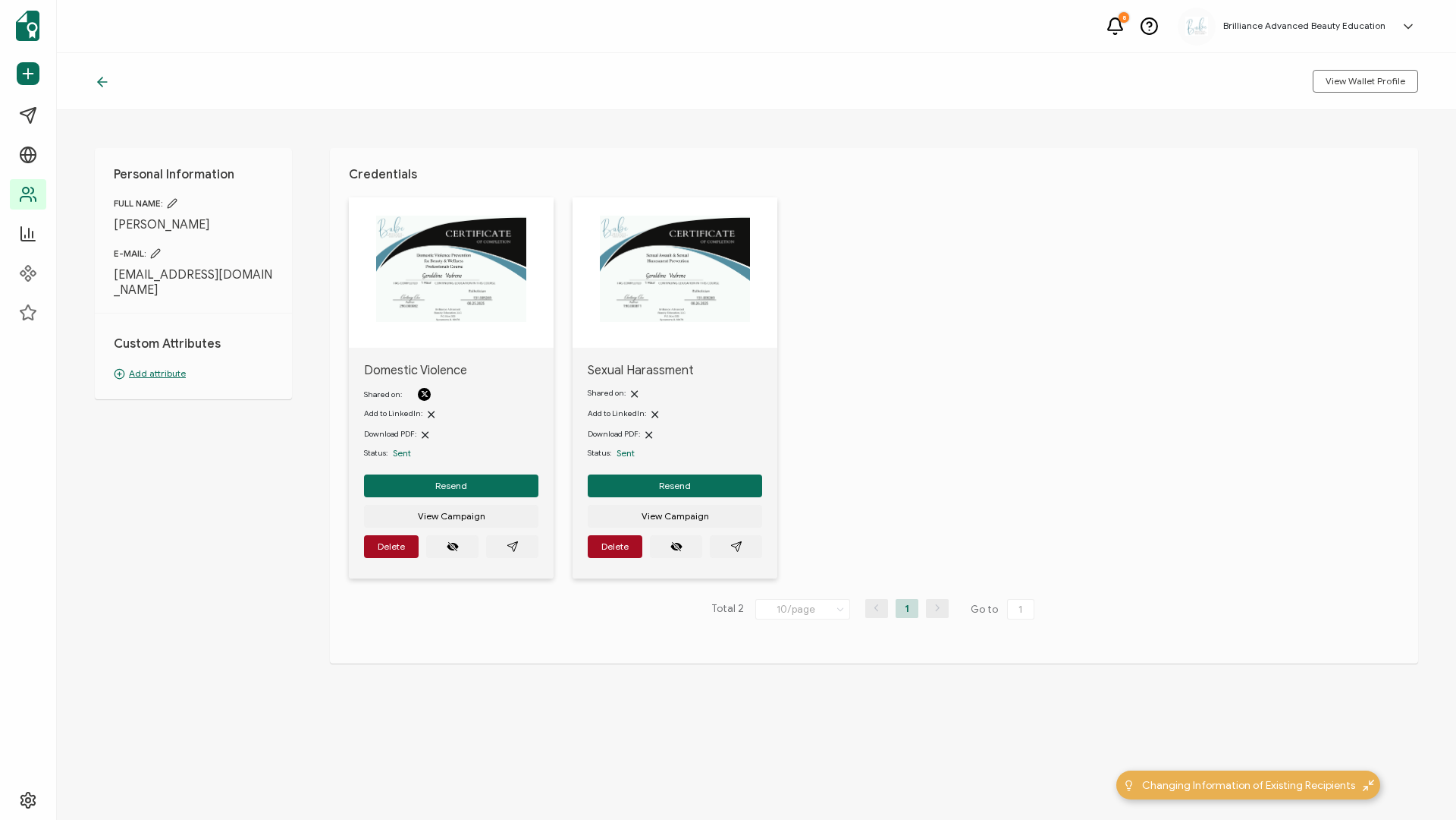
click at [686, 295] on img at bounding box center [674, 268] width 150 height 107
click at [684, 299] on img at bounding box center [674, 268] width 150 height 107
click at [738, 544] on icon "paper plane outline" at bounding box center [736, 546] width 10 height 10
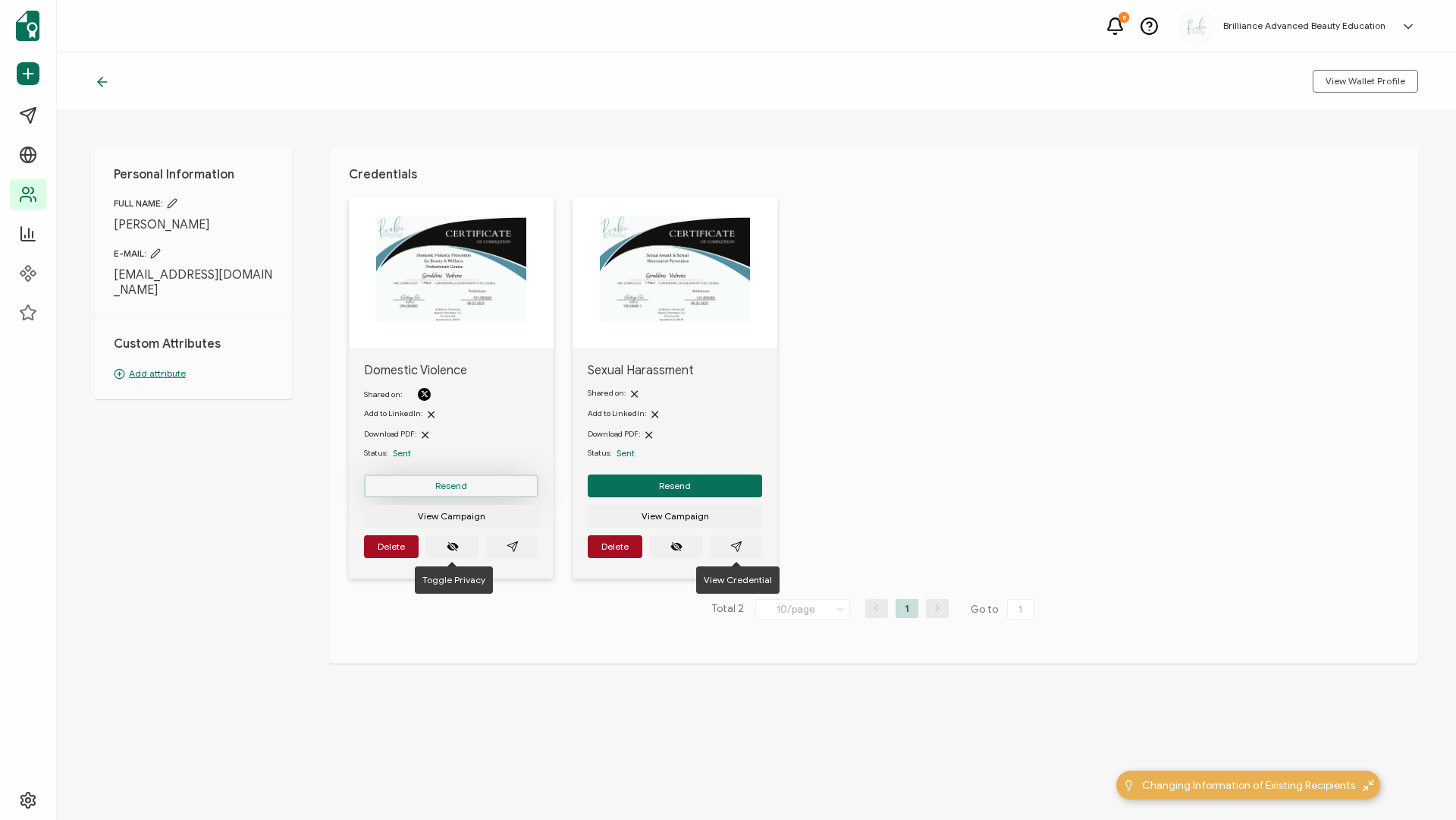
click at [482, 490] on button "Resend" at bounding box center [451, 485] width 174 height 22
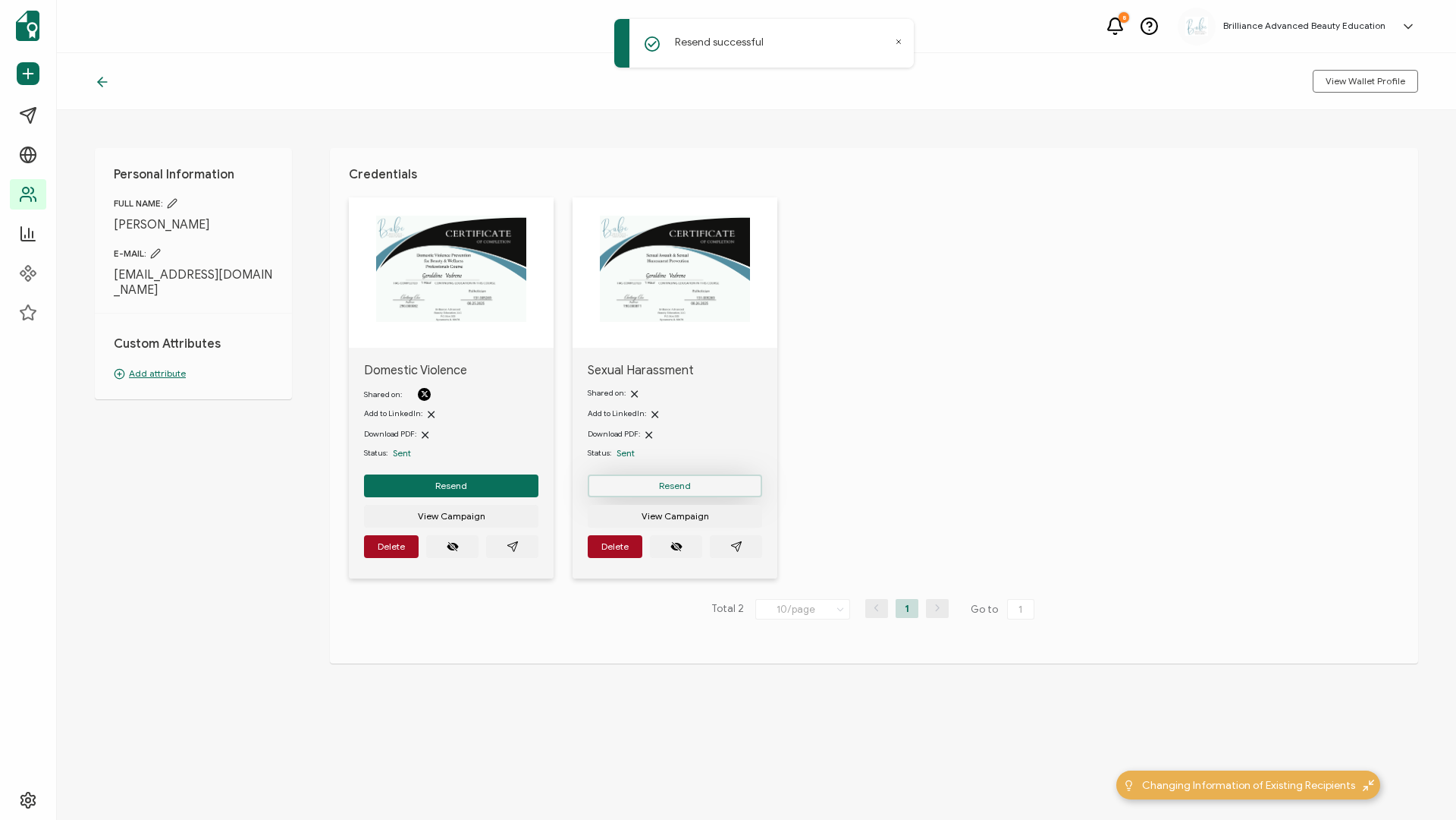
click at [669, 481] on span "Resend" at bounding box center [674, 485] width 32 height 9
click at [105, 80] on icon at bounding box center [103, 82] width 15 height 16
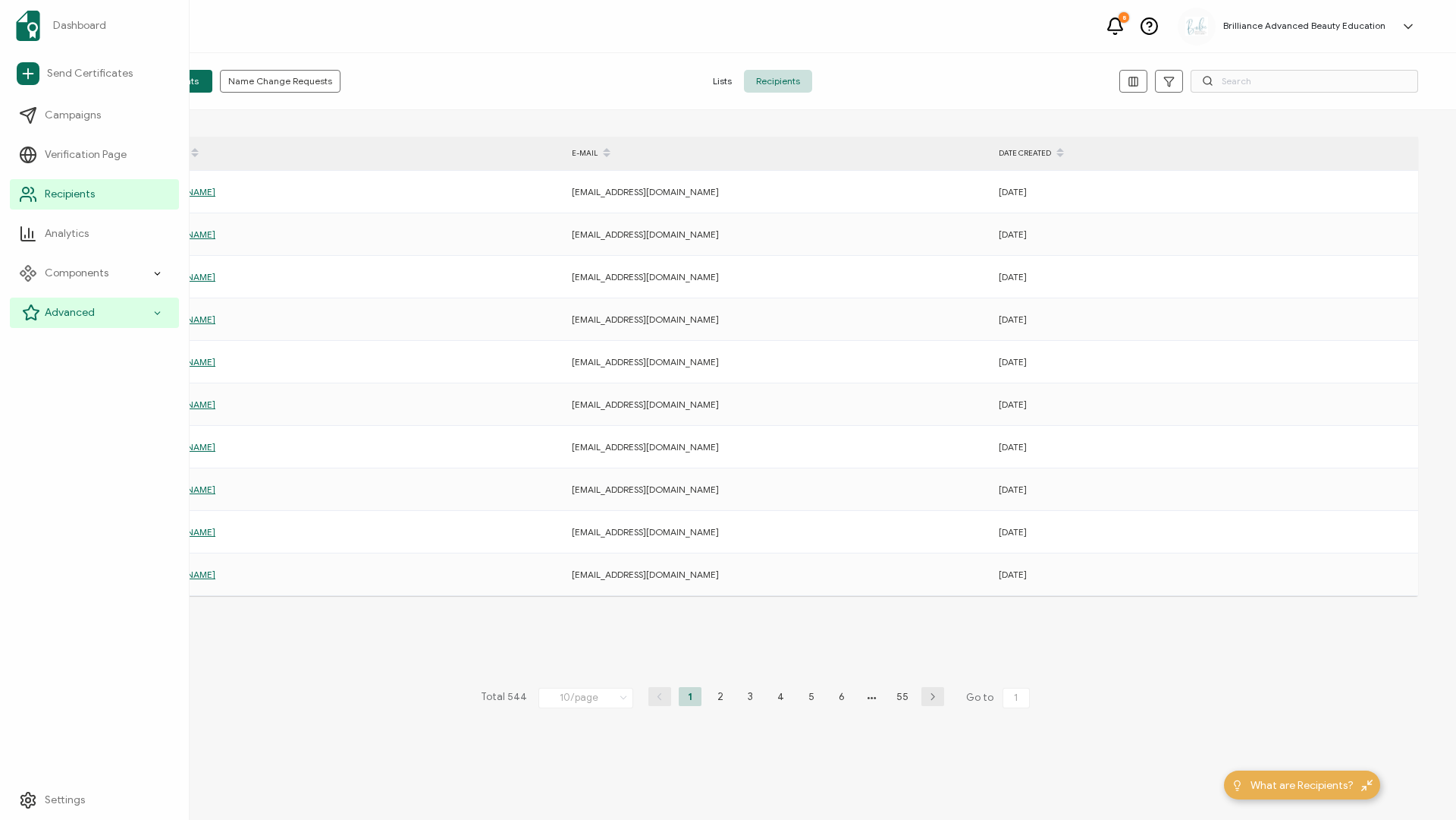
click at [37, 313] on icon at bounding box center [31, 312] width 18 height 18
click at [31, 303] on icon at bounding box center [31, 312] width 18 height 18
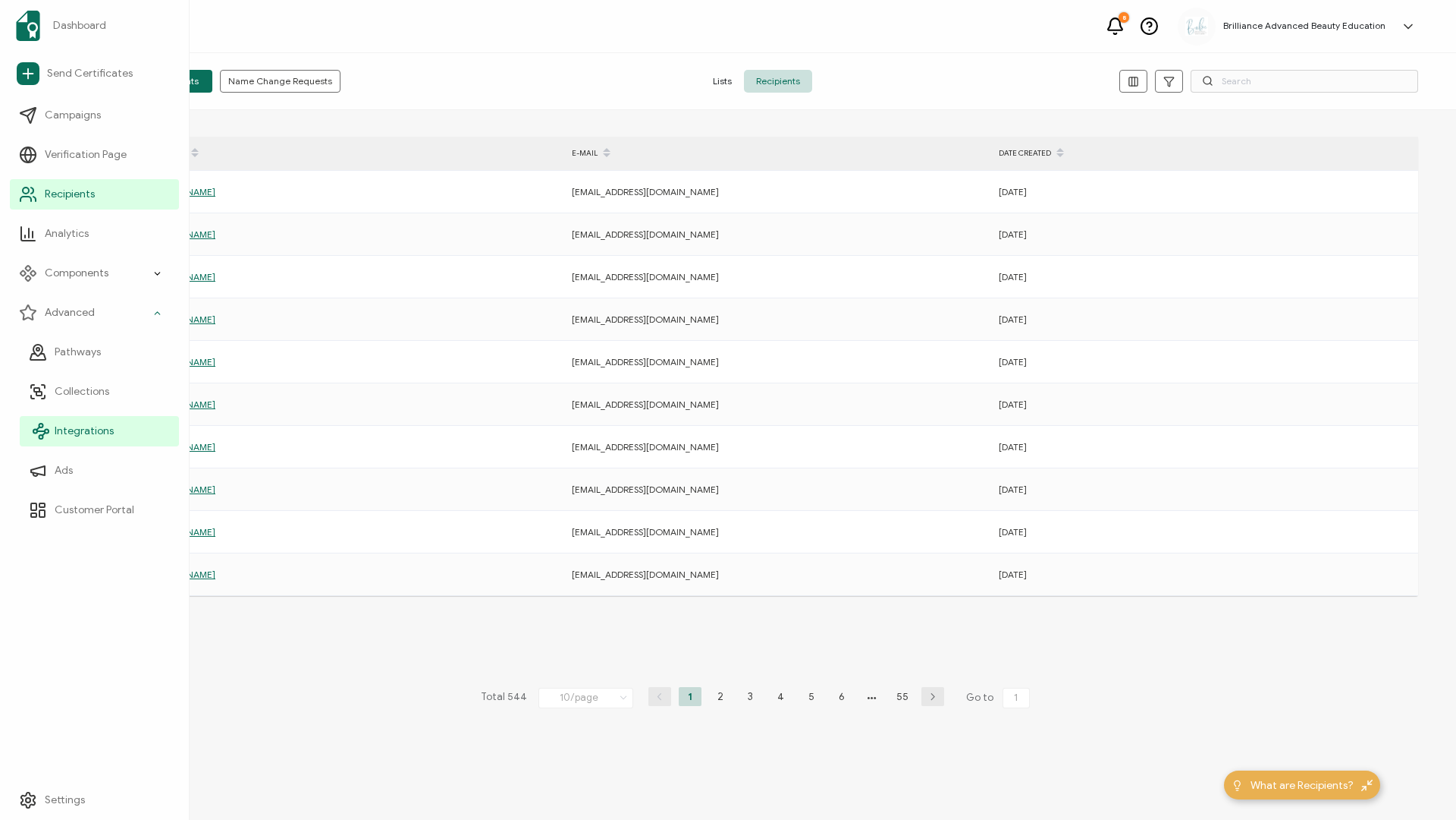
click at [59, 432] on span "Integrations" at bounding box center [83, 431] width 59 height 16
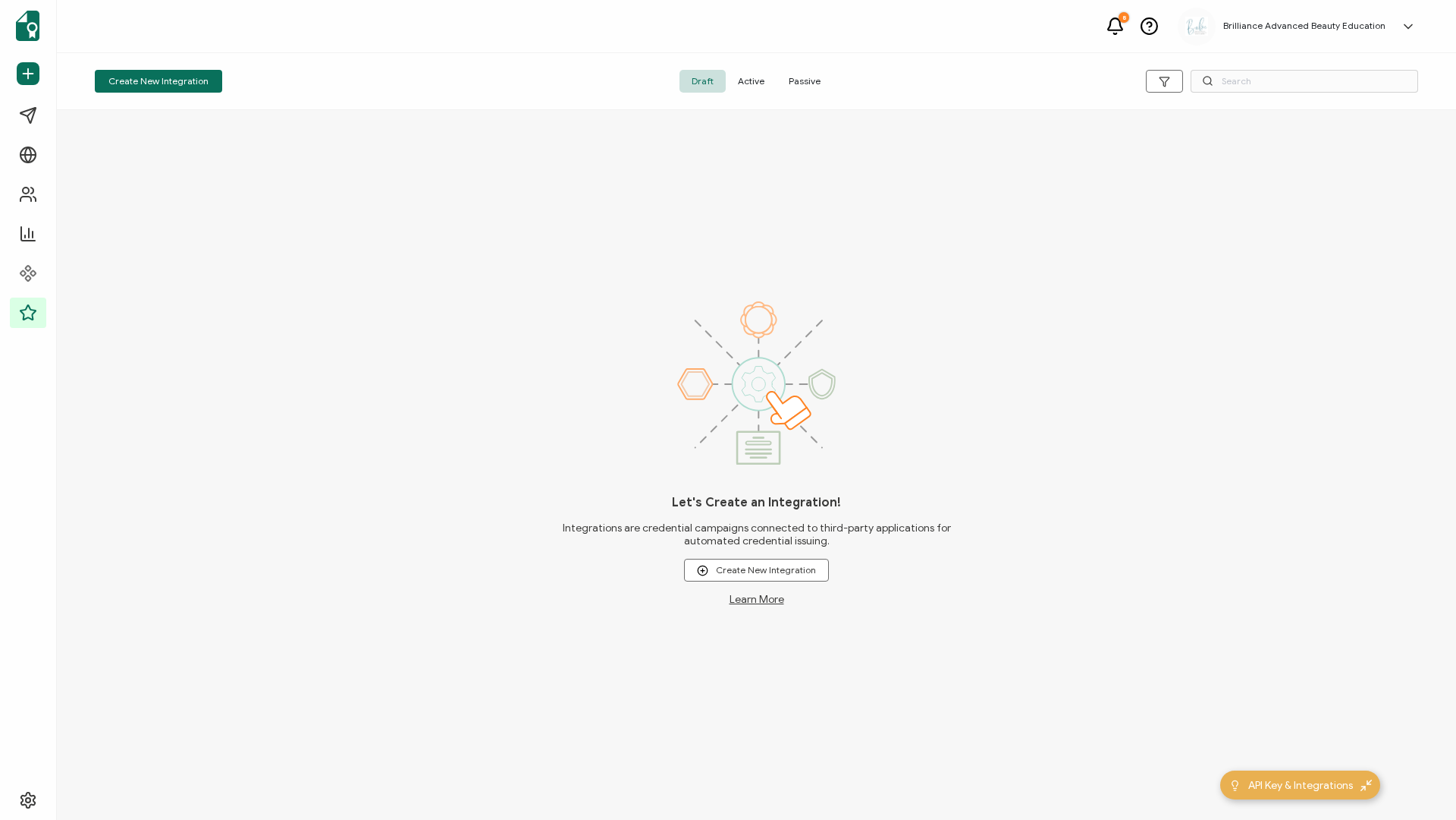
click at [749, 85] on span "Active" at bounding box center [751, 80] width 50 height 22
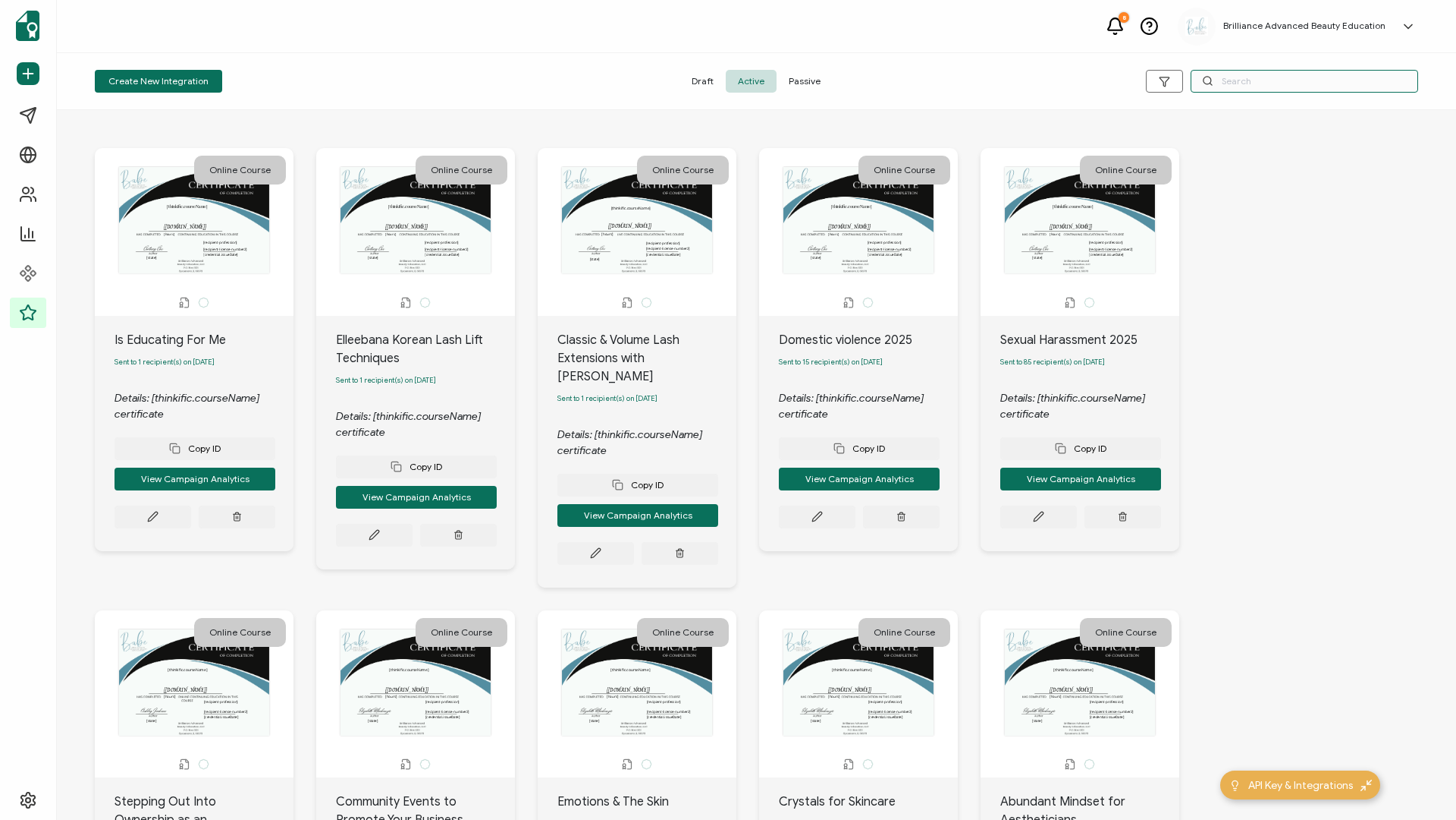
click at [1258, 79] on input "text" at bounding box center [1304, 80] width 228 height 22
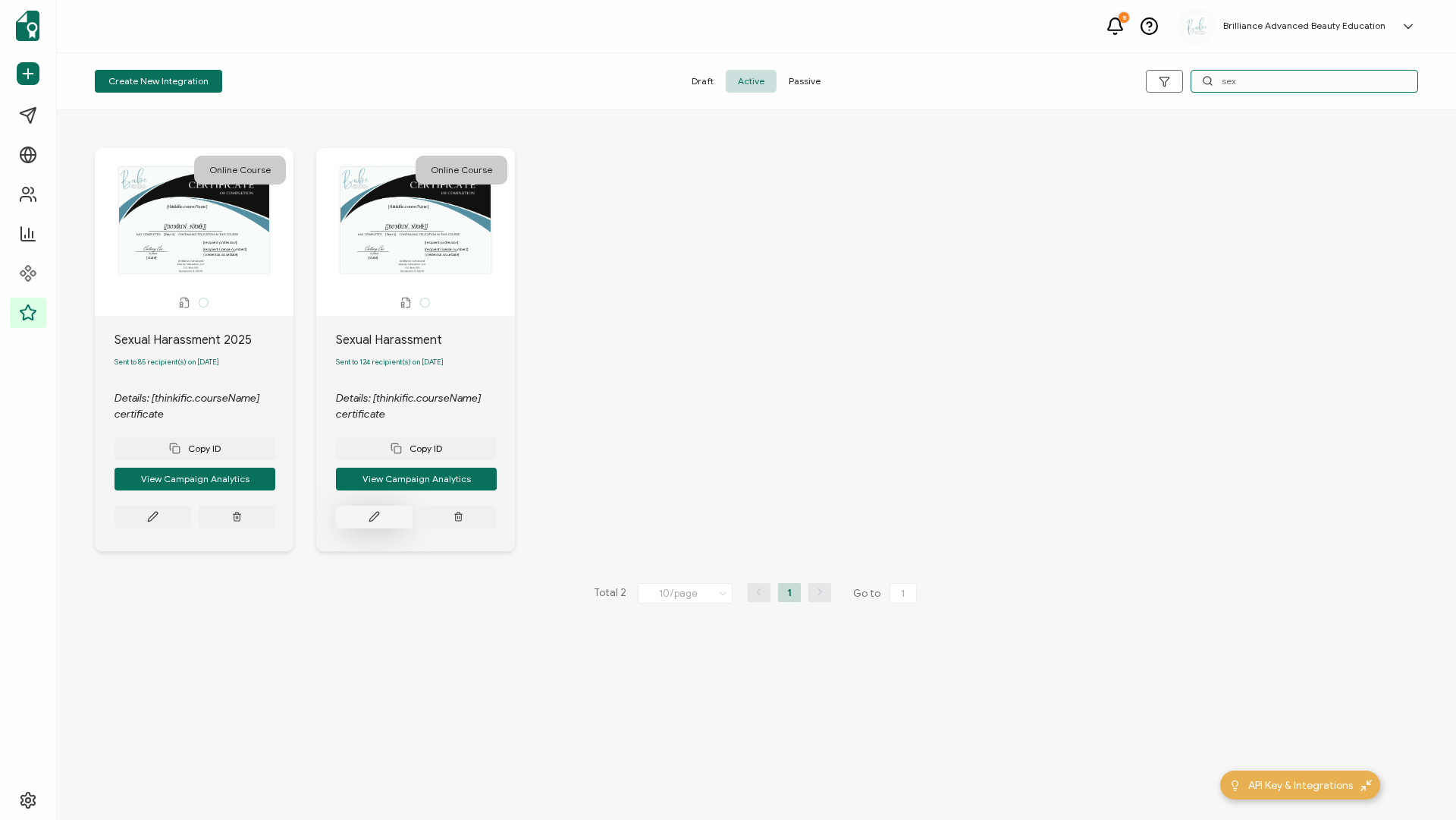
type input "sex"
click at [358, 523] on button at bounding box center [374, 516] width 77 height 22
